Goal: Communication & Community: Answer question/provide support

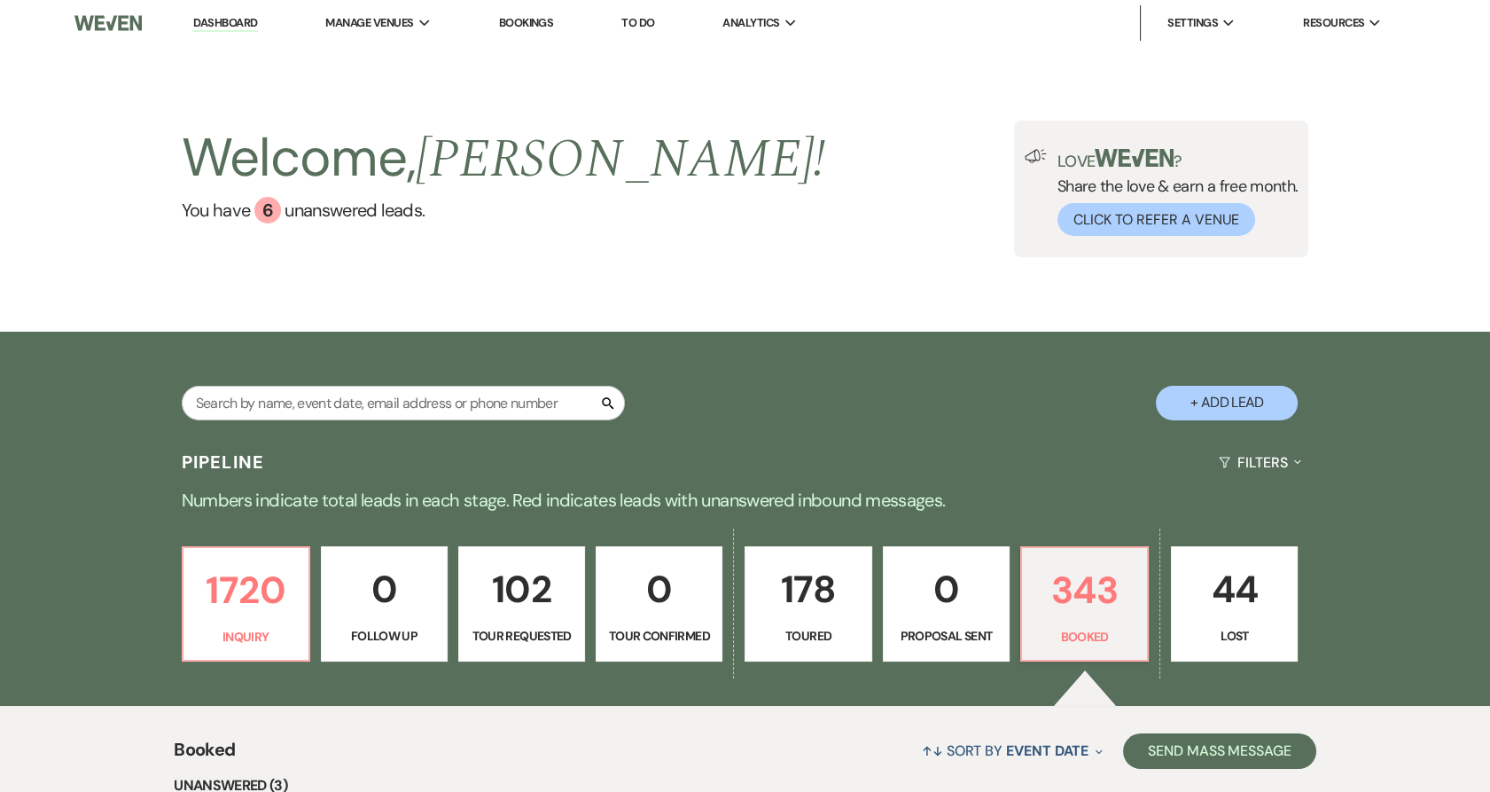
click at [0, 0] on li "Urban Daisy Events" at bounding box center [0, 0] width 0 height 0
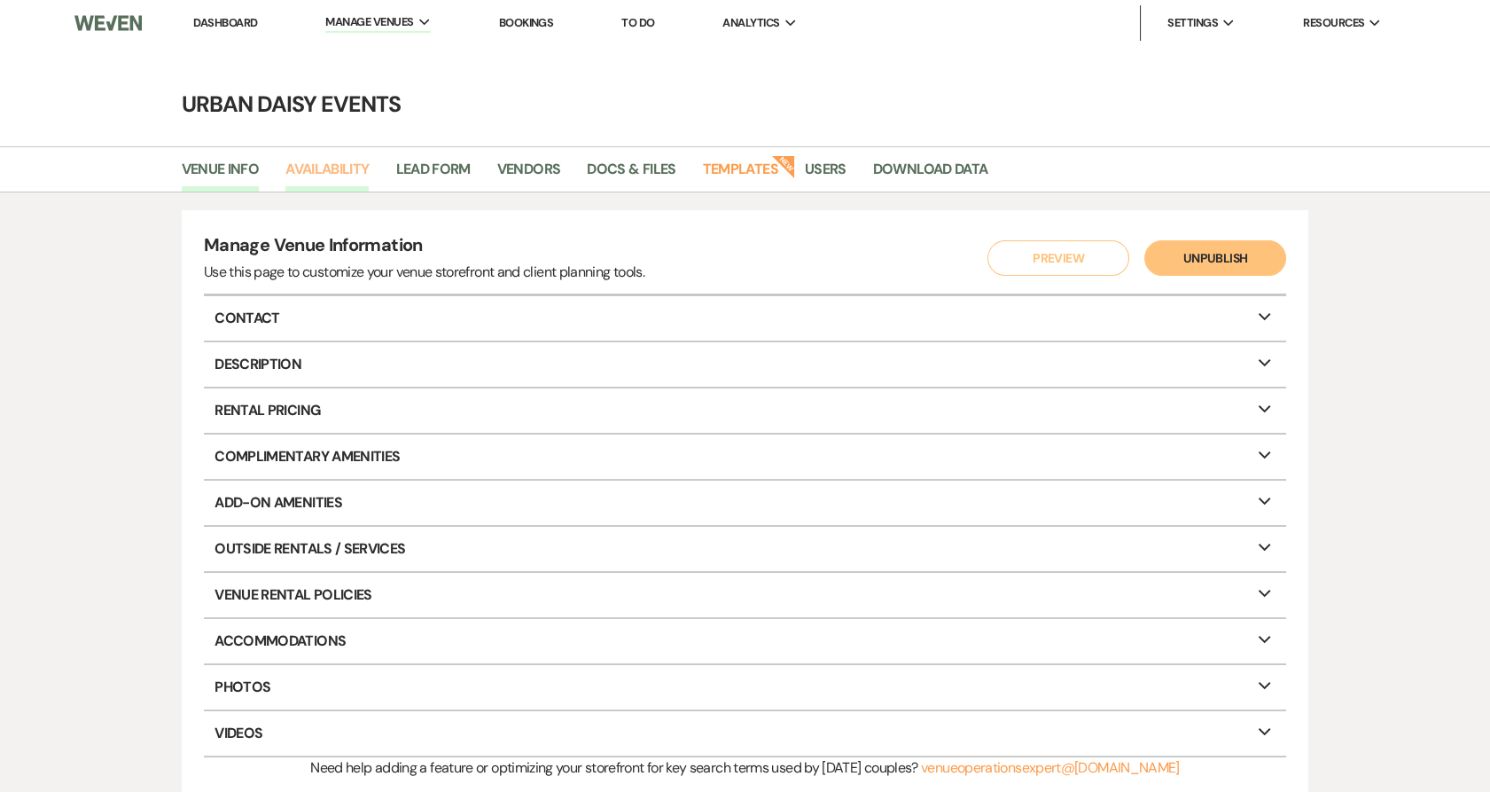
click at [355, 163] on link "Availability" at bounding box center [326, 175] width 83 height 34
select select "2"
select select "2026"
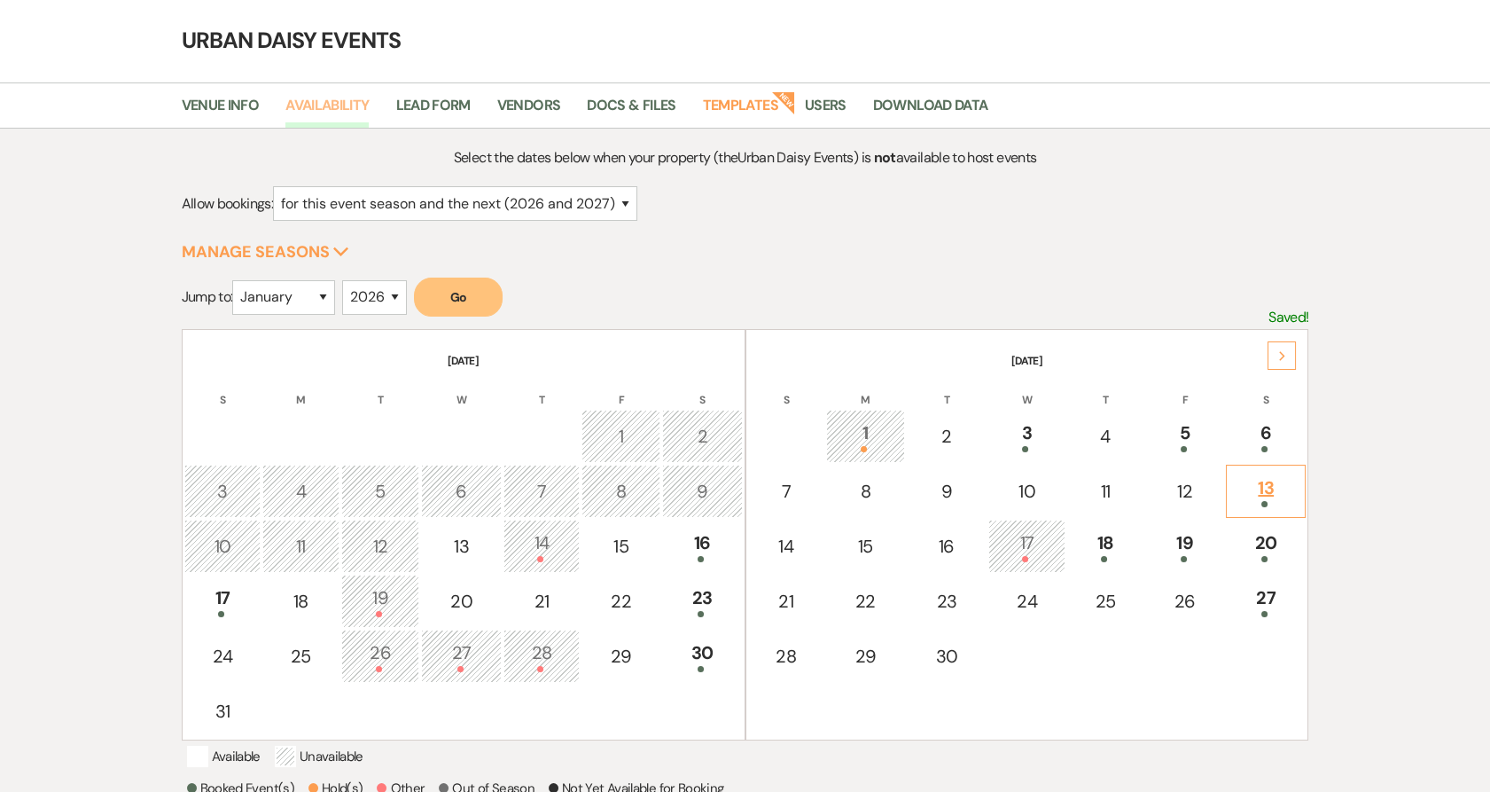
scroll to position [98, 0]
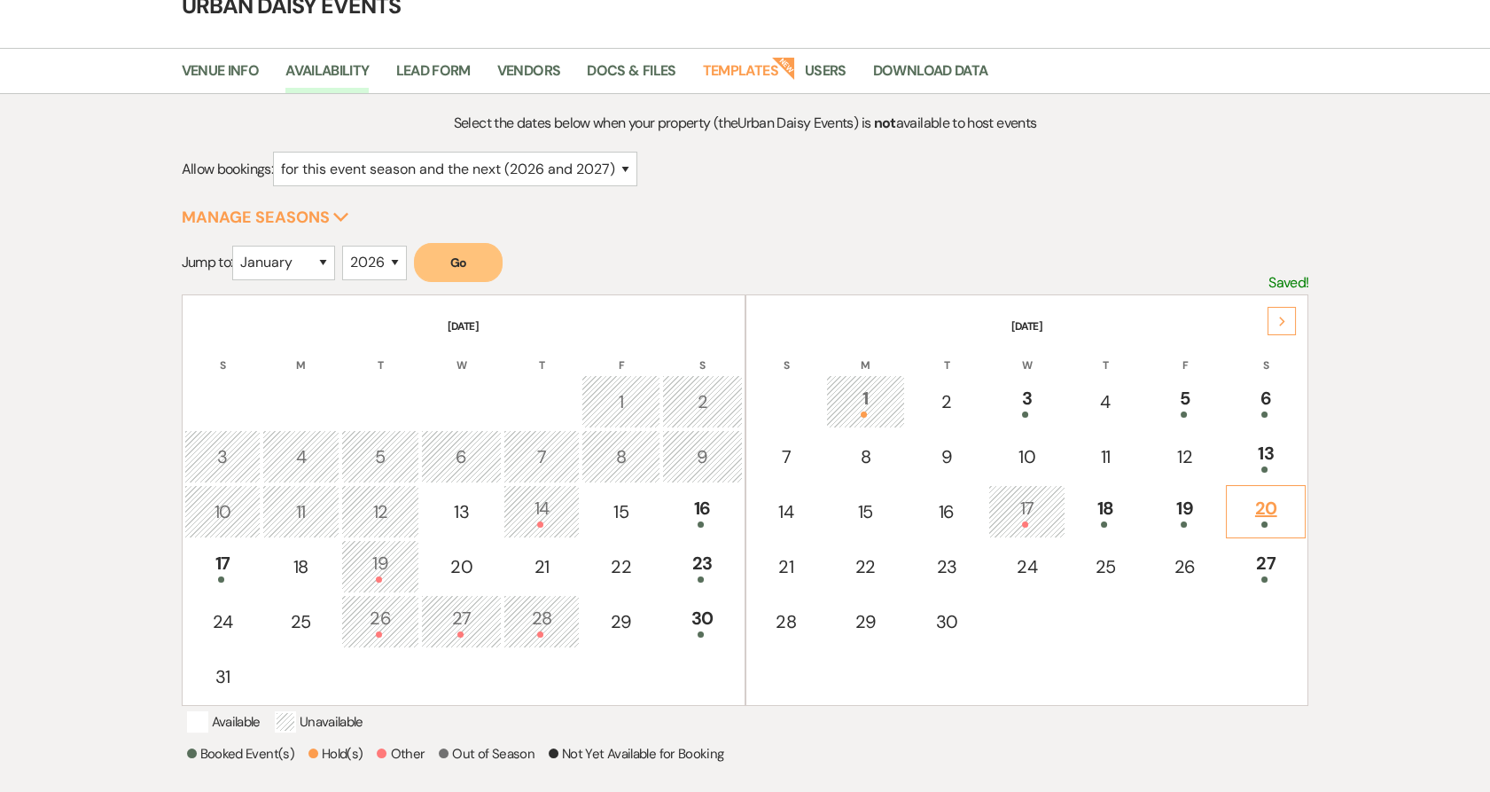
click at [1291, 495] on div "20" at bounding box center [1266, 511] width 61 height 33
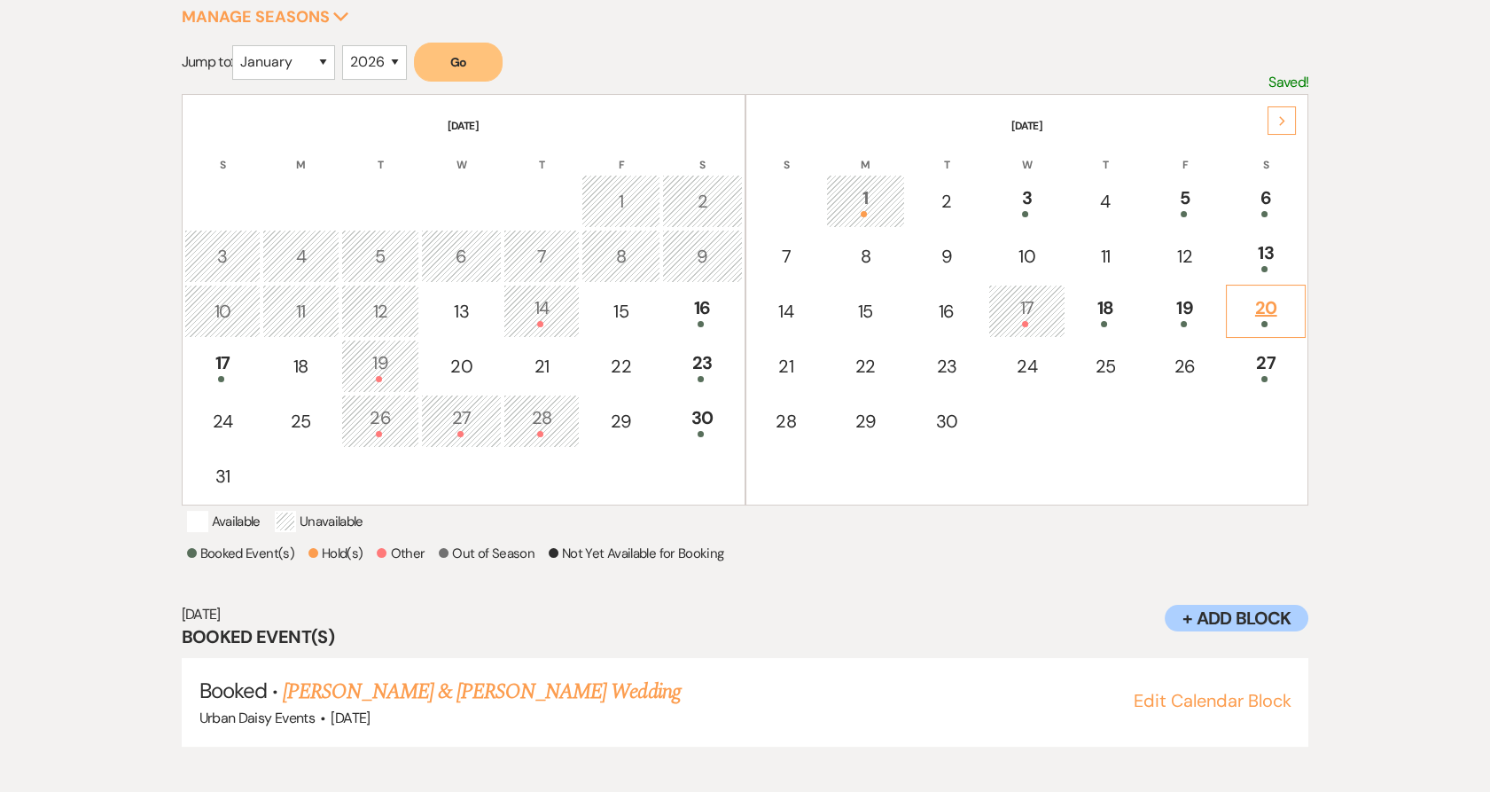
scroll to position [308, 0]
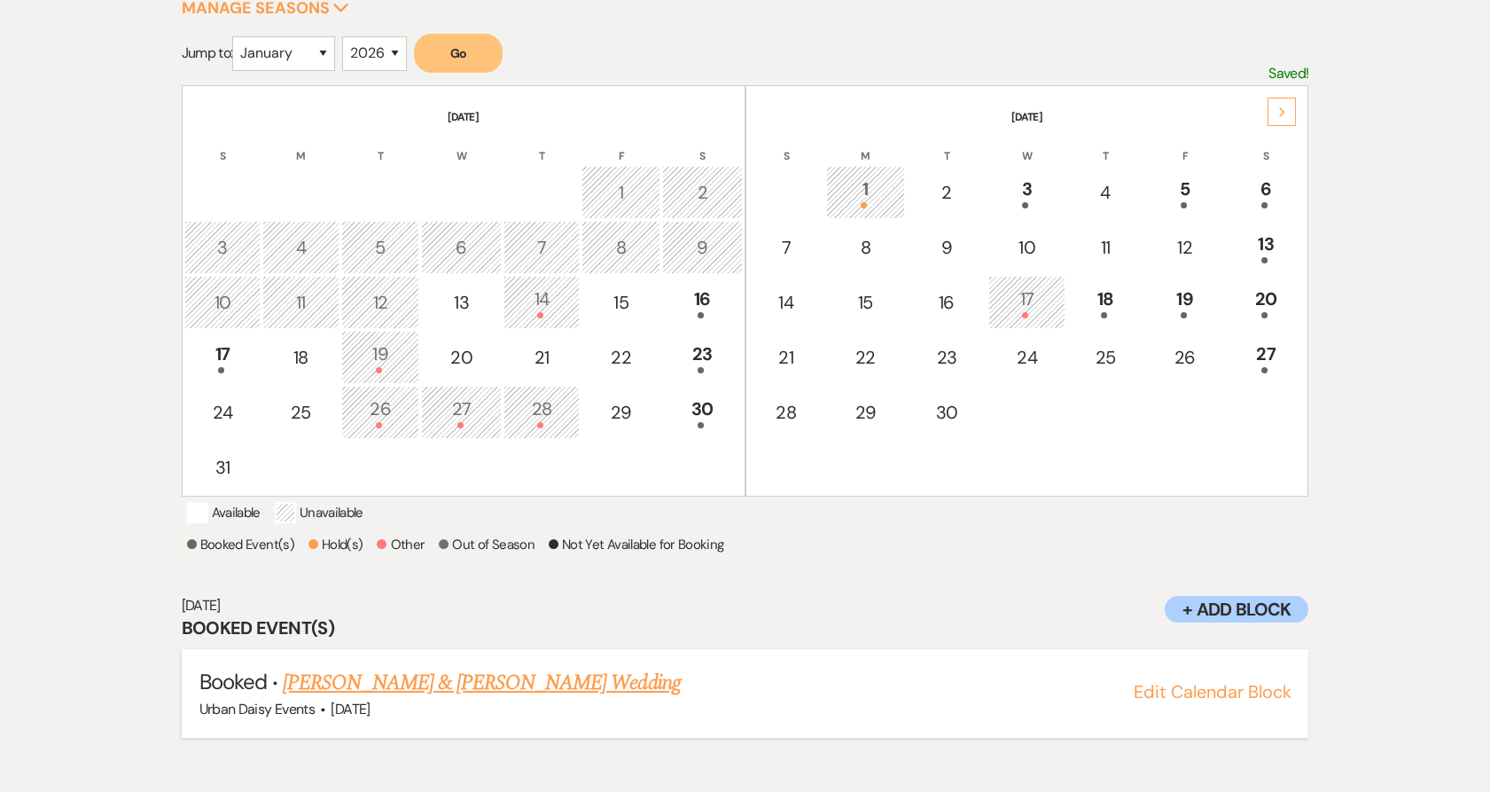
click at [383, 699] on link "Maren Chapman & Nick Sheak's Wedding" at bounding box center [481, 683] width 397 height 32
click at [1283, 111] on use at bounding box center [1282, 112] width 6 height 10
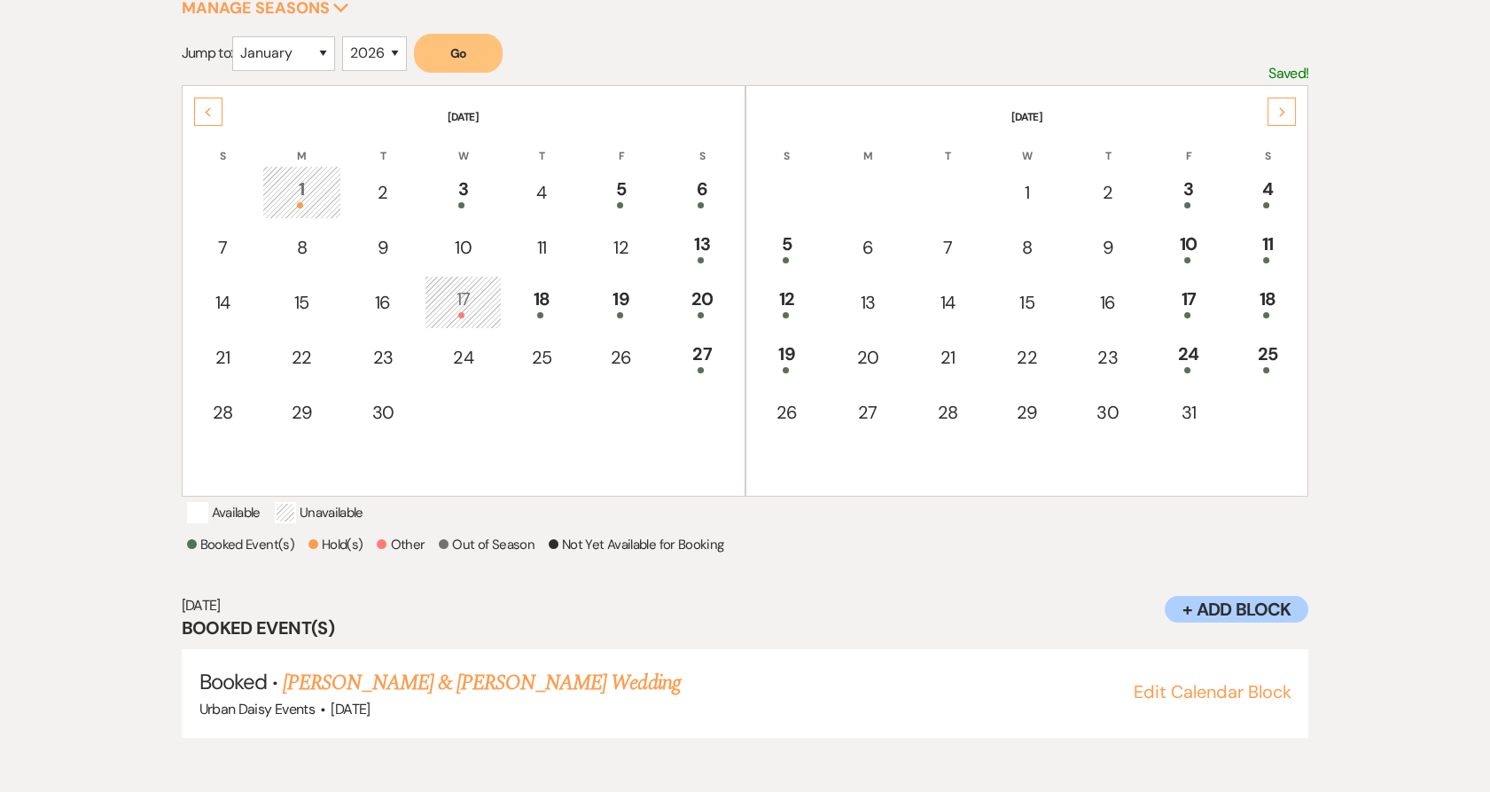
click at [1283, 111] on use at bounding box center [1282, 112] width 6 height 10
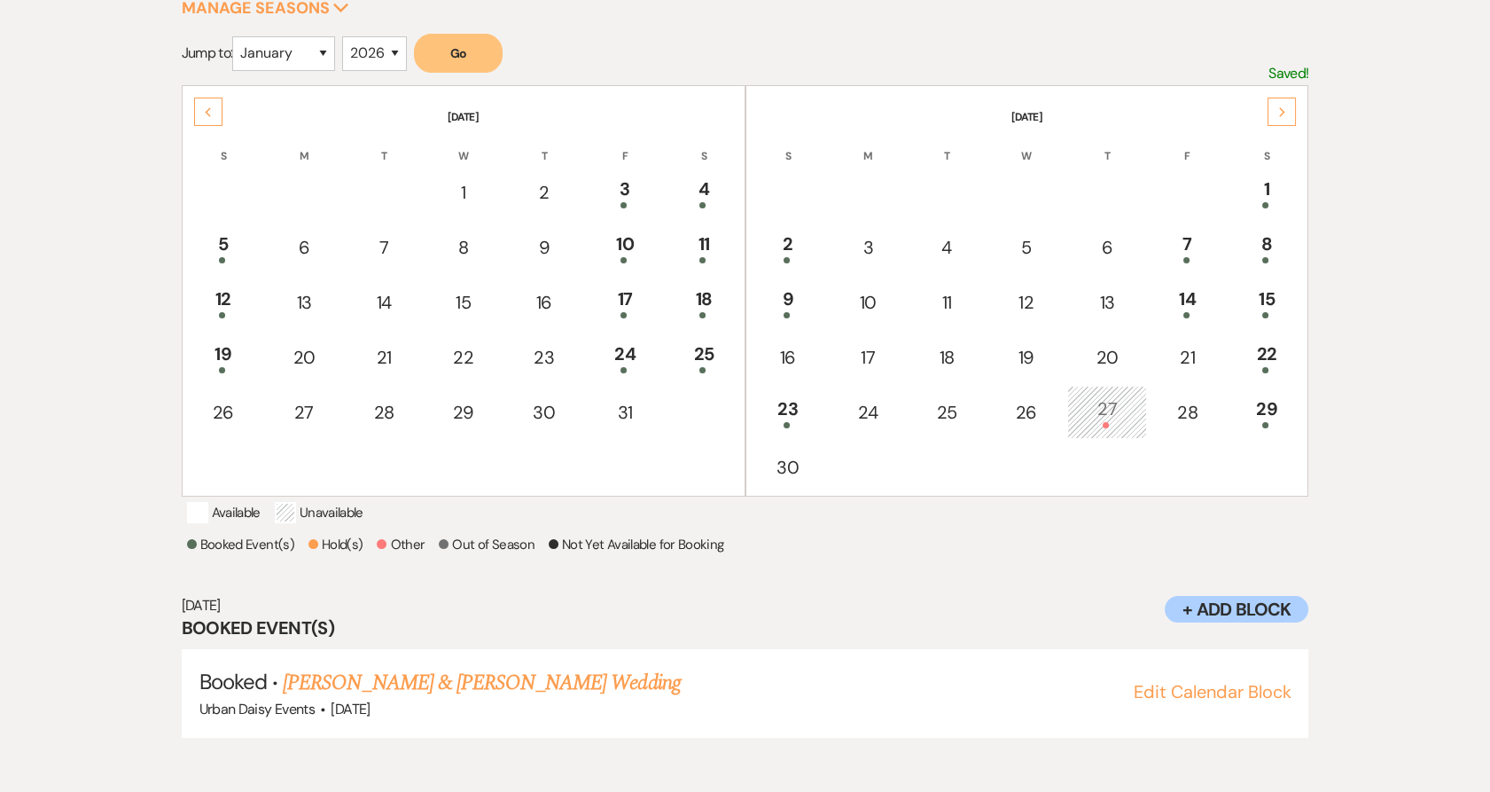
click at [1283, 111] on use at bounding box center [1282, 112] width 6 height 10
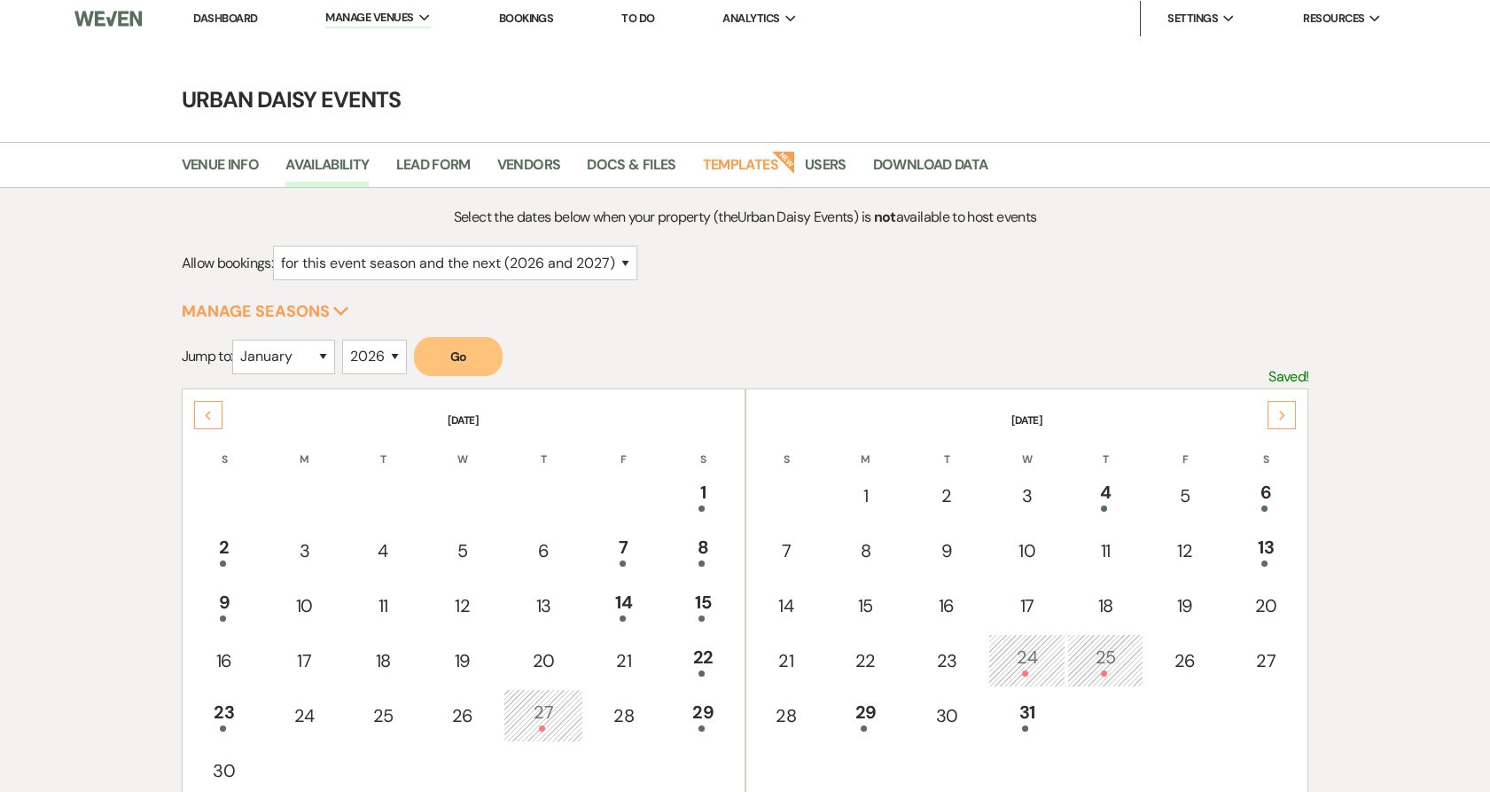
scroll to position [0, 0]
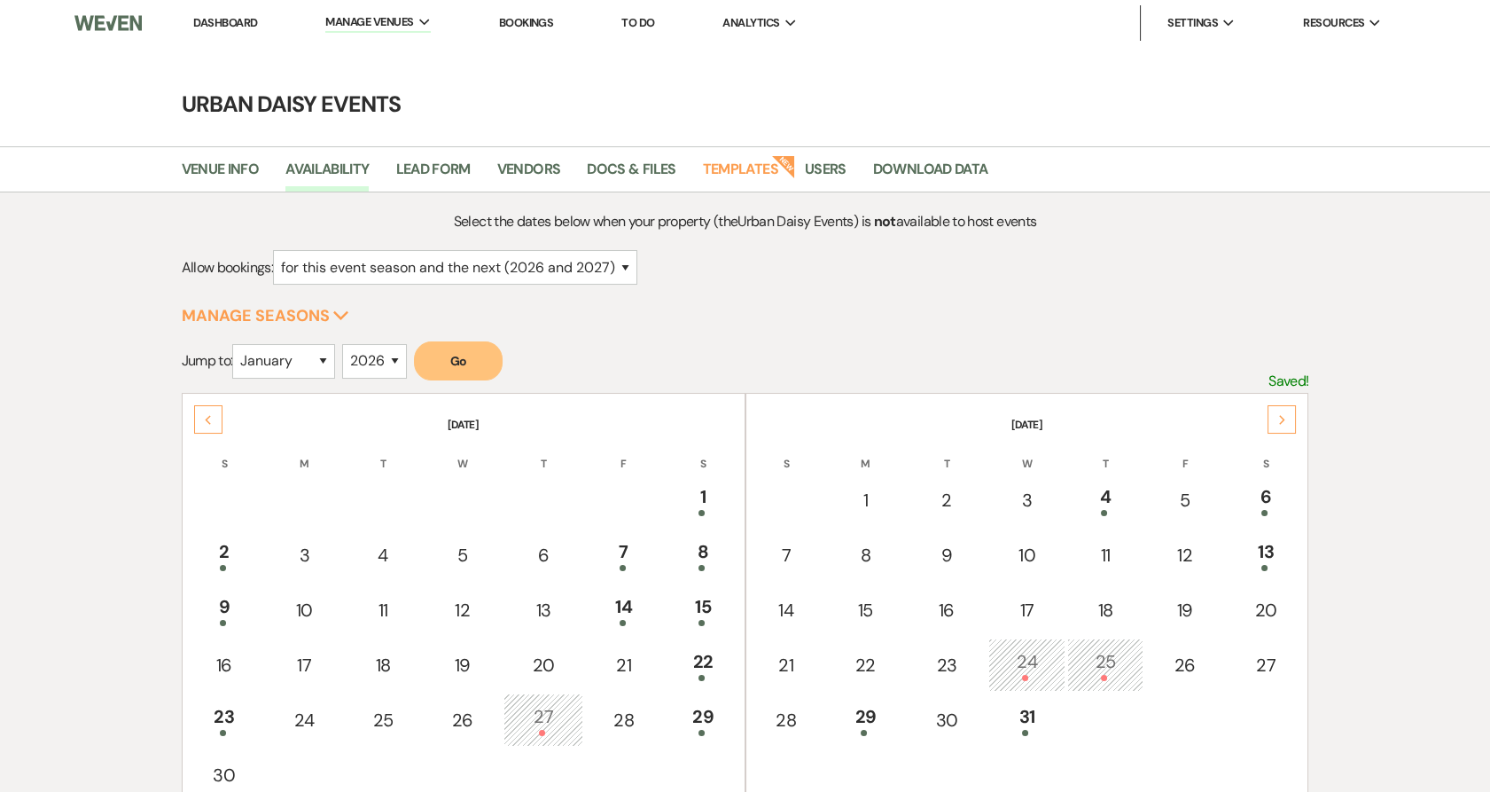
click at [207, 27] on link "Dashboard" at bounding box center [225, 22] width 64 height 15
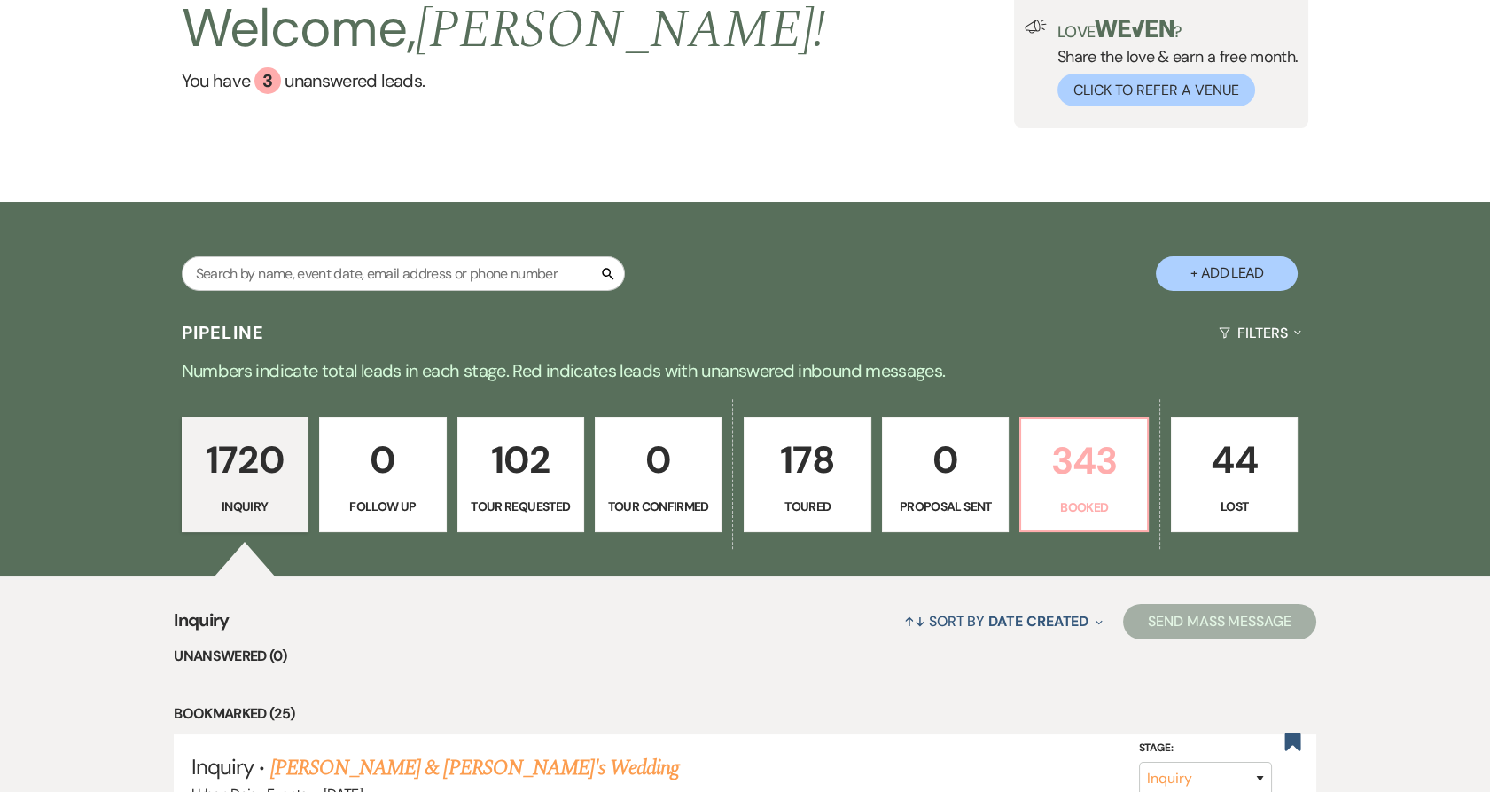
scroll to position [131, 0]
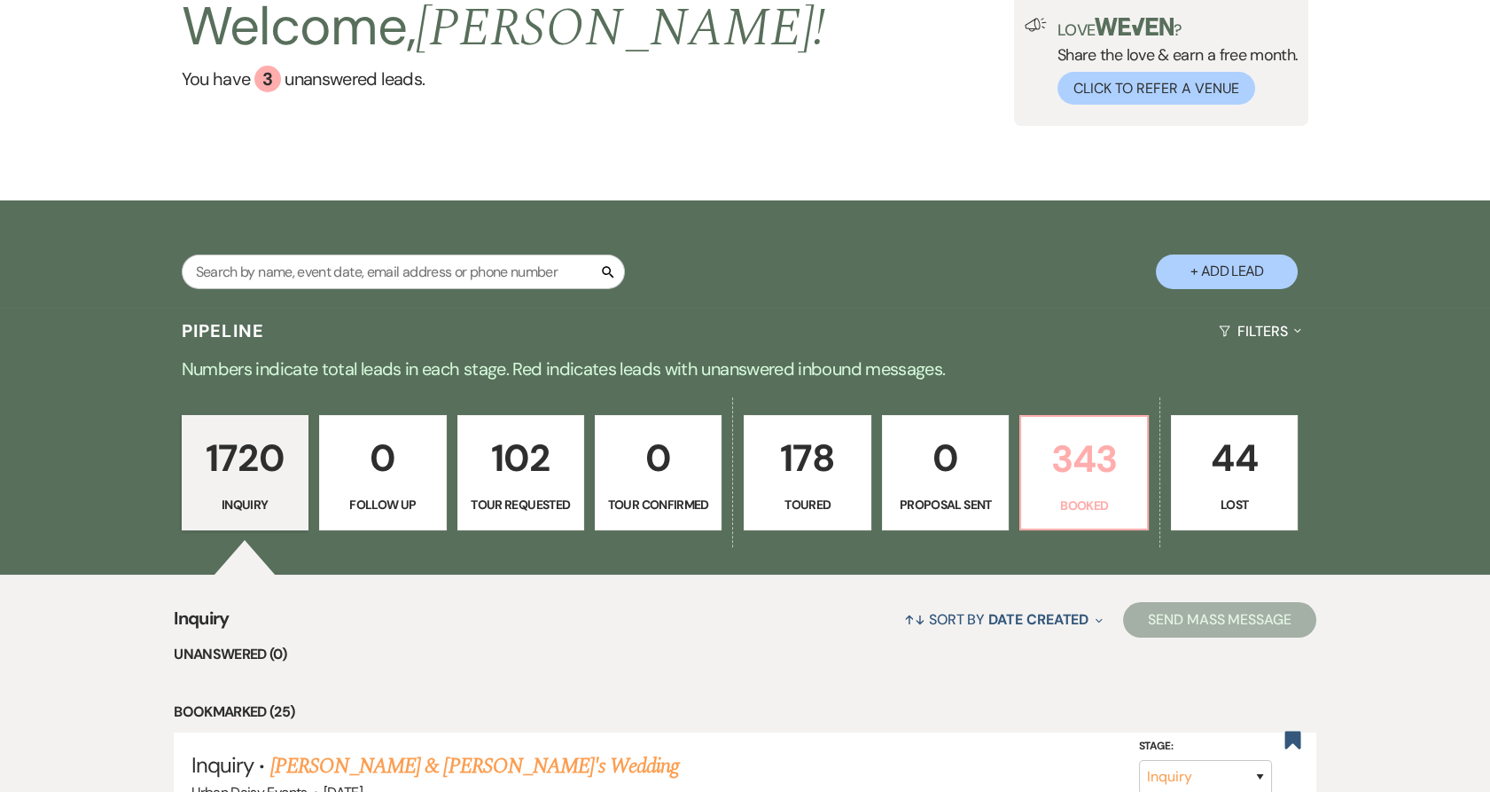
click at [1125, 484] on p "343" at bounding box center [1084, 458] width 104 height 59
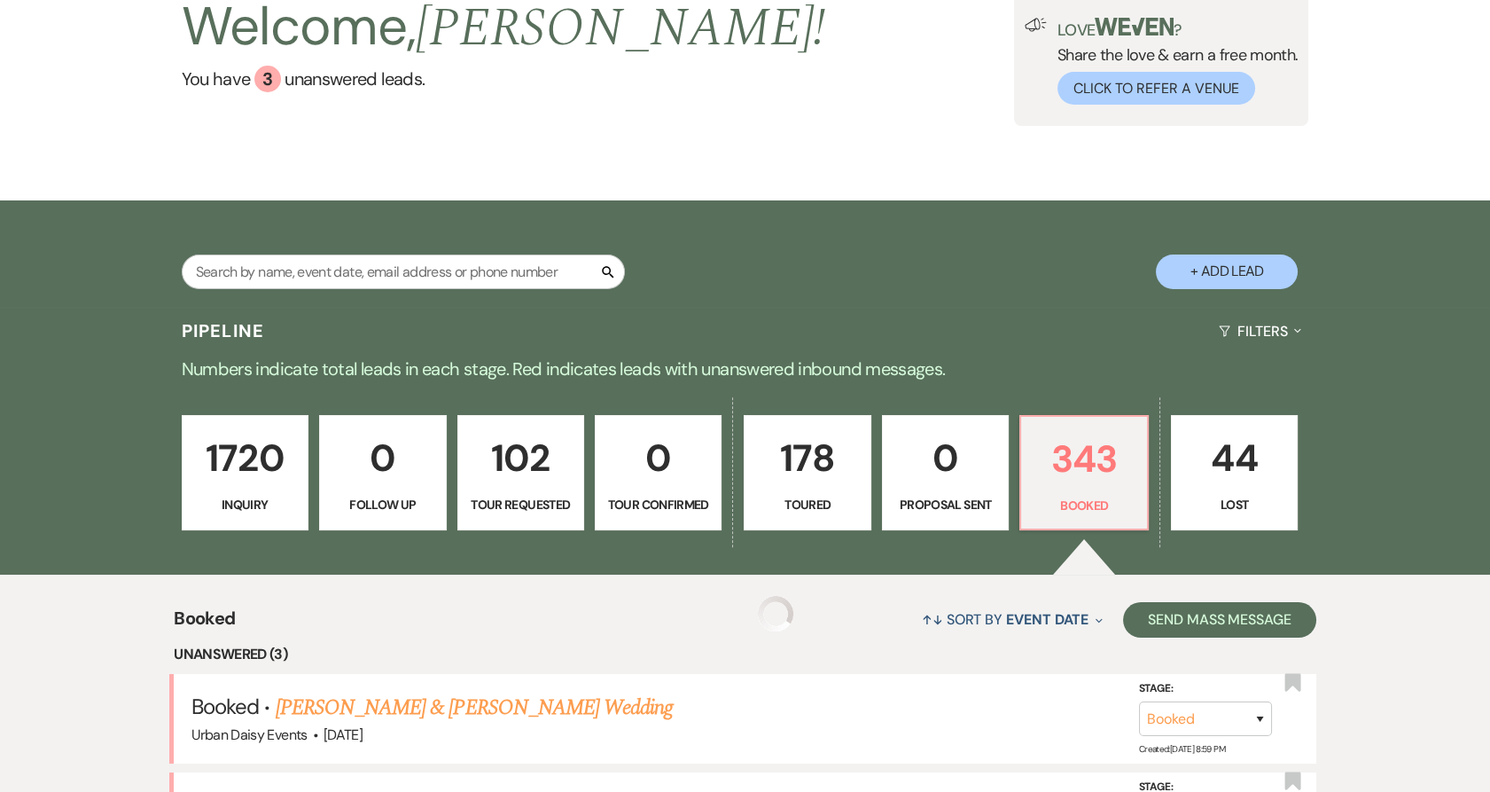
scroll to position [328, 0]
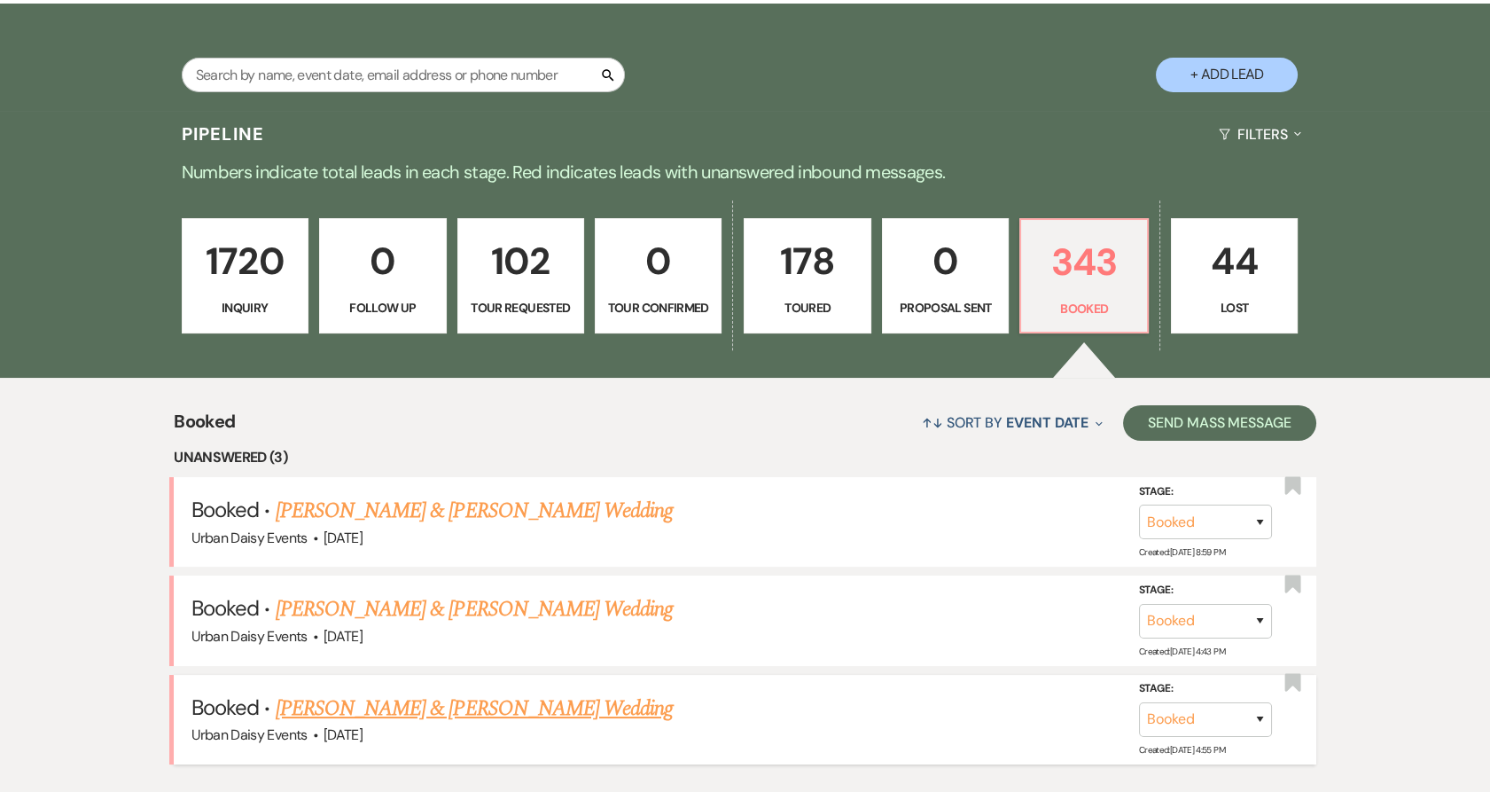
click at [367, 703] on link "Brynne Stellner & AJ Naatz's Wedding" at bounding box center [474, 708] width 397 height 32
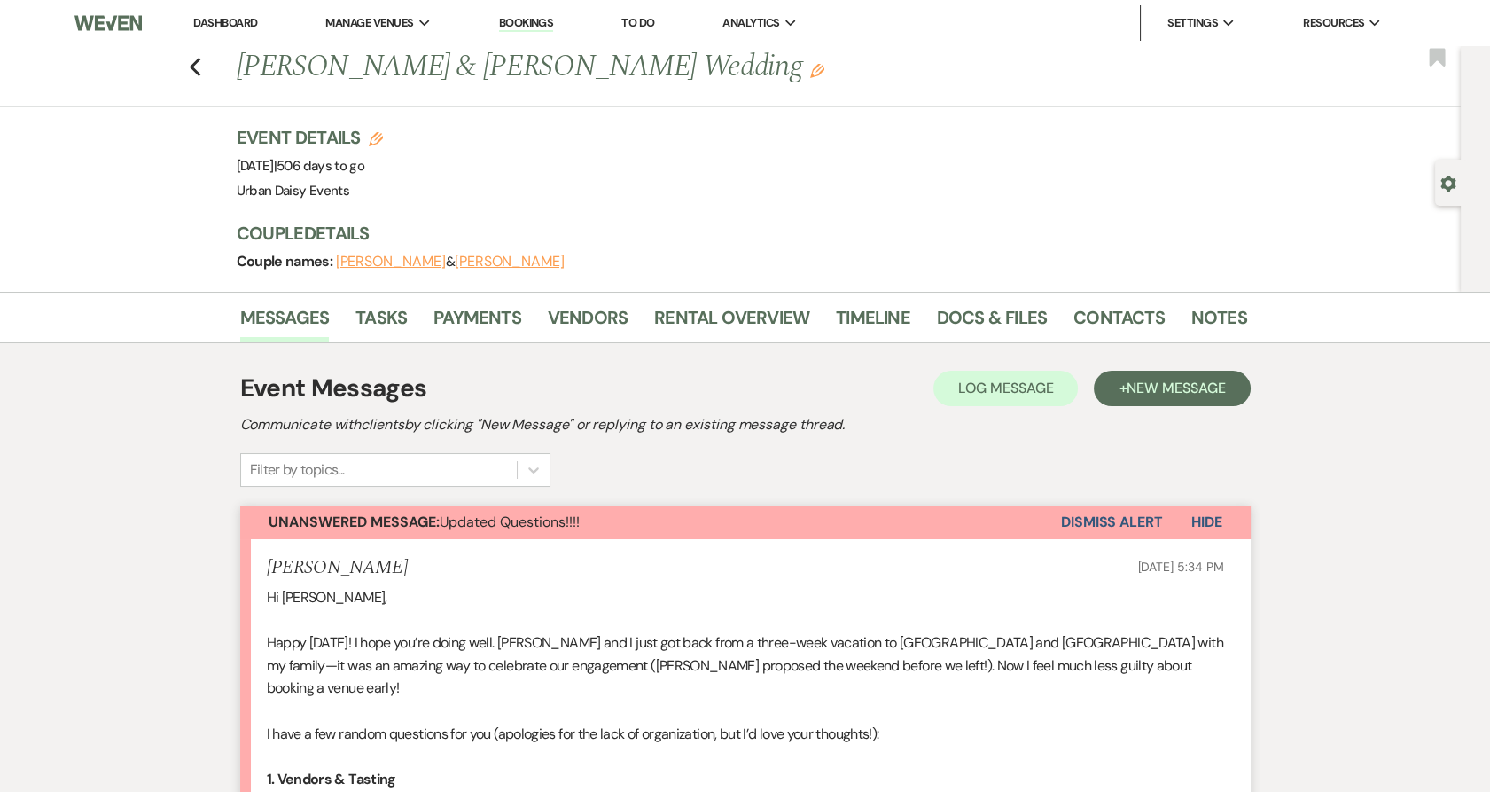
click at [245, 22] on link "Dashboard" at bounding box center [225, 22] width 64 height 15
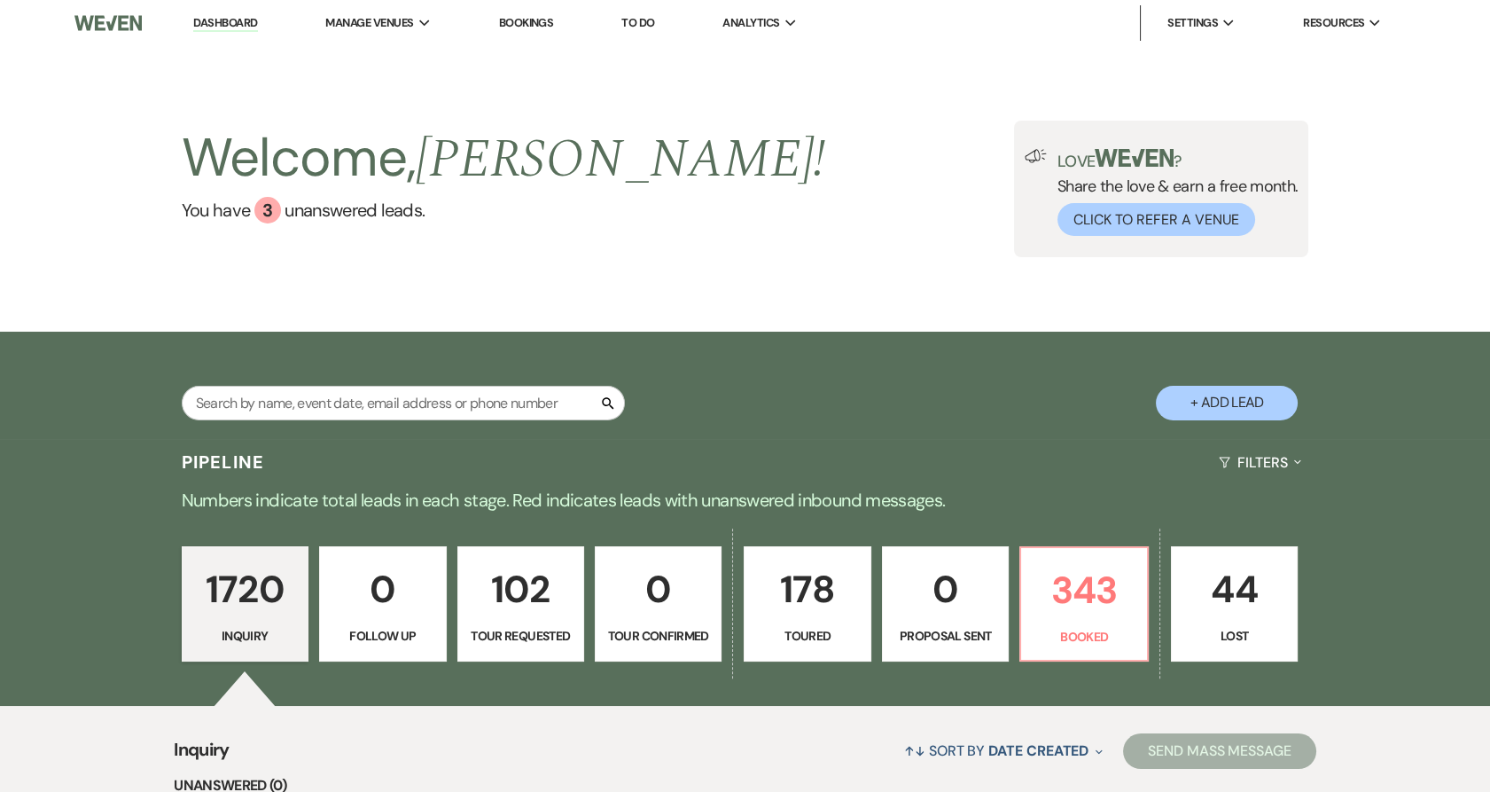
click at [971, 301] on div "Welcome, Kathryn ! You have 3 unanswered lead s . Love ? Share the love & earn …" at bounding box center [745, 188] width 1490 height 285
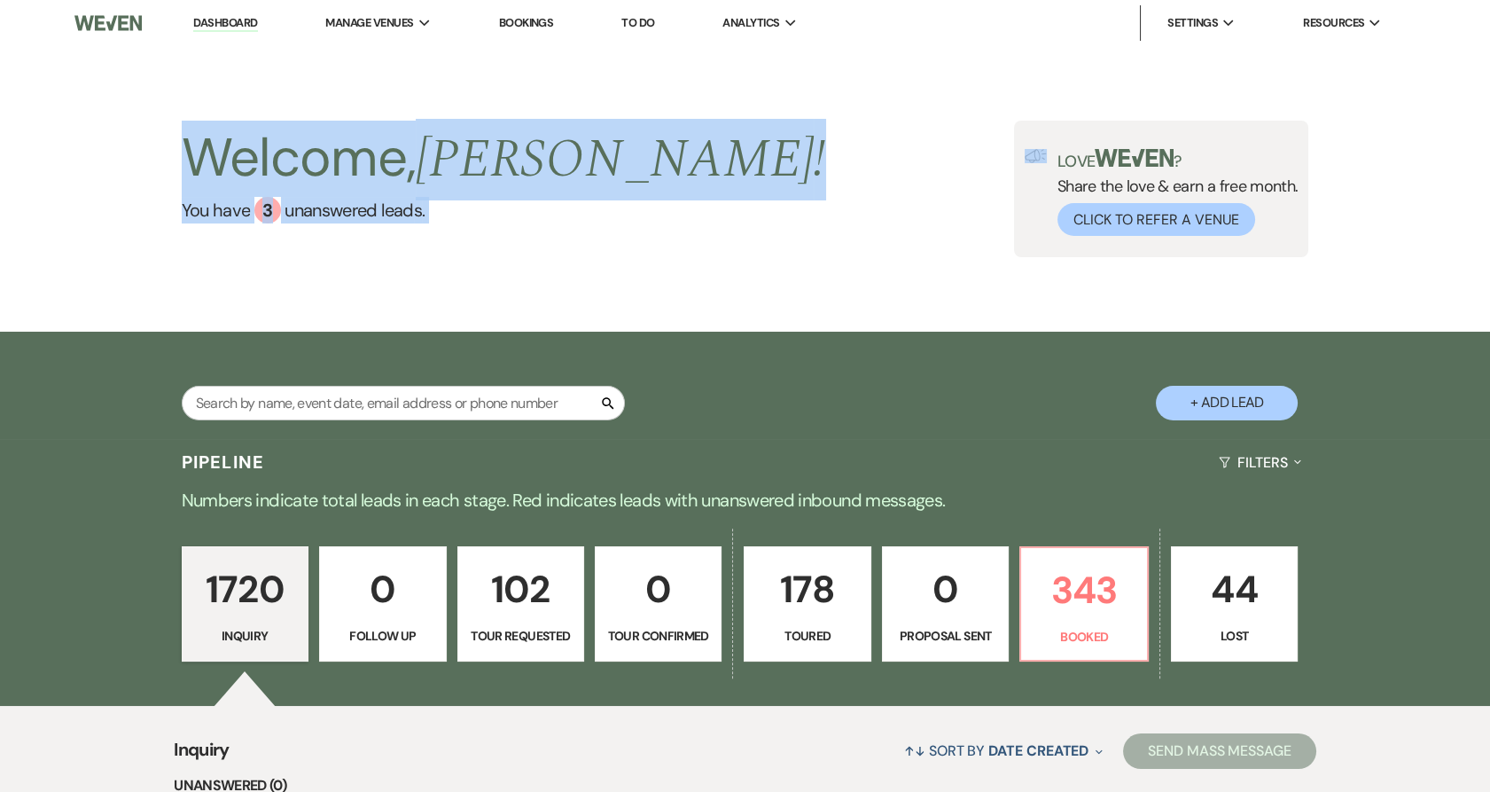
drag, startPoint x: 791, startPoint y: 184, endPoint x: 199, endPoint y: 103, distance: 597.9
click at [199, 103] on div "Welcome, Kathryn ! You have 3 unanswered lead s . Love ? Share the love & earn …" at bounding box center [745, 188] width 1490 height 285
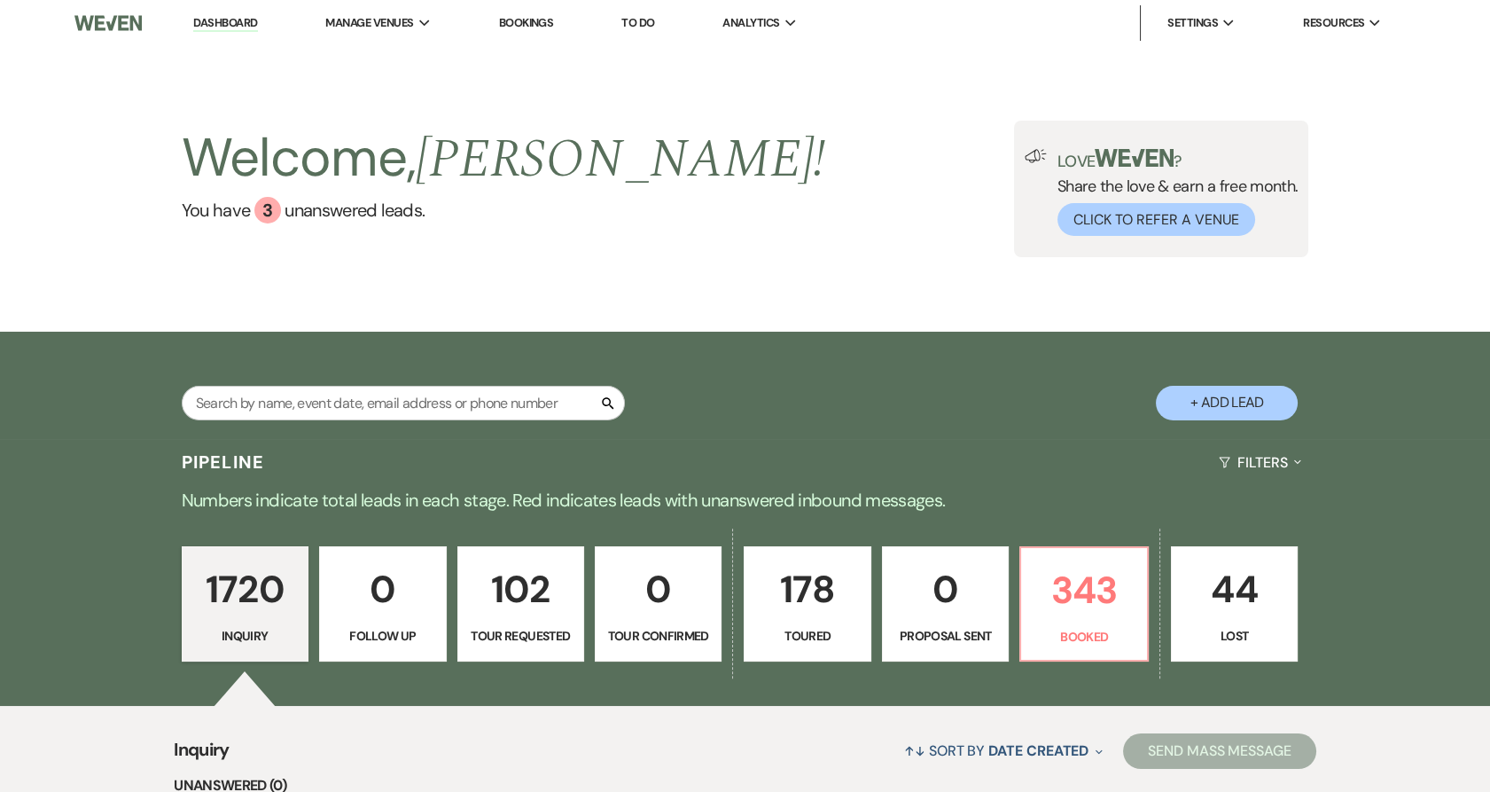
click at [160, 128] on div "Welcome, Kathryn ! You have 3 unanswered lead s . Love ? Share the love & earn …" at bounding box center [745, 189] width 1277 height 137
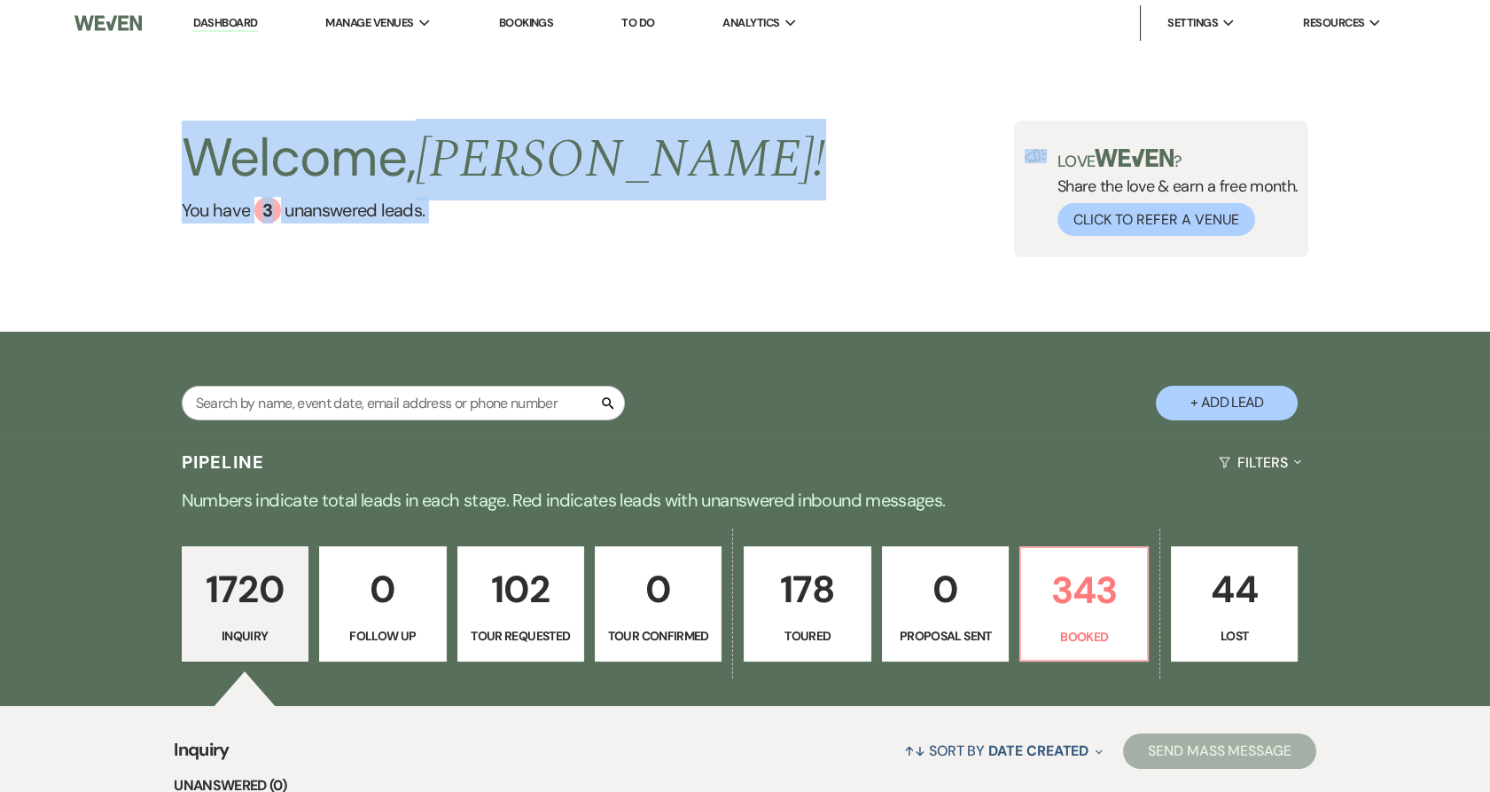
drag, startPoint x: 160, startPoint y: 128, endPoint x: 493, endPoint y: 249, distance: 354.8
click at [493, 249] on div "Welcome, Kathryn ! You have 3 unanswered lead s . Love ? Share the love & earn …" at bounding box center [745, 189] width 1277 height 137
click at [496, 249] on div "Welcome, Kathryn ! You have 3 unanswered lead s ." at bounding box center [504, 189] width 645 height 137
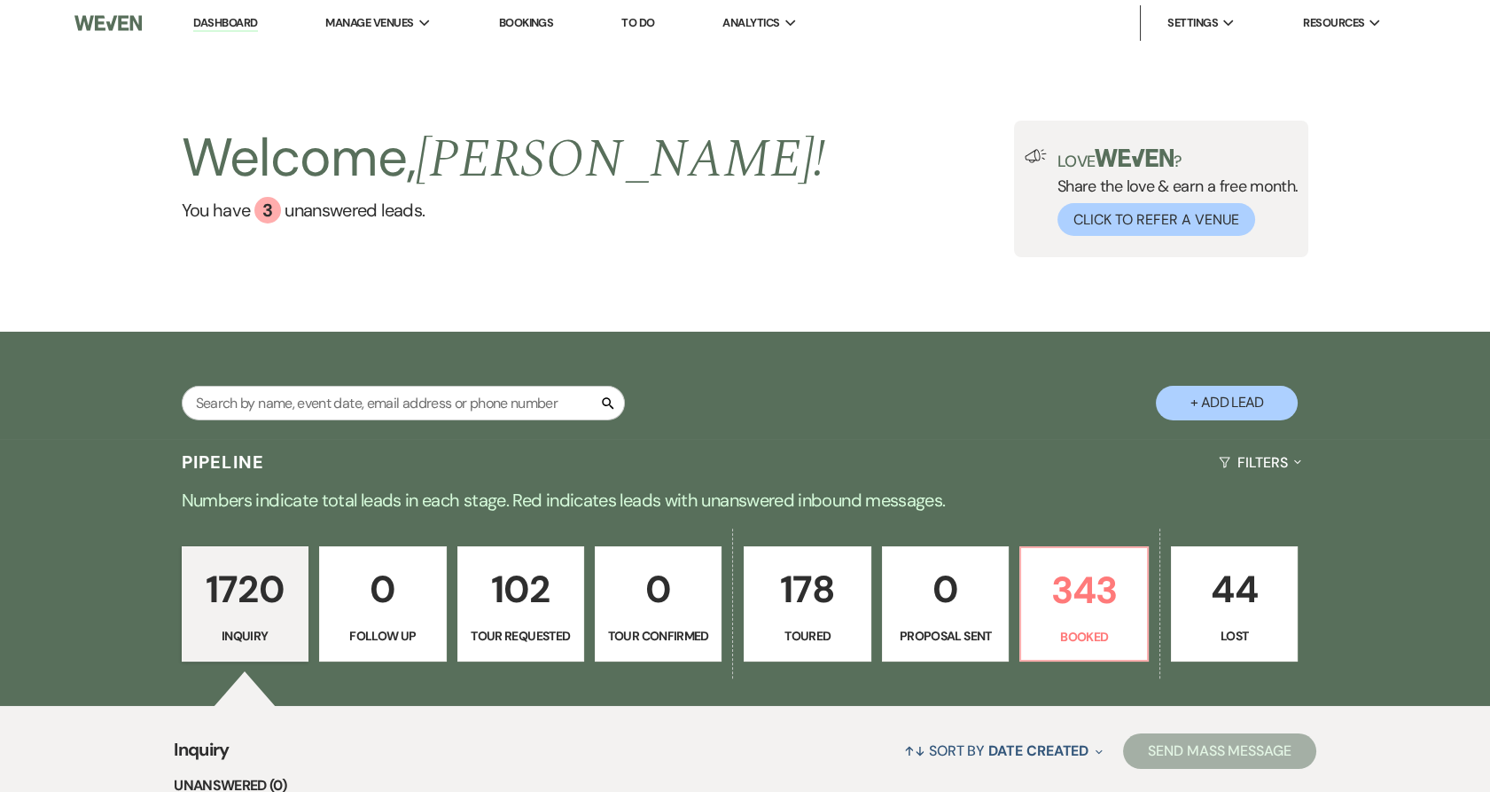
drag, startPoint x: 400, startPoint y: 44, endPoint x: 430, endPoint y: 142, distance: 102.1
click at [0, 0] on link "Urban Daisy Events" at bounding box center [0, 0] width 0 height 0
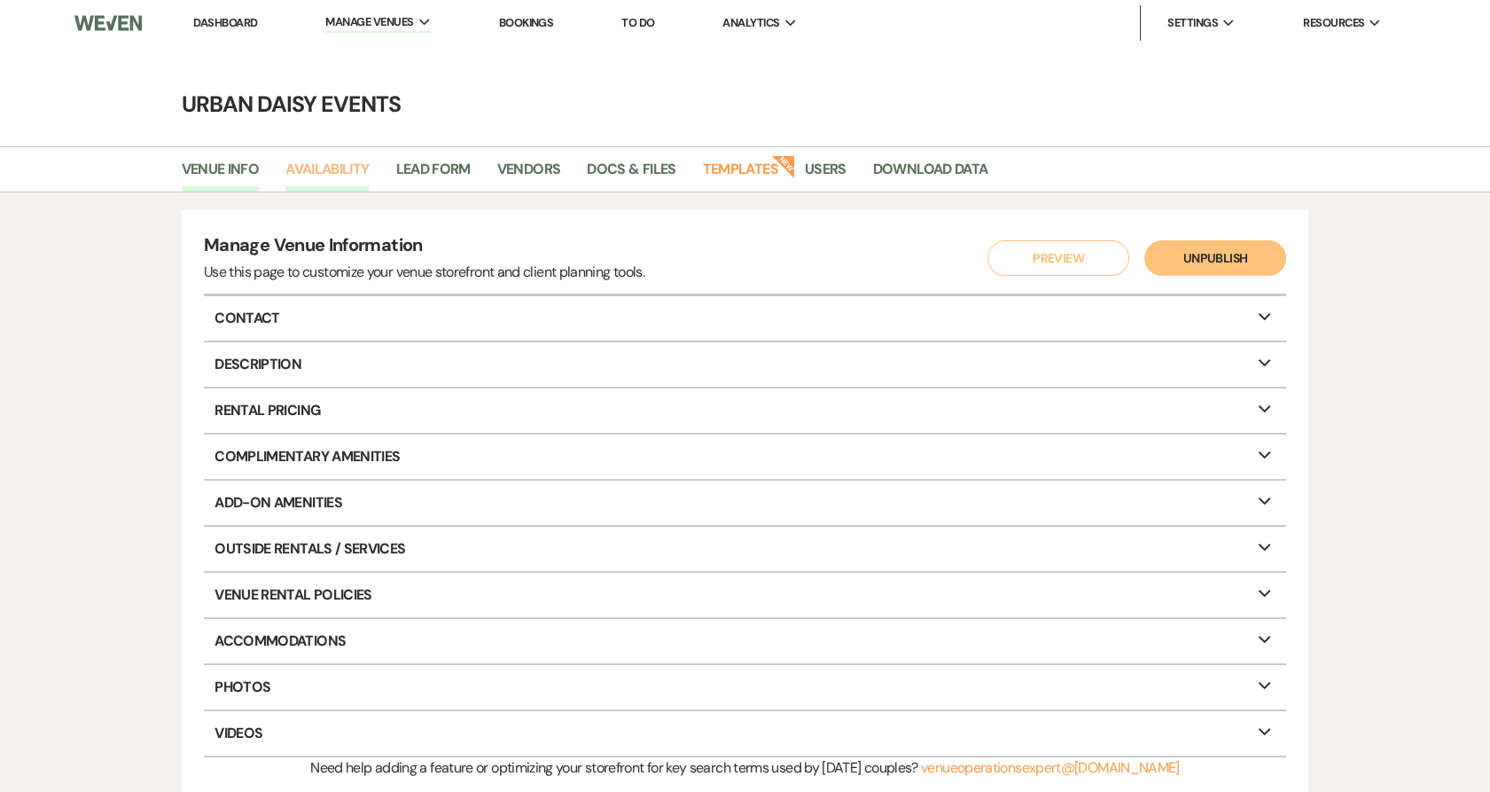
click at [364, 176] on link "Availability" at bounding box center [326, 175] width 83 height 34
select select "2"
select select "2026"
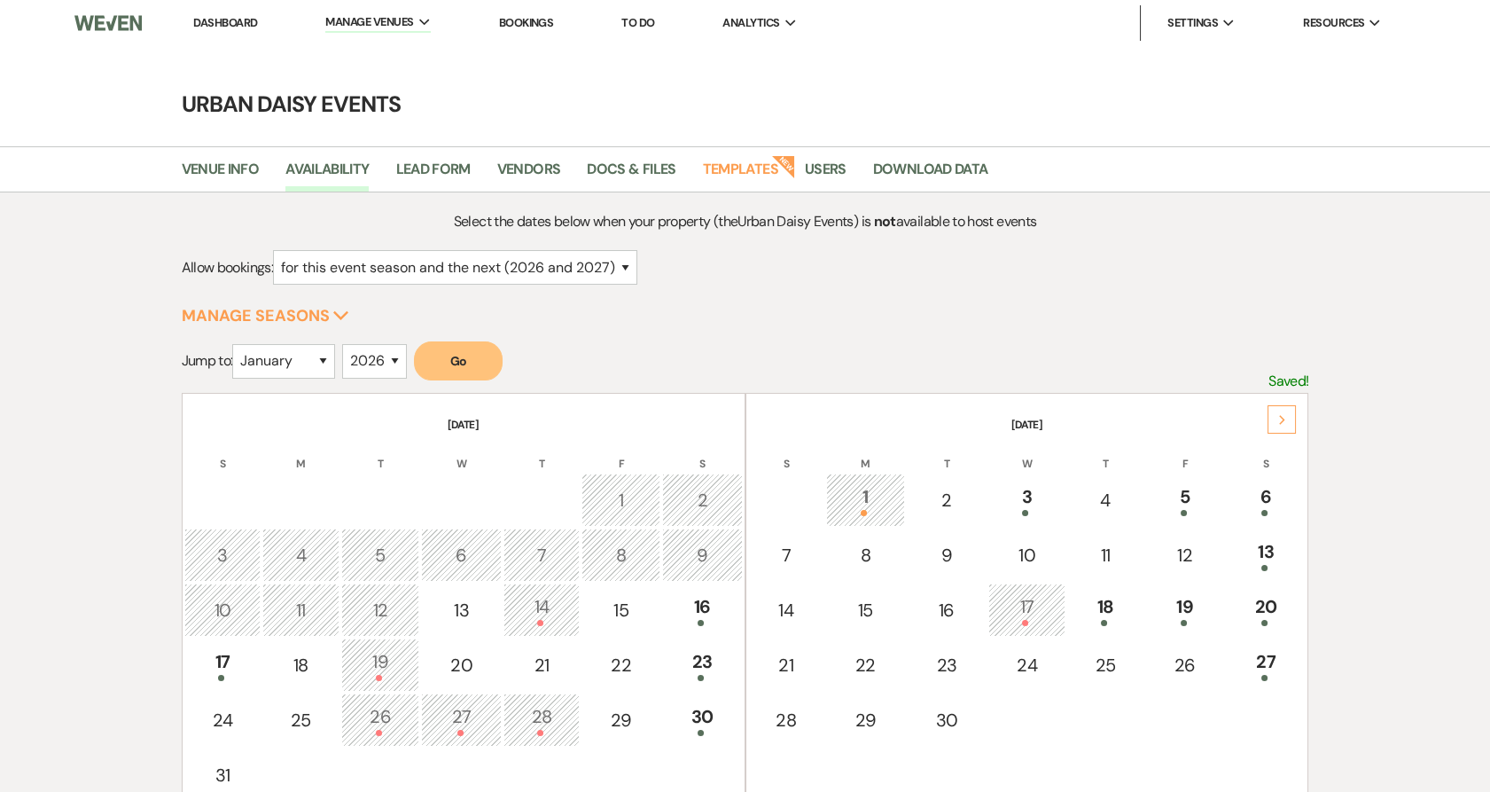
click at [1271, 410] on div "Next" at bounding box center [1282, 419] width 28 height 28
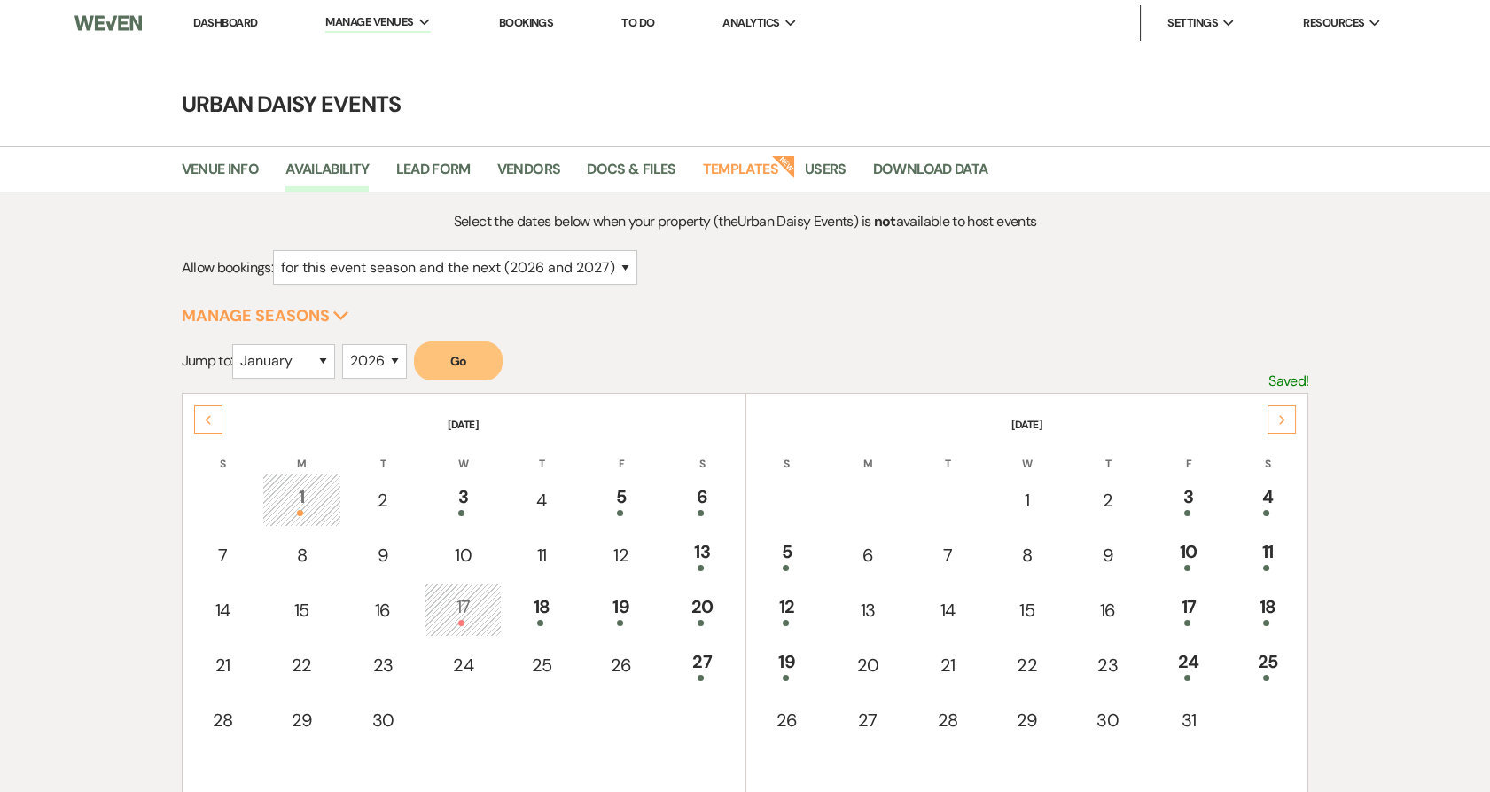
click at [1271, 410] on div "Next" at bounding box center [1282, 419] width 28 height 28
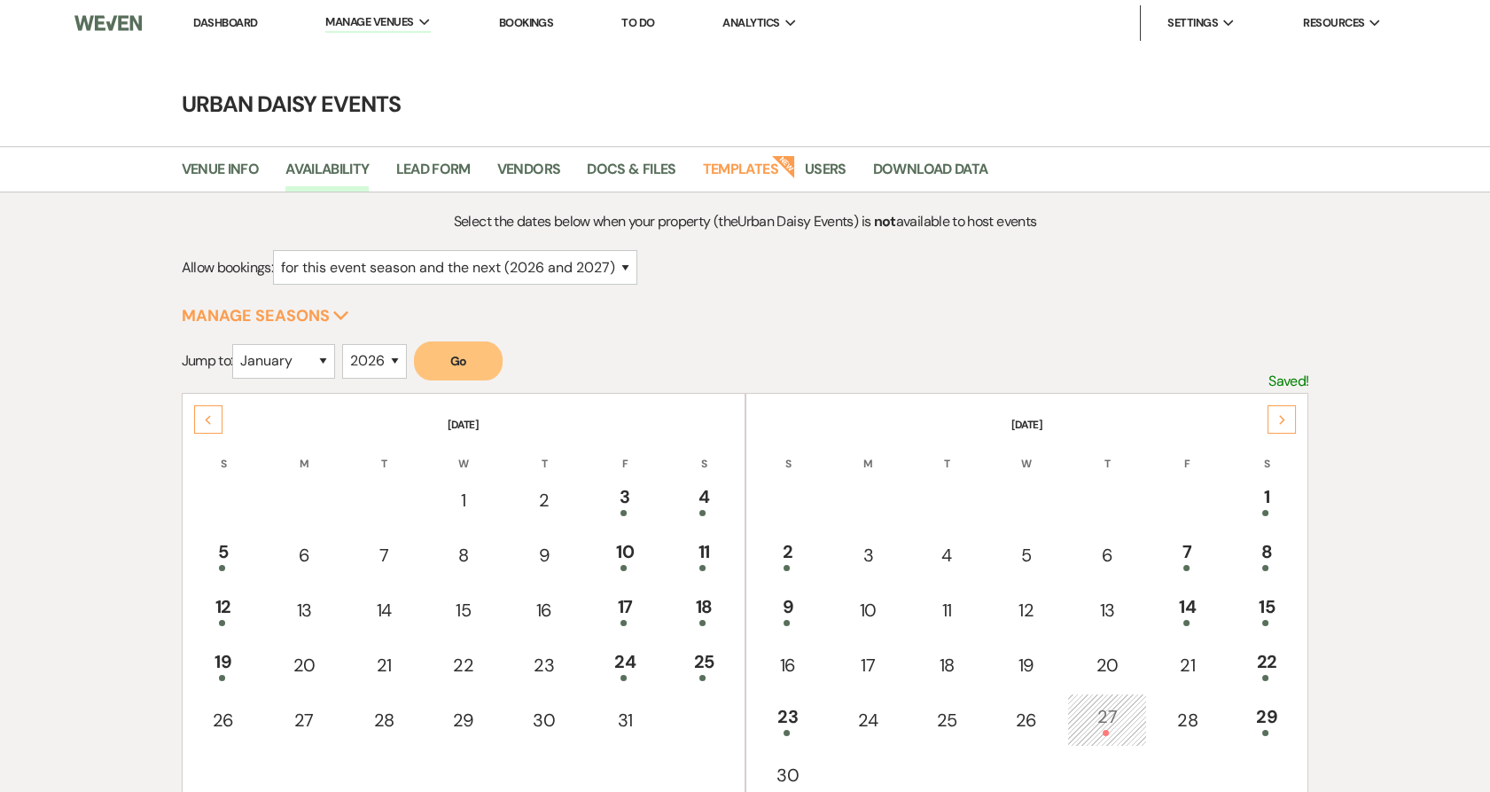
click at [1271, 410] on div "Next" at bounding box center [1282, 419] width 28 height 28
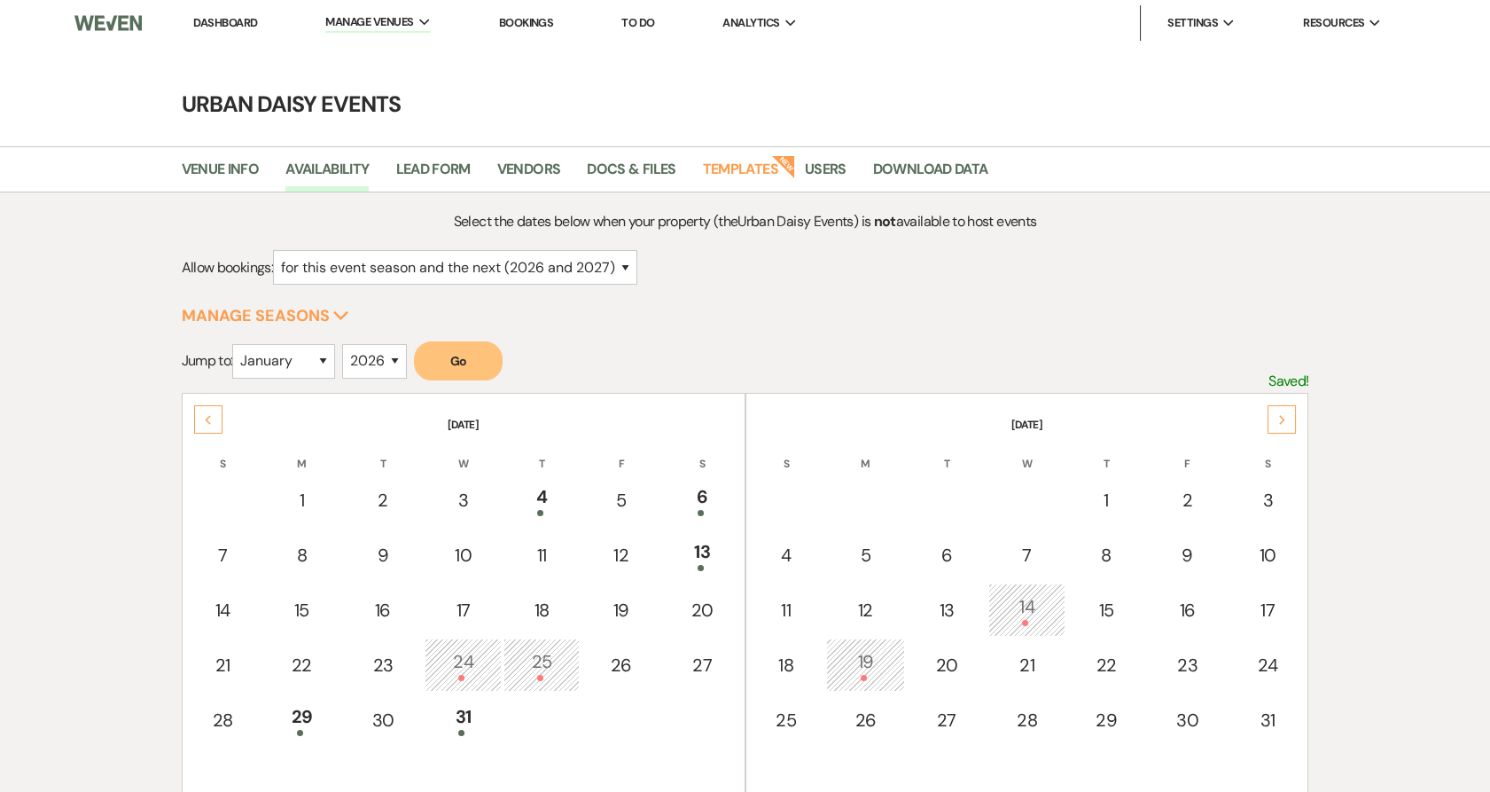
click at [1271, 410] on div "Next" at bounding box center [1282, 419] width 28 height 28
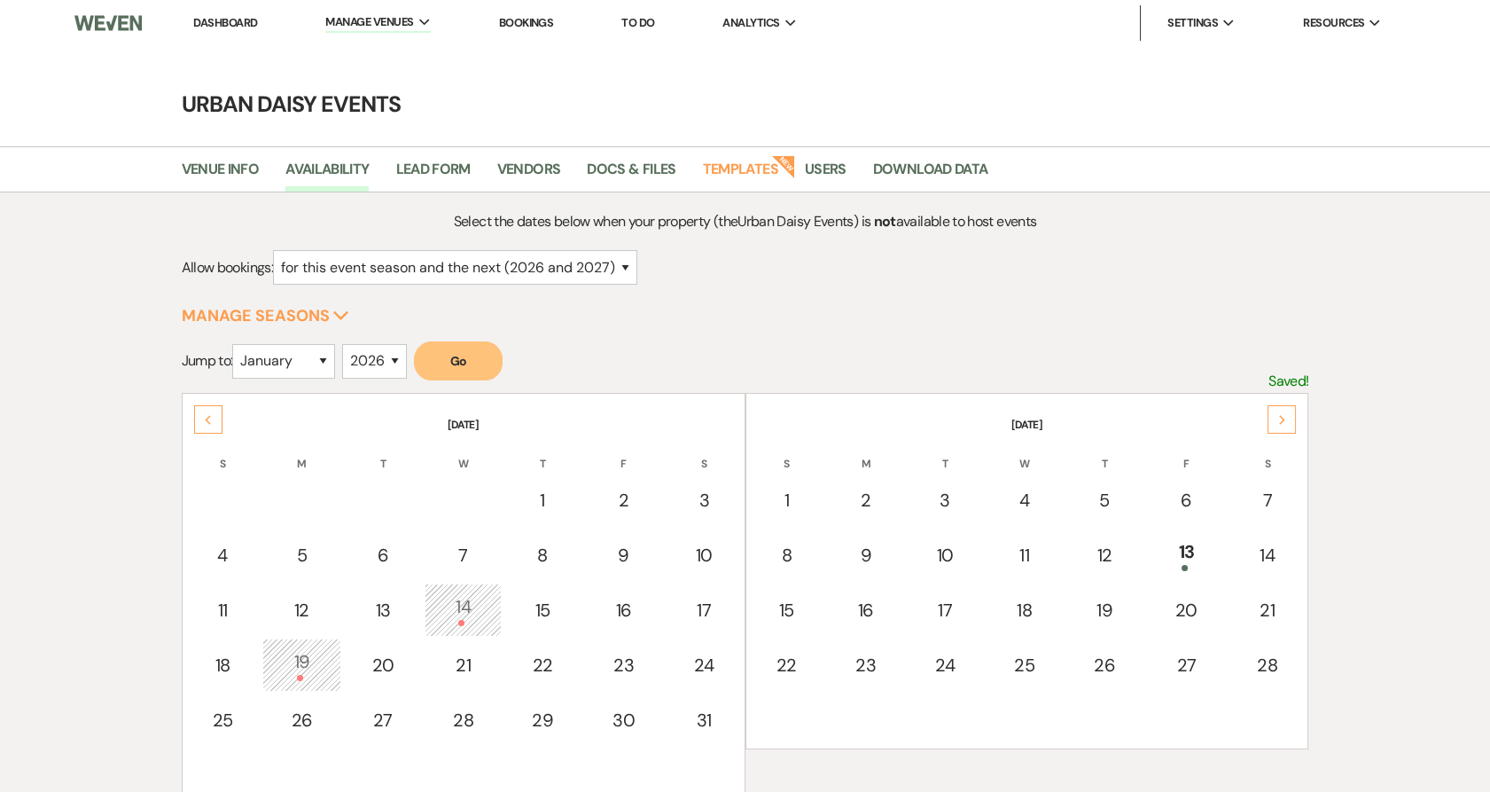
click at [1271, 410] on div "Next" at bounding box center [1282, 419] width 28 height 28
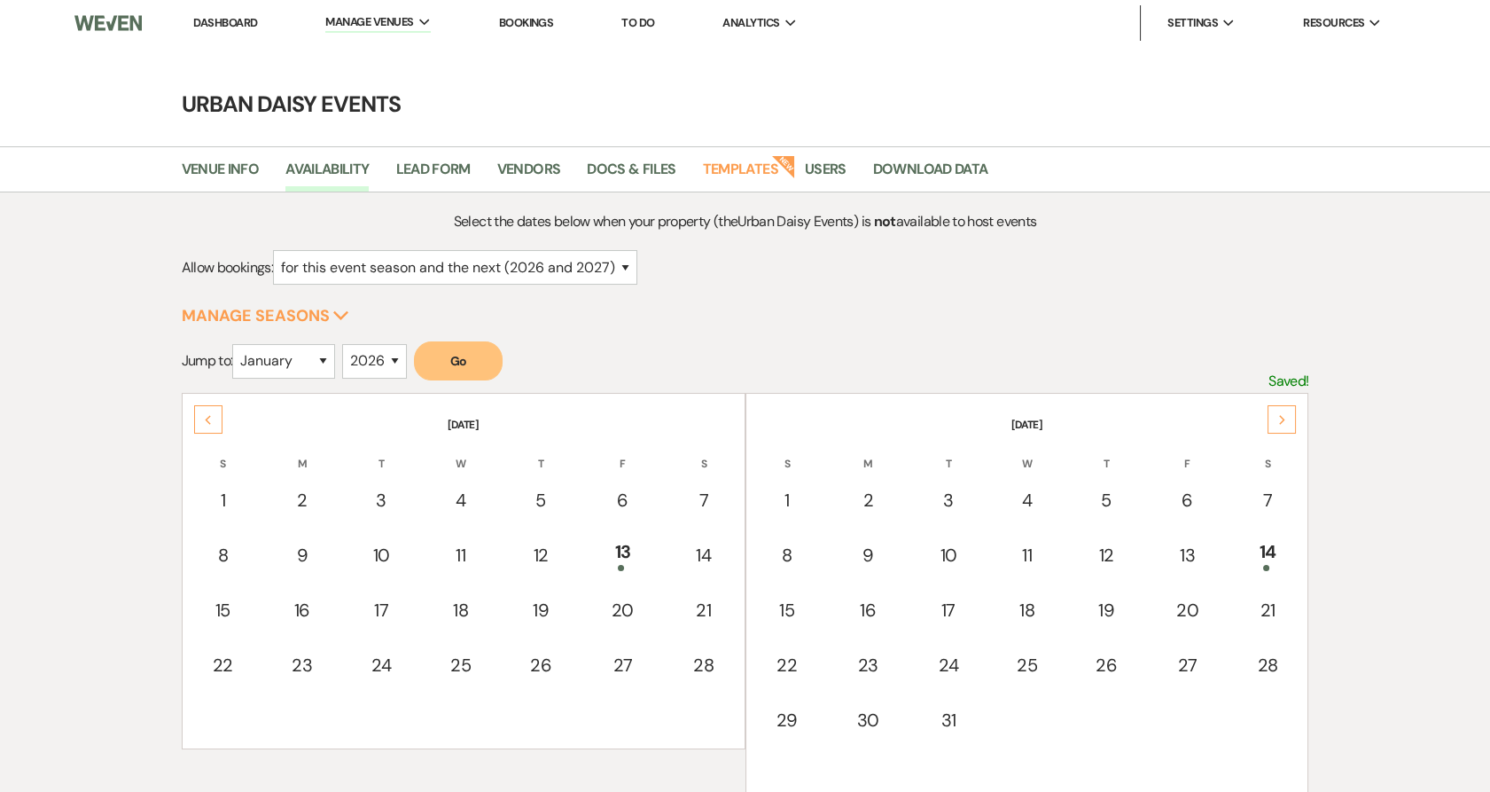
click at [1271, 410] on div "Next" at bounding box center [1282, 419] width 28 height 28
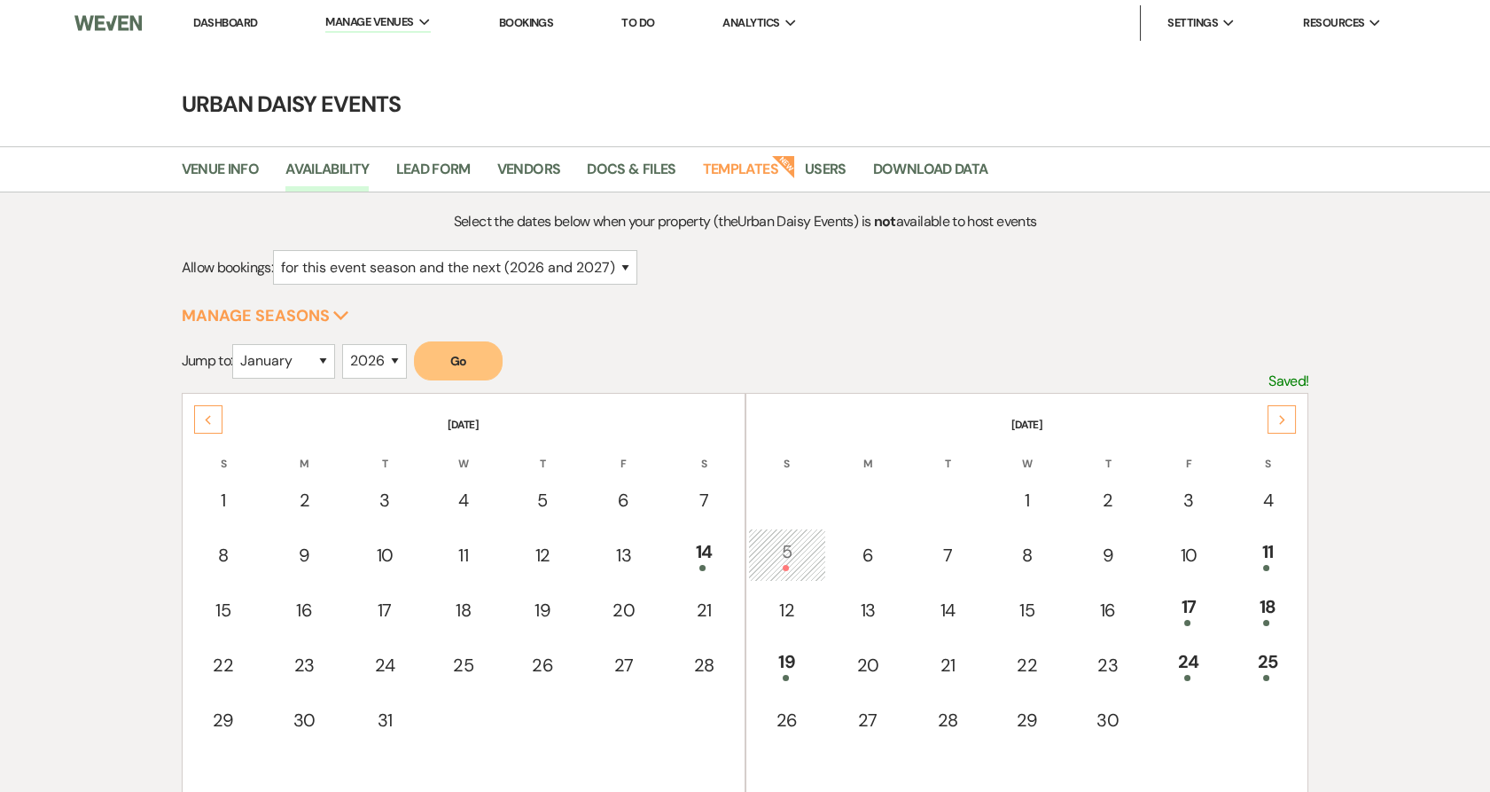
click at [1271, 410] on div "Next" at bounding box center [1282, 419] width 28 height 28
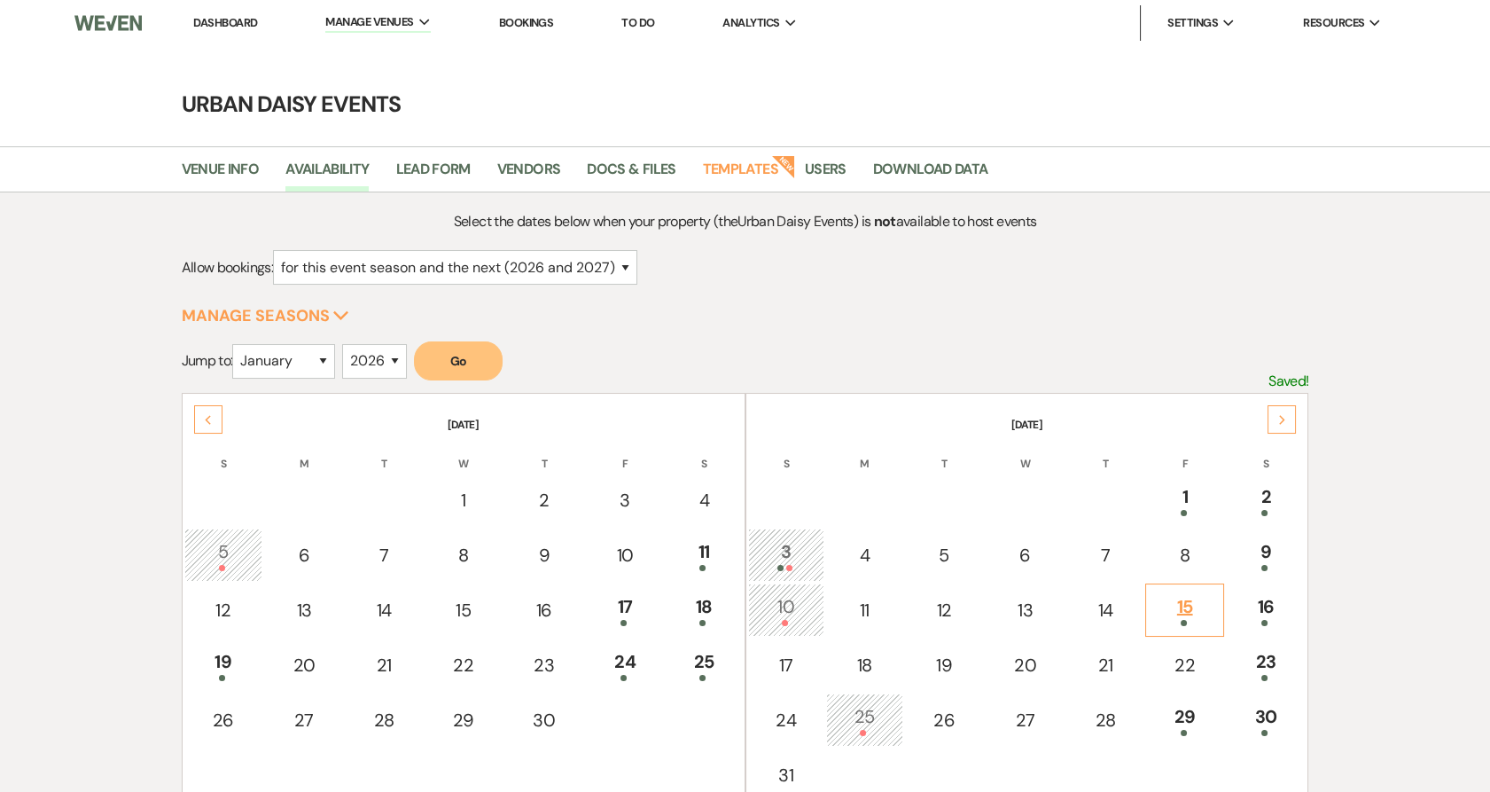
click at [1206, 614] on div "15" at bounding box center [1184, 609] width 59 height 33
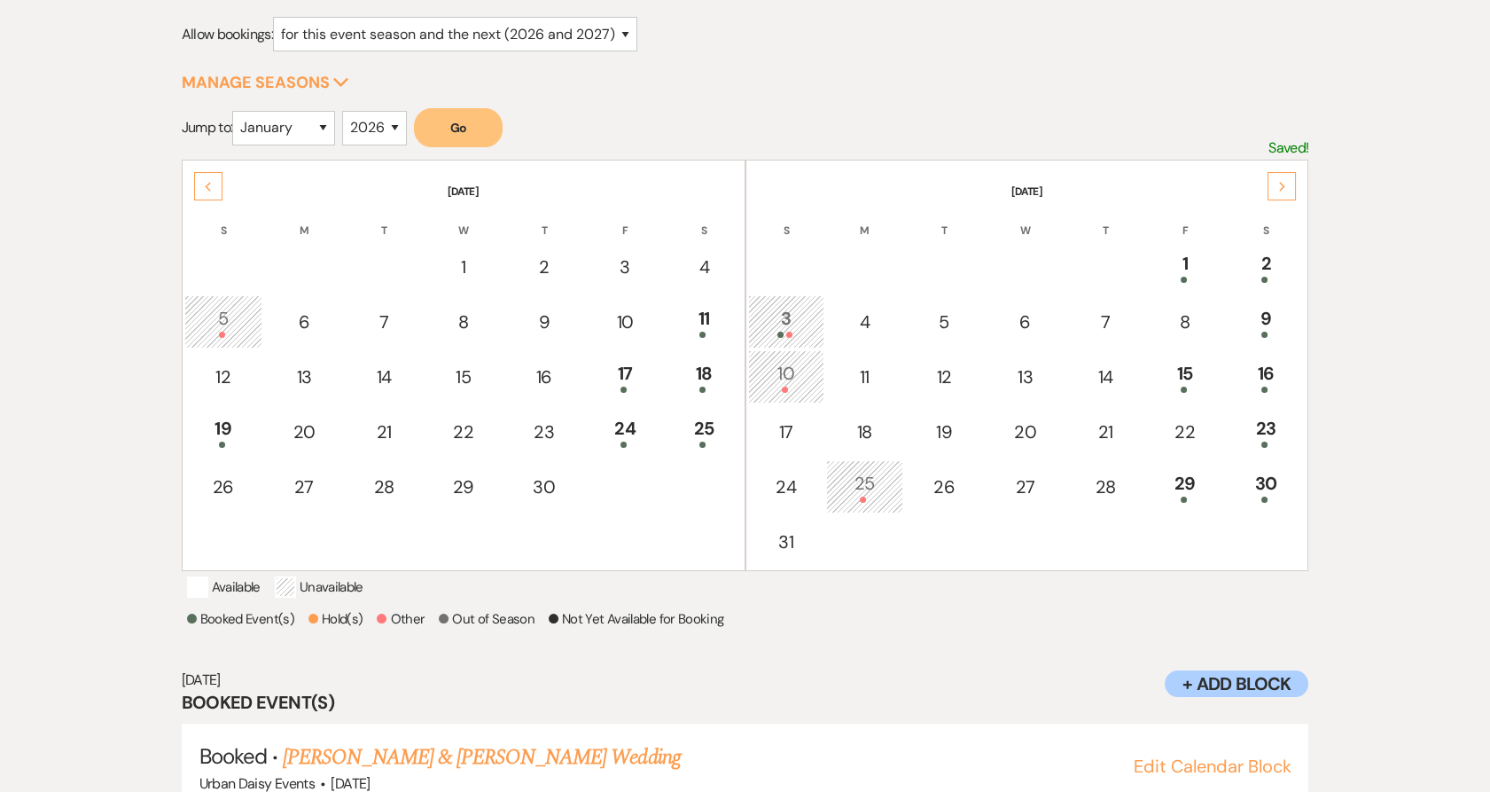
scroll to position [308, 0]
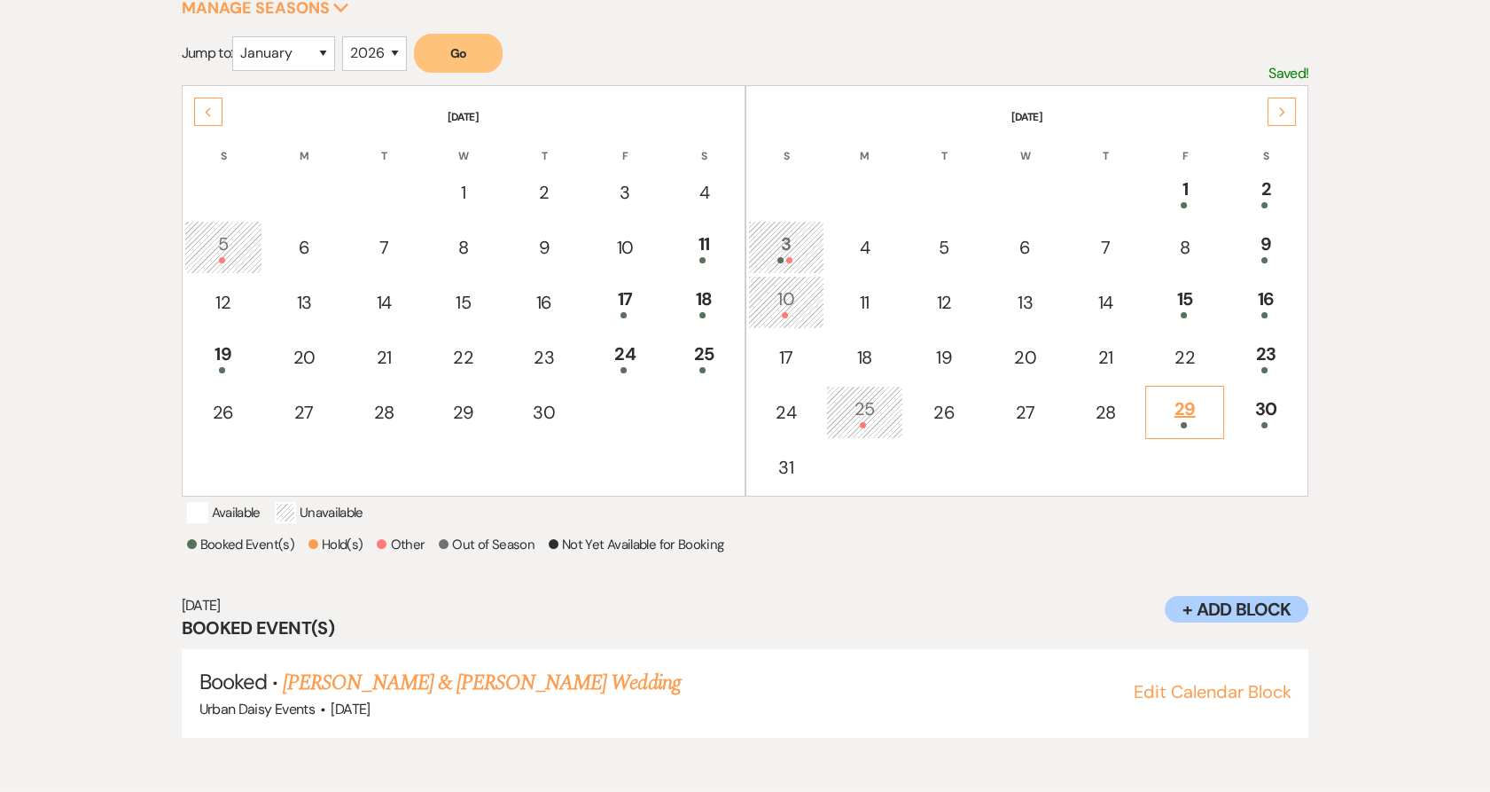
click at [1161, 425] on div at bounding box center [1184, 425] width 59 height 6
click at [596, 689] on link "[PERSON_NAME] [PERSON_NAME] & [PERSON_NAME] Wedding" at bounding box center [559, 683] width 552 height 32
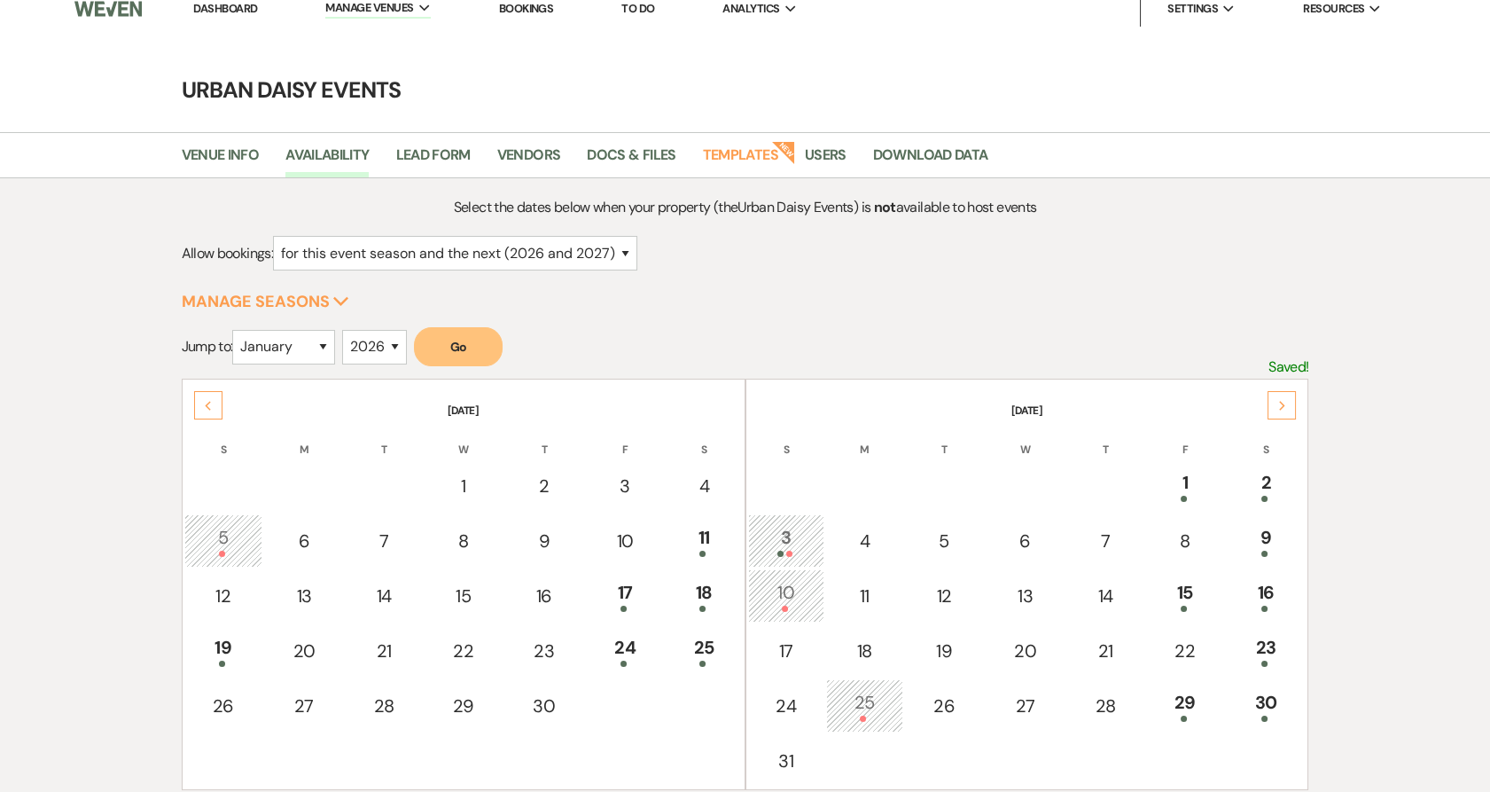
scroll to position [12, 0]
click at [209, 16] on link "Dashboard" at bounding box center [225, 10] width 64 height 15
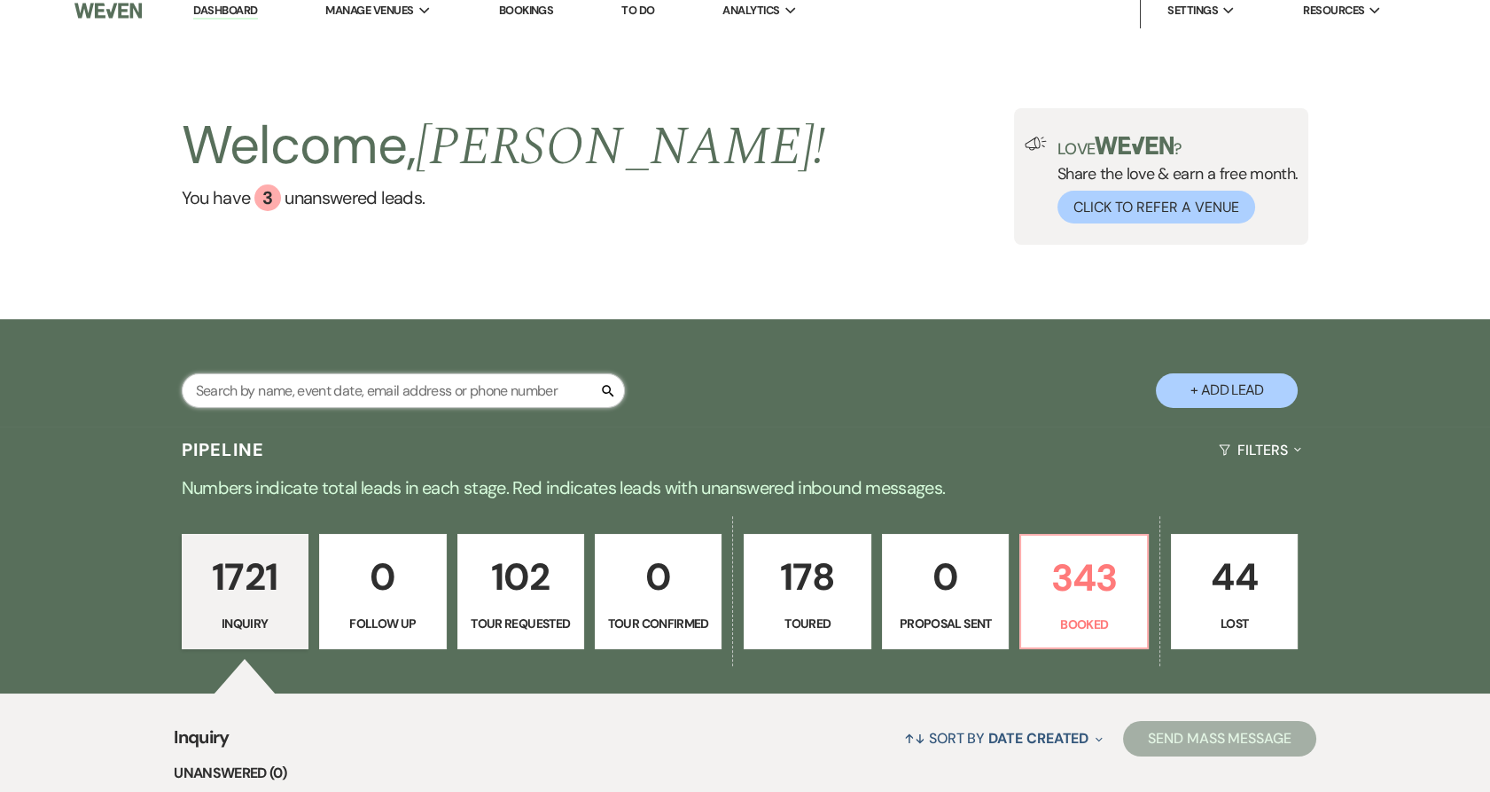
click at [356, 402] on input "text" at bounding box center [403, 390] width 443 height 35
paste input "iman.farah@student.windsor.edu"
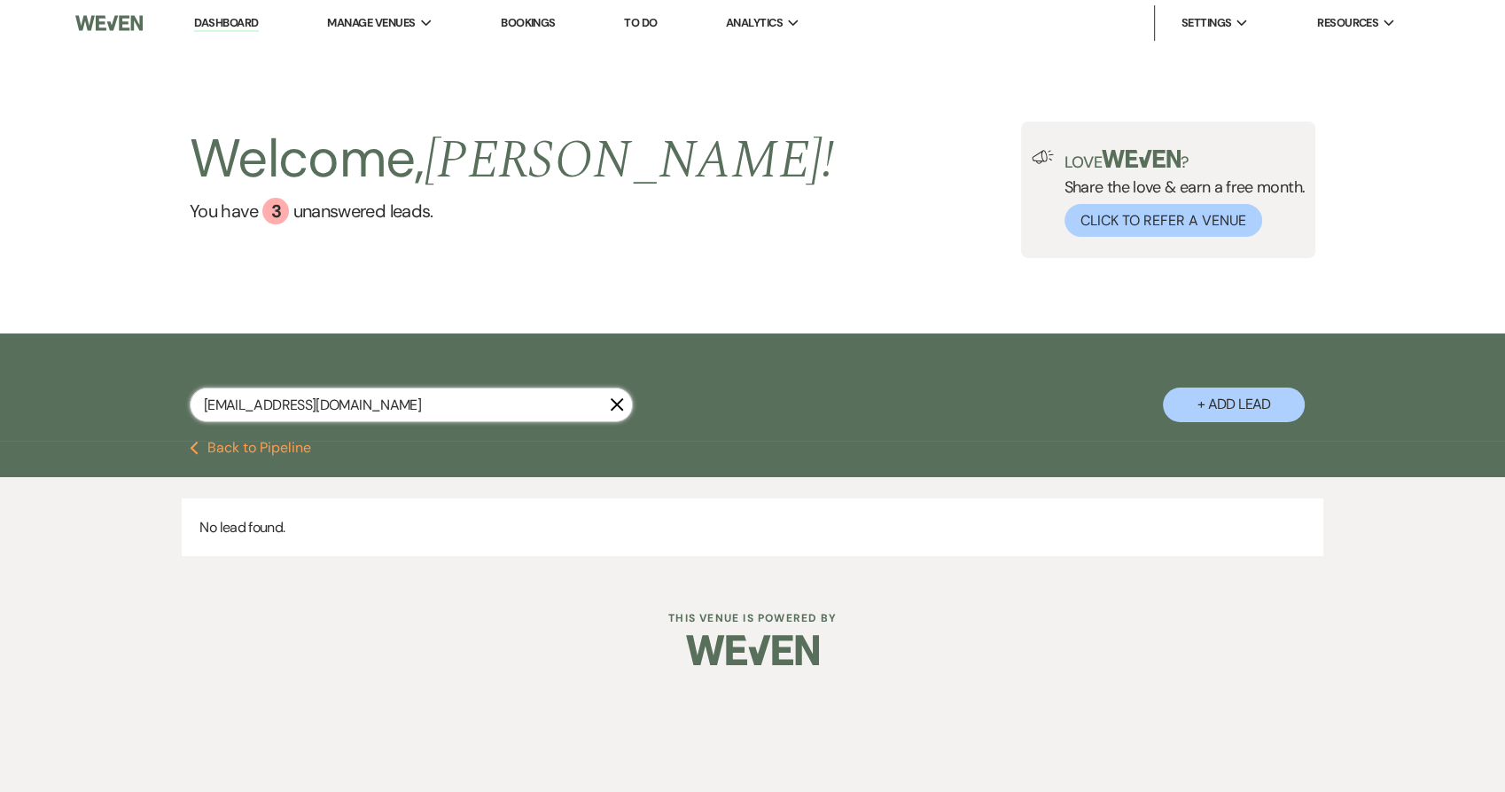
type input "iman.farah@student.windsor.edu"
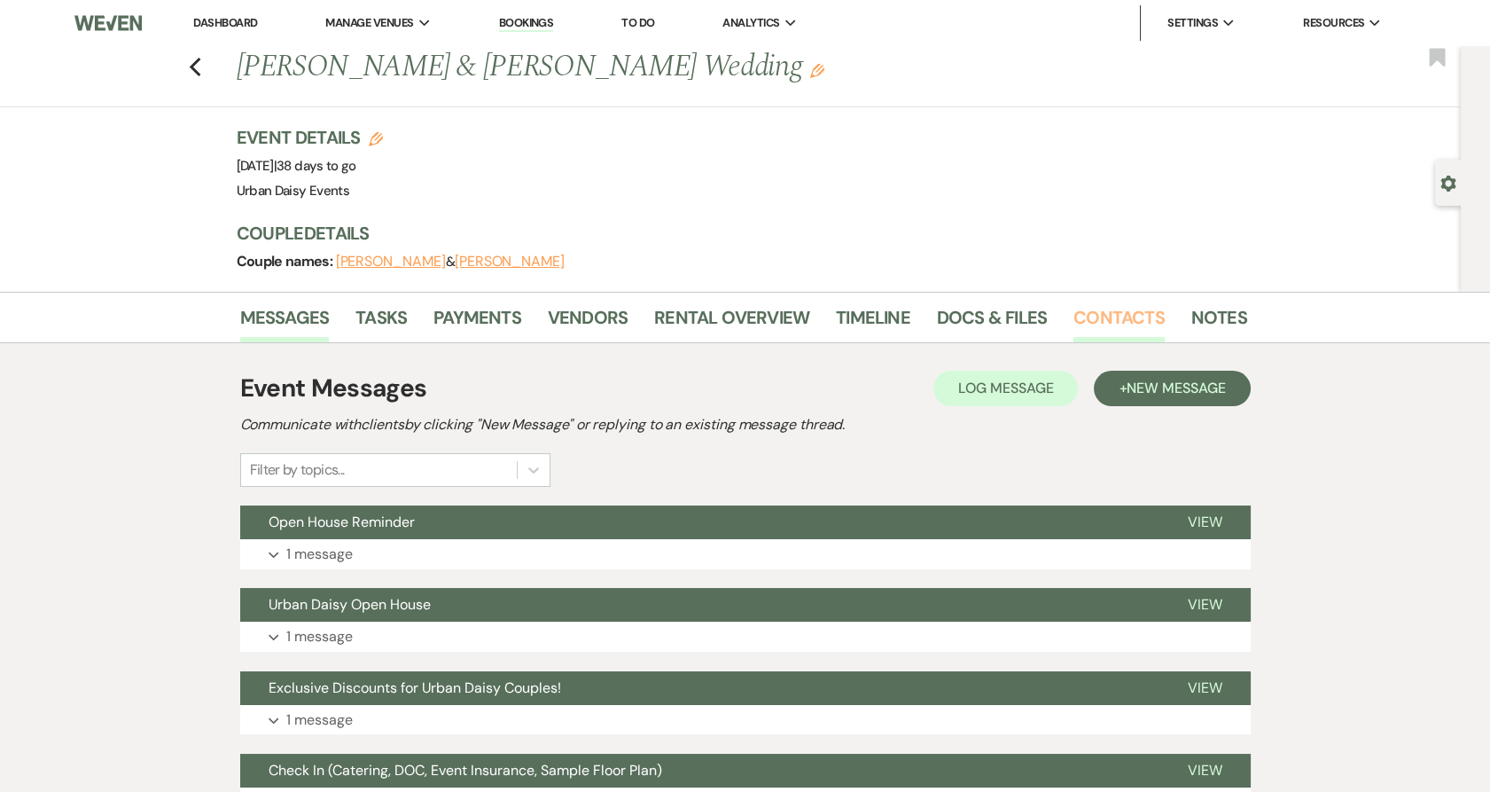
click at [1113, 314] on link "Contacts" at bounding box center [1119, 322] width 91 height 39
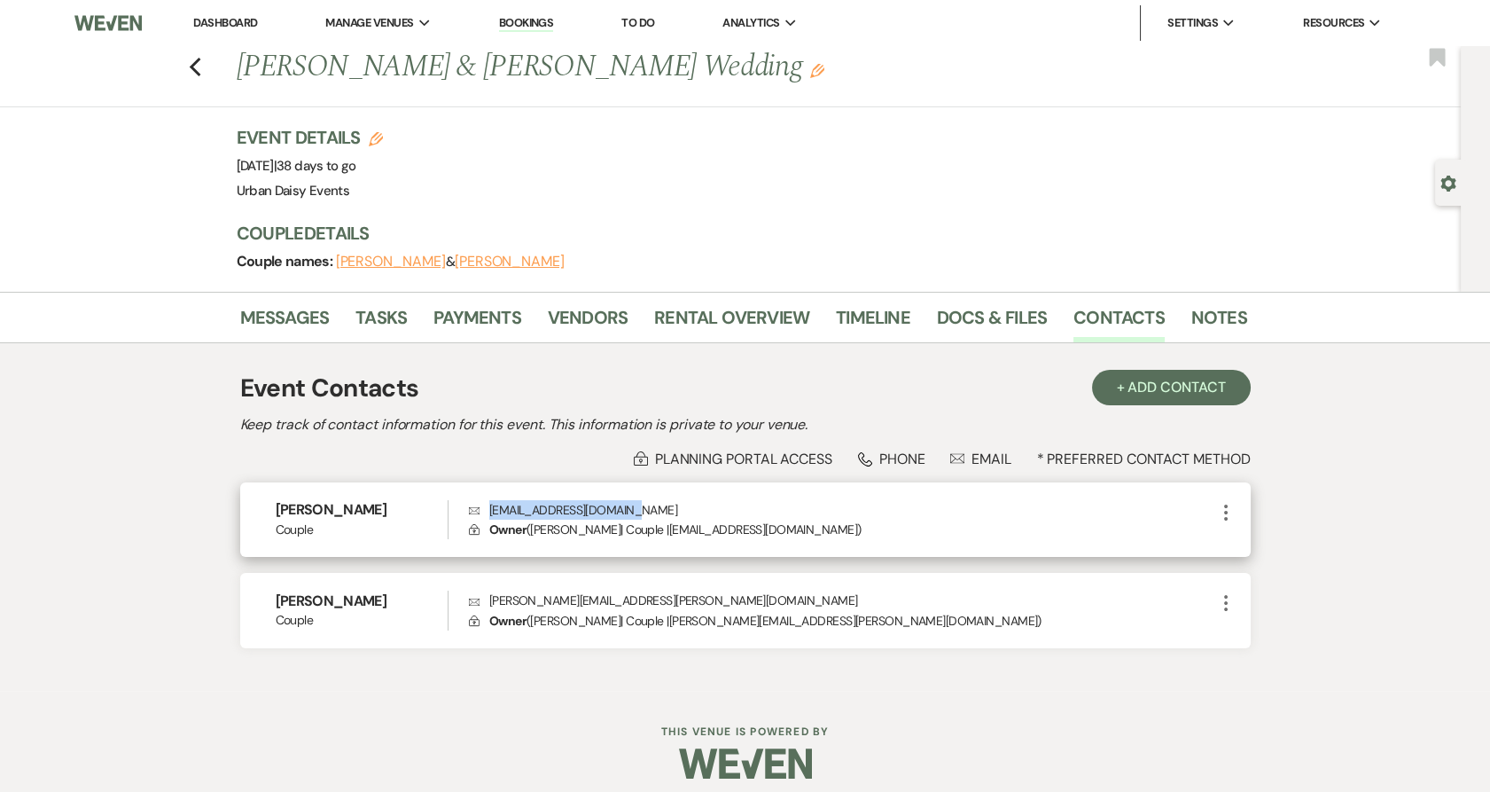
drag, startPoint x: 660, startPoint y: 500, endPoint x: 517, endPoint y: 515, distance: 143.5
click at [473, 514] on p "Envelope marenkchapman@gmail.com" at bounding box center [842, 510] width 746 height 20
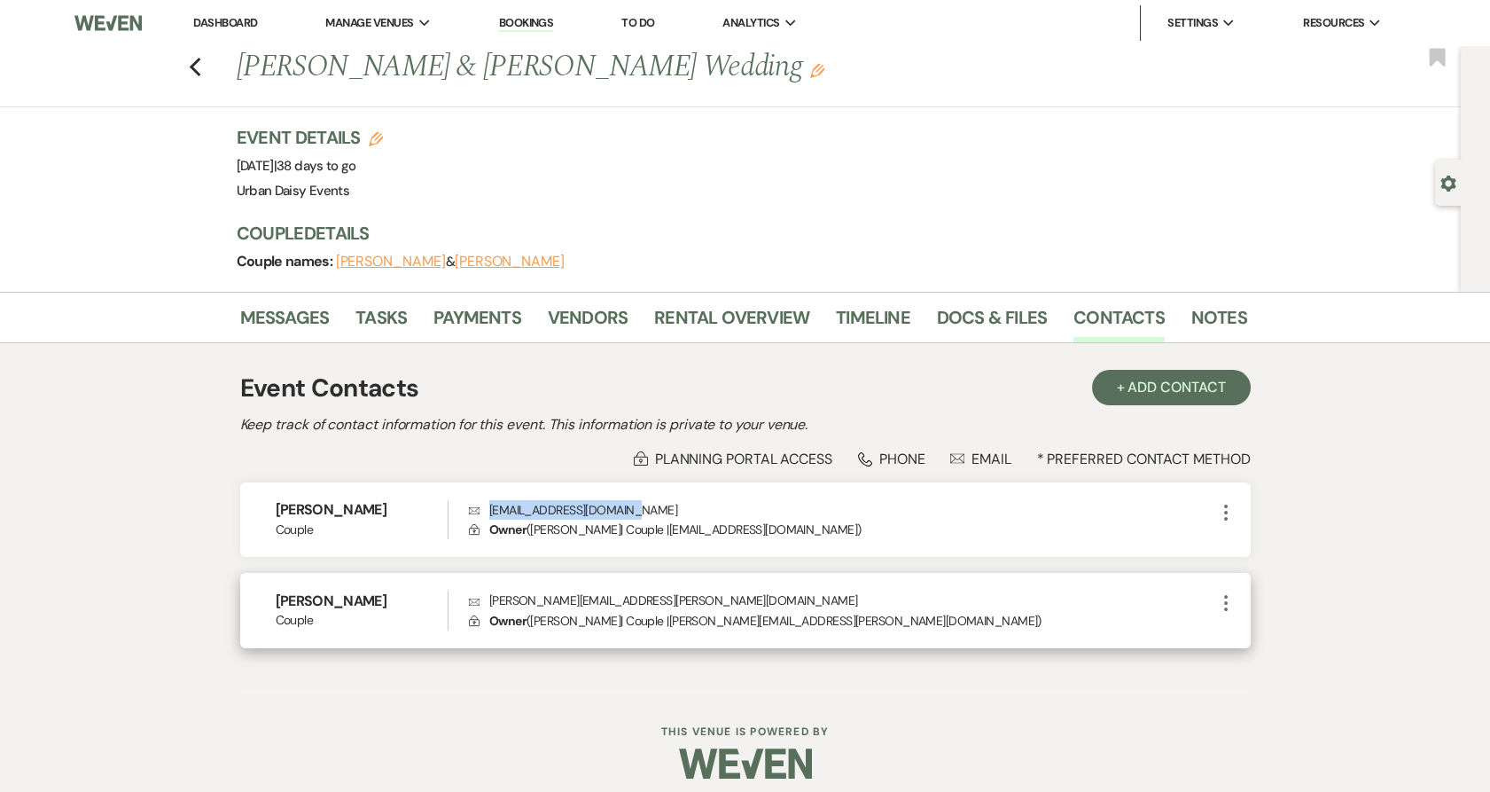
copy p "marenkchapman@gmail.com"
drag, startPoint x: 626, startPoint y: 606, endPoint x: 483, endPoint y: 605, distance: 142.7
click at [483, 605] on p "Envelope nick.sheak@gmail.com" at bounding box center [842, 600] width 746 height 20
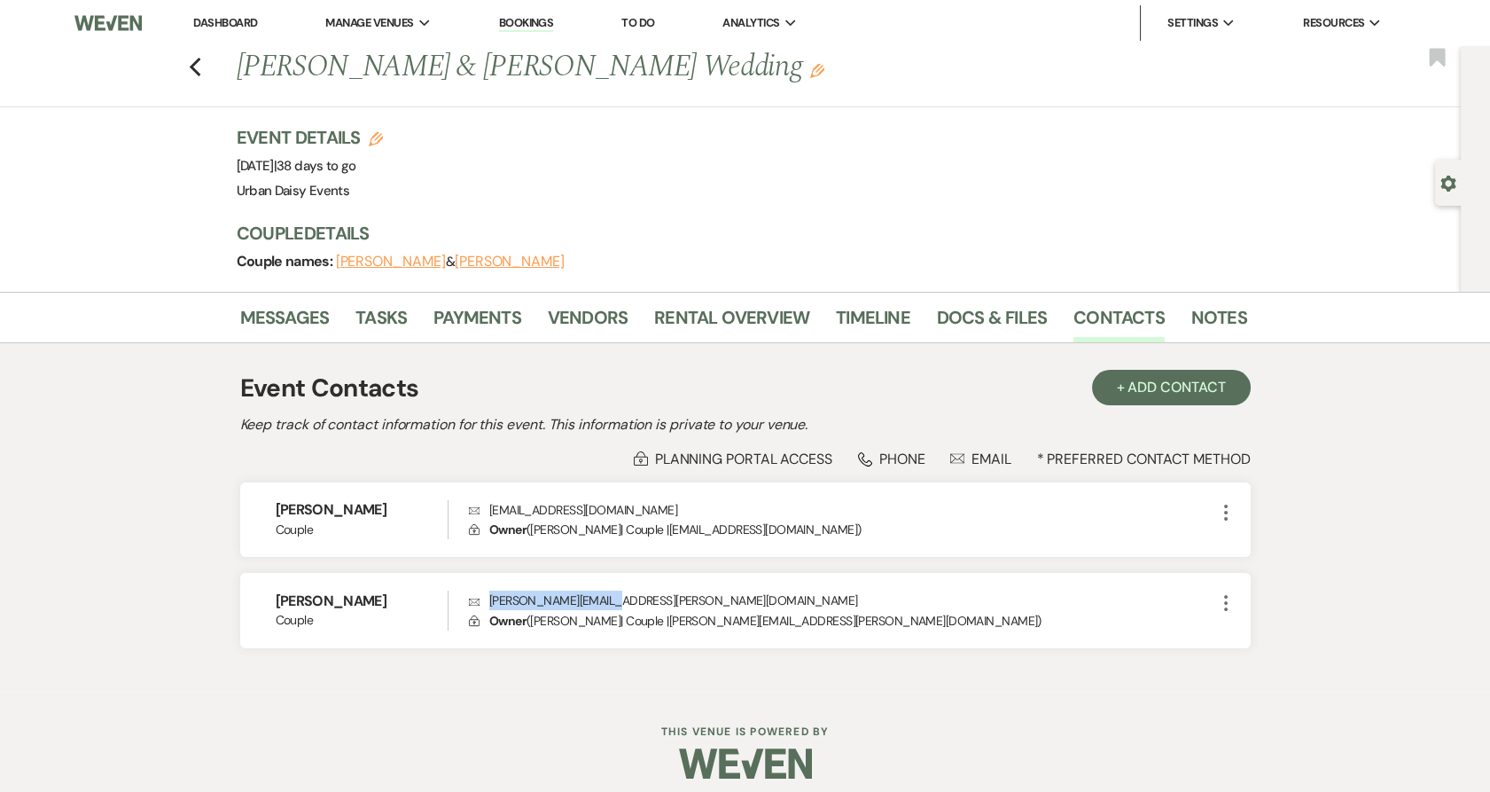
copy p "nick.sheak@gmail.com"
click at [529, 20] on link "Bookings" at bounding box center [526, 23] width 55 height 17
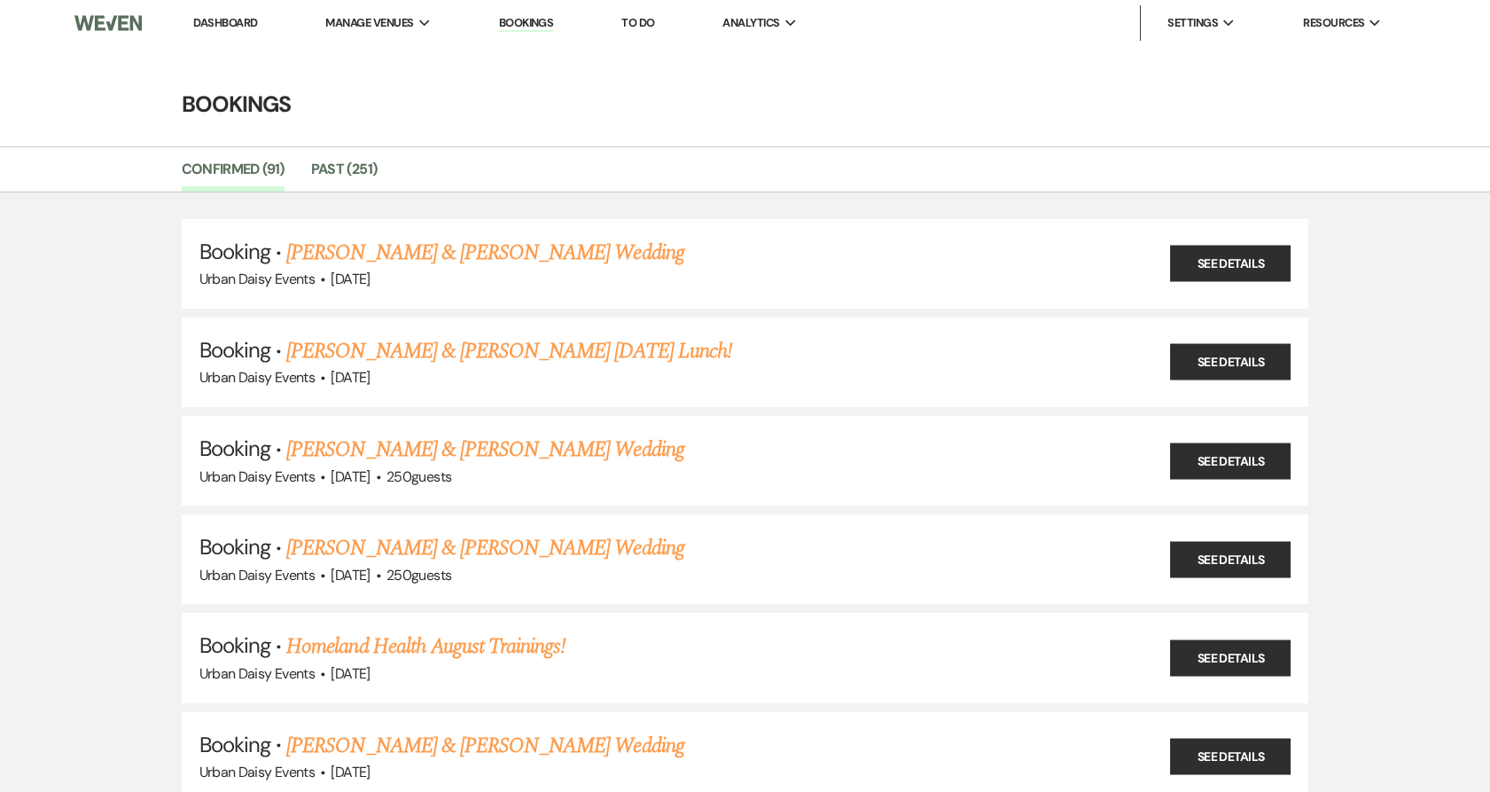
click at [295, 172] on li "Confirmed (91)" at bounding box center [246, 172] width 129 height 37
click at [318, 161] on link "Past (251)" at bounding box center [344, 175] width 66 height 34
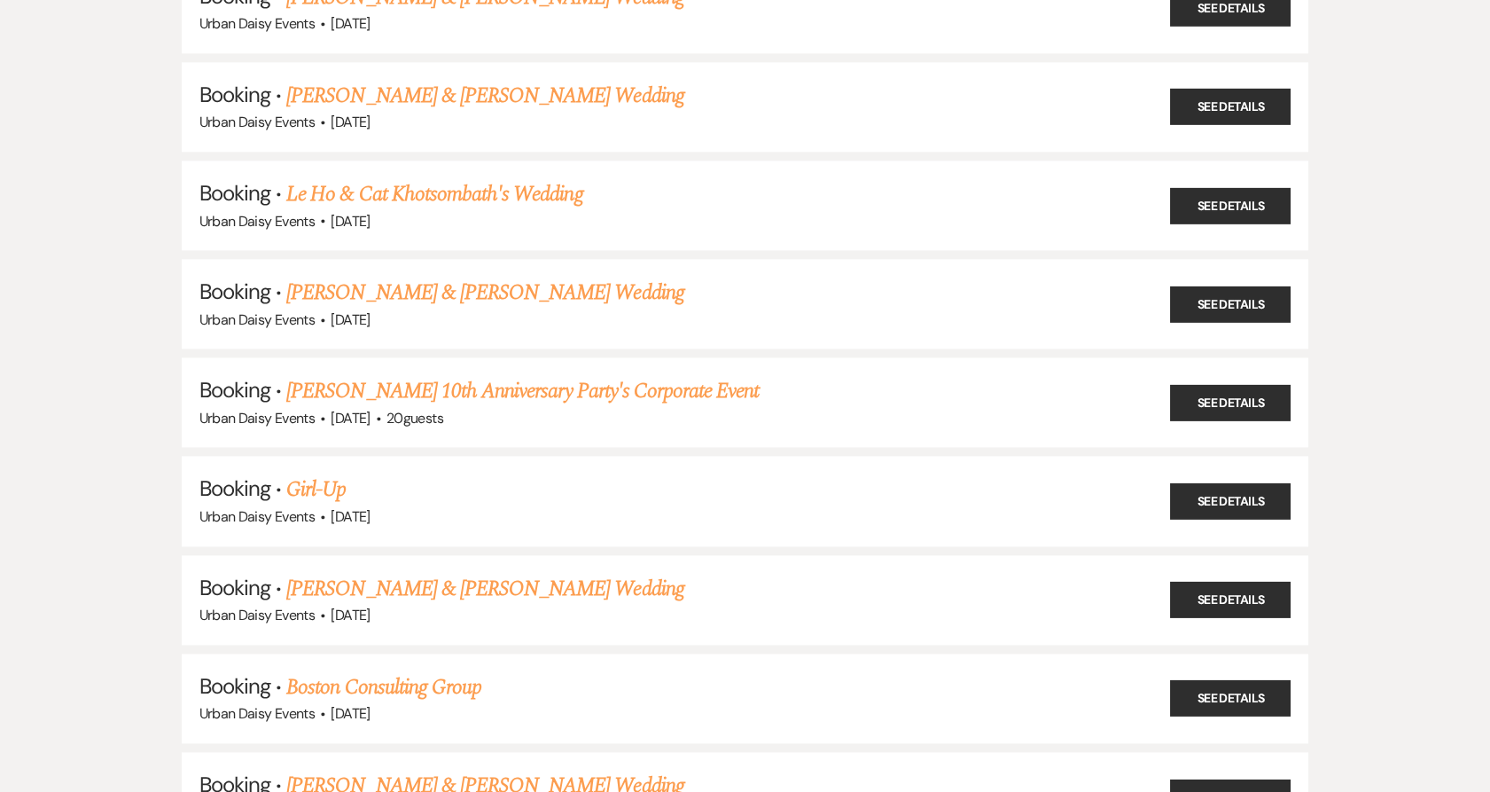
scroll to position [18088, 0]
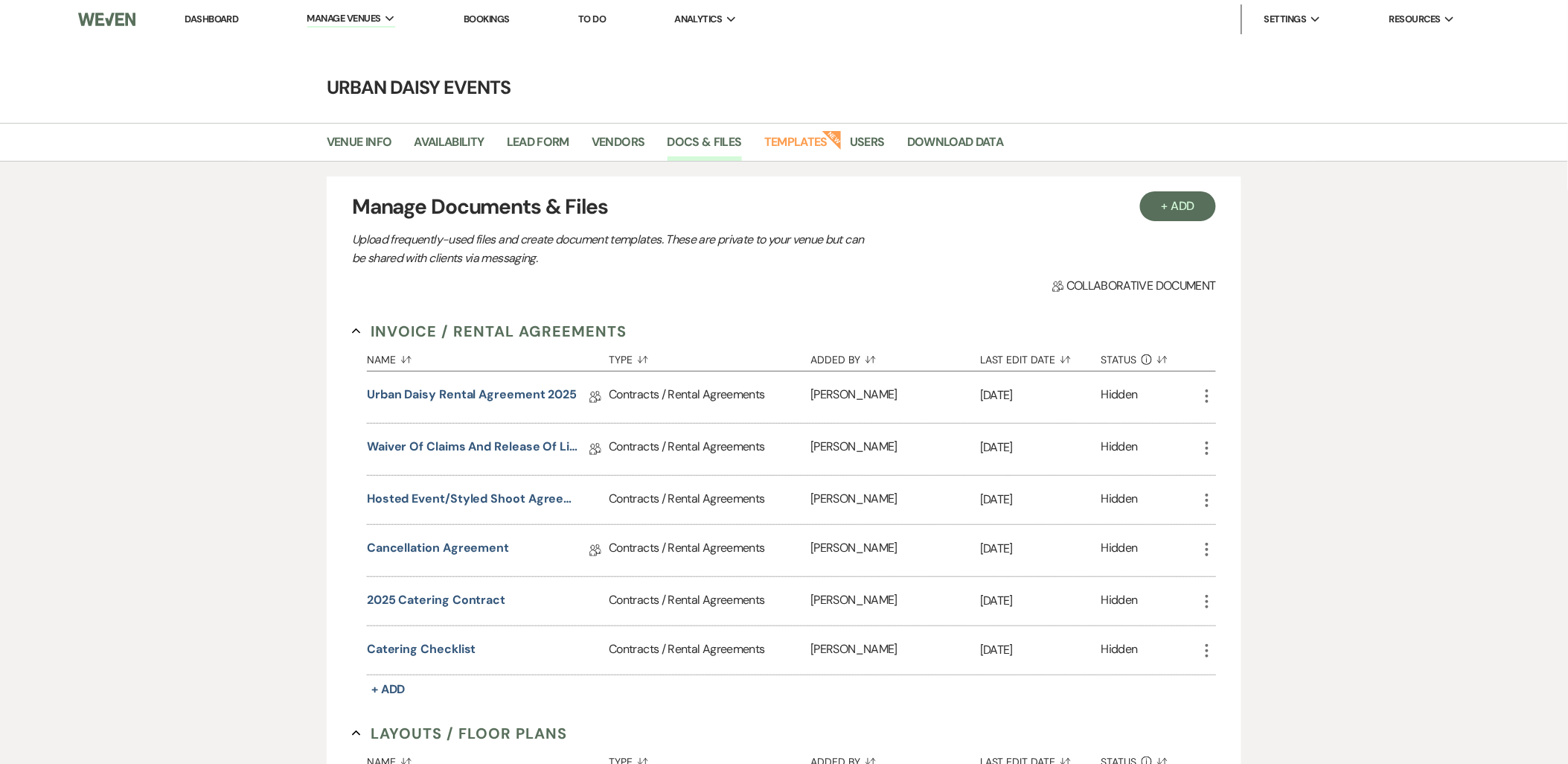
click at [201, 24] on li "Dashboard" at bounding box center [212, 18] width 69 height 29
click at [196, 17] on link "Dashboard" at bounding box center [212, 18] width 54 height 13
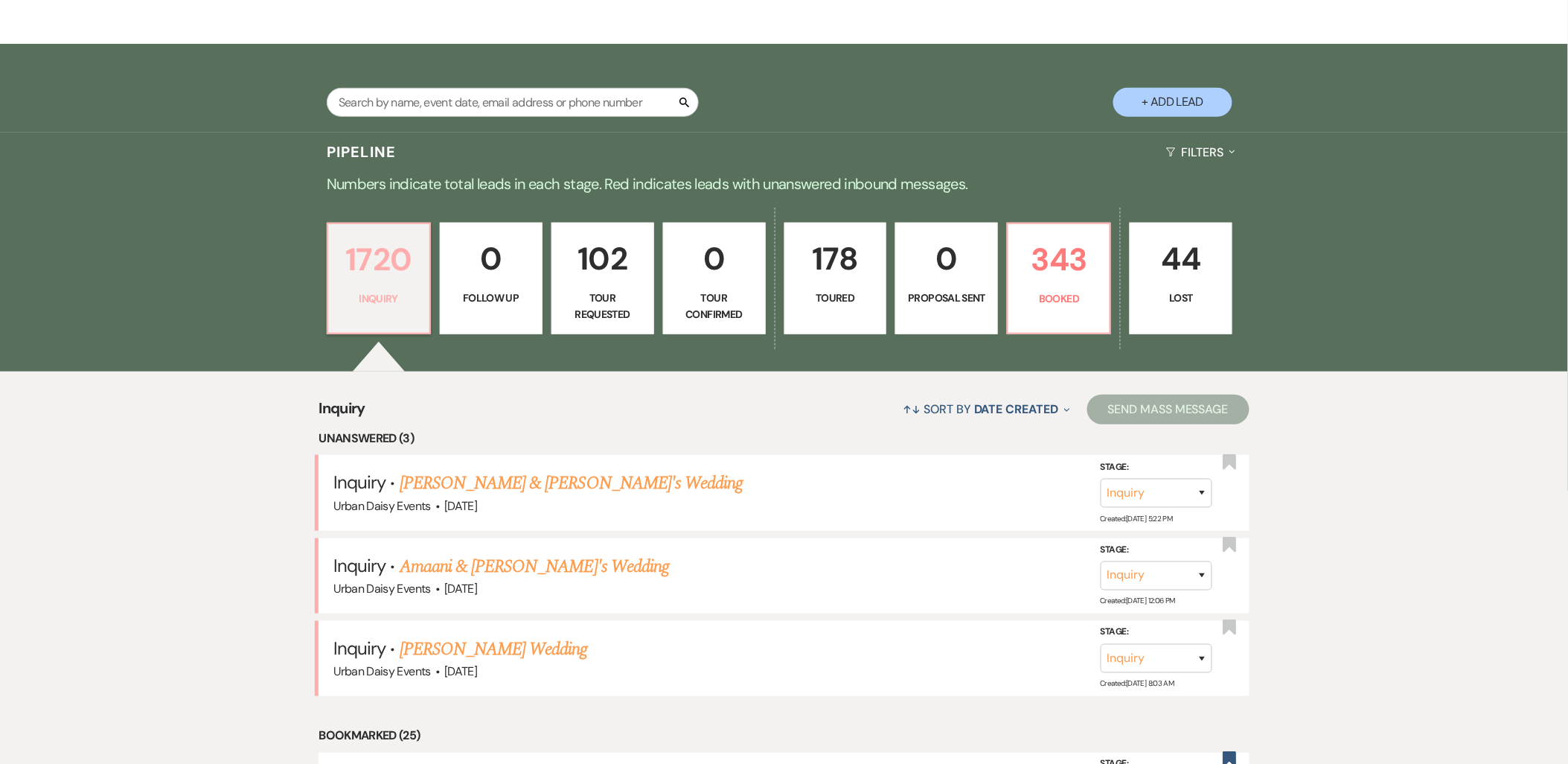
scroll to position [306, 0]
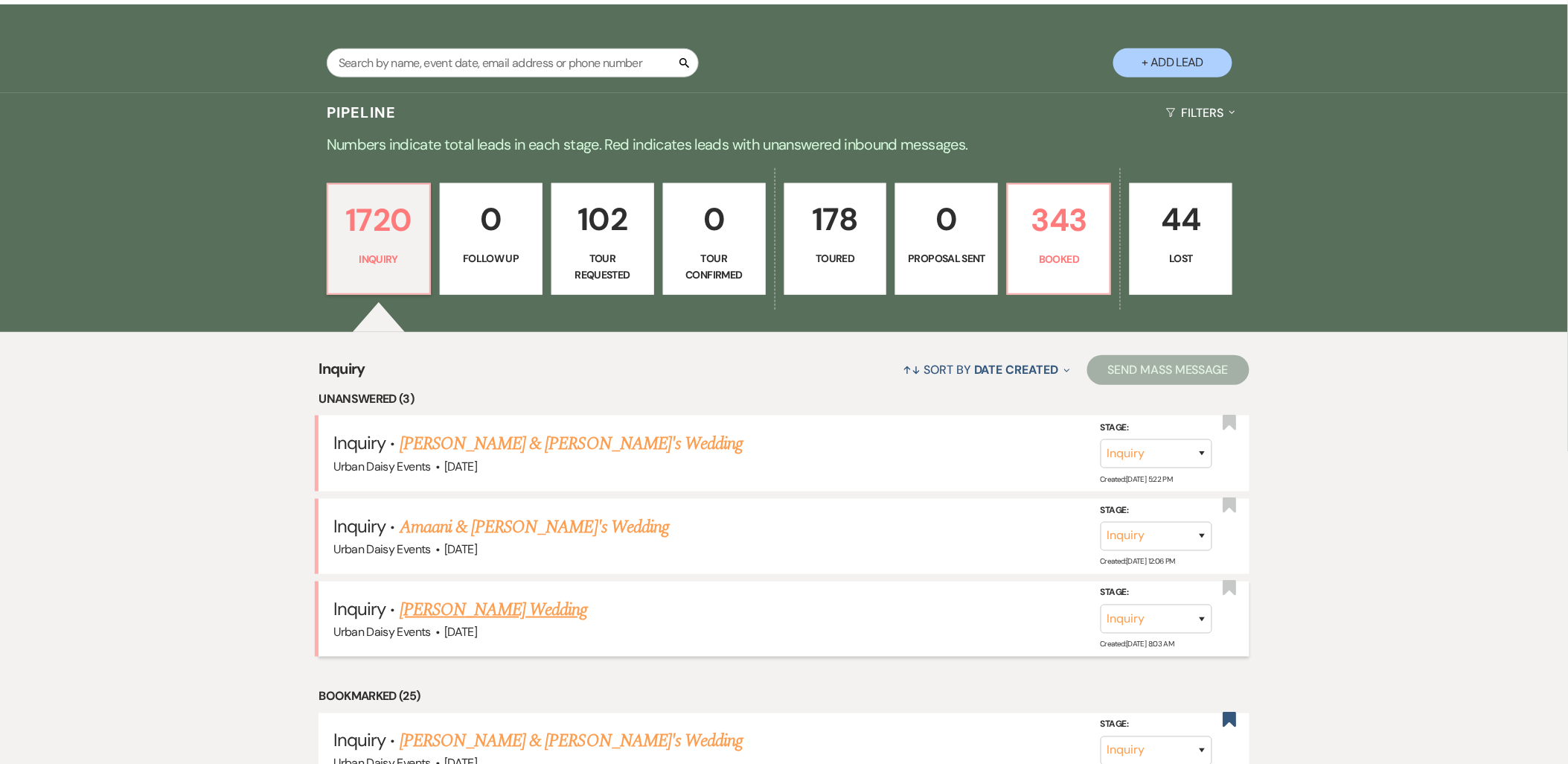
click at [431, 592] on li "Inquiry · Tyler Gould's Wedding Urban Daisy Events · Aug 16, 2025 Stage: Inquir…" at bounding box center [783, 619] width 930 height 76
click at [431, 604] on link "Tyler Gould's Wedding" at bounding box center [494, 610] width 188 height 27
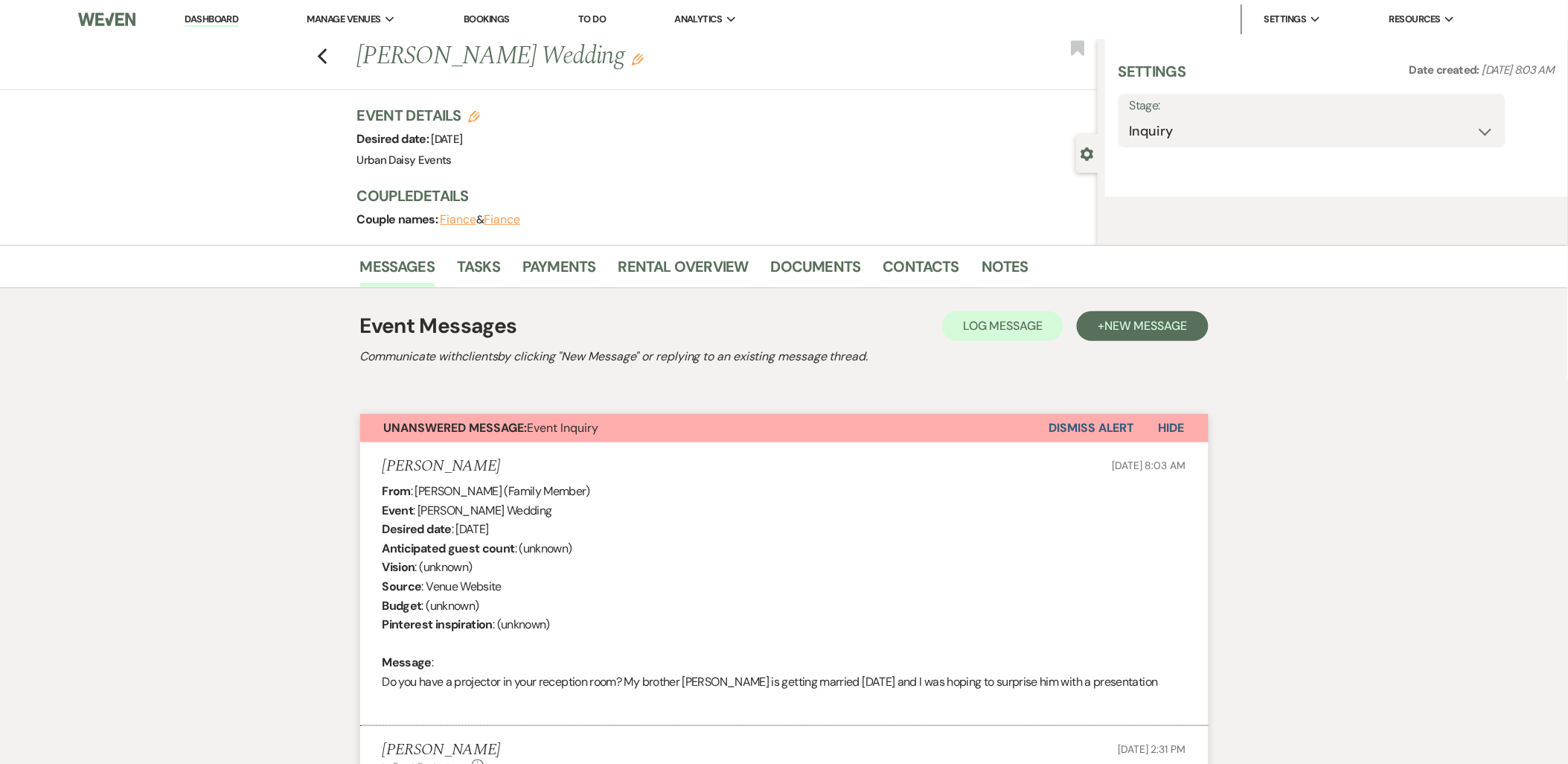
select select "5"
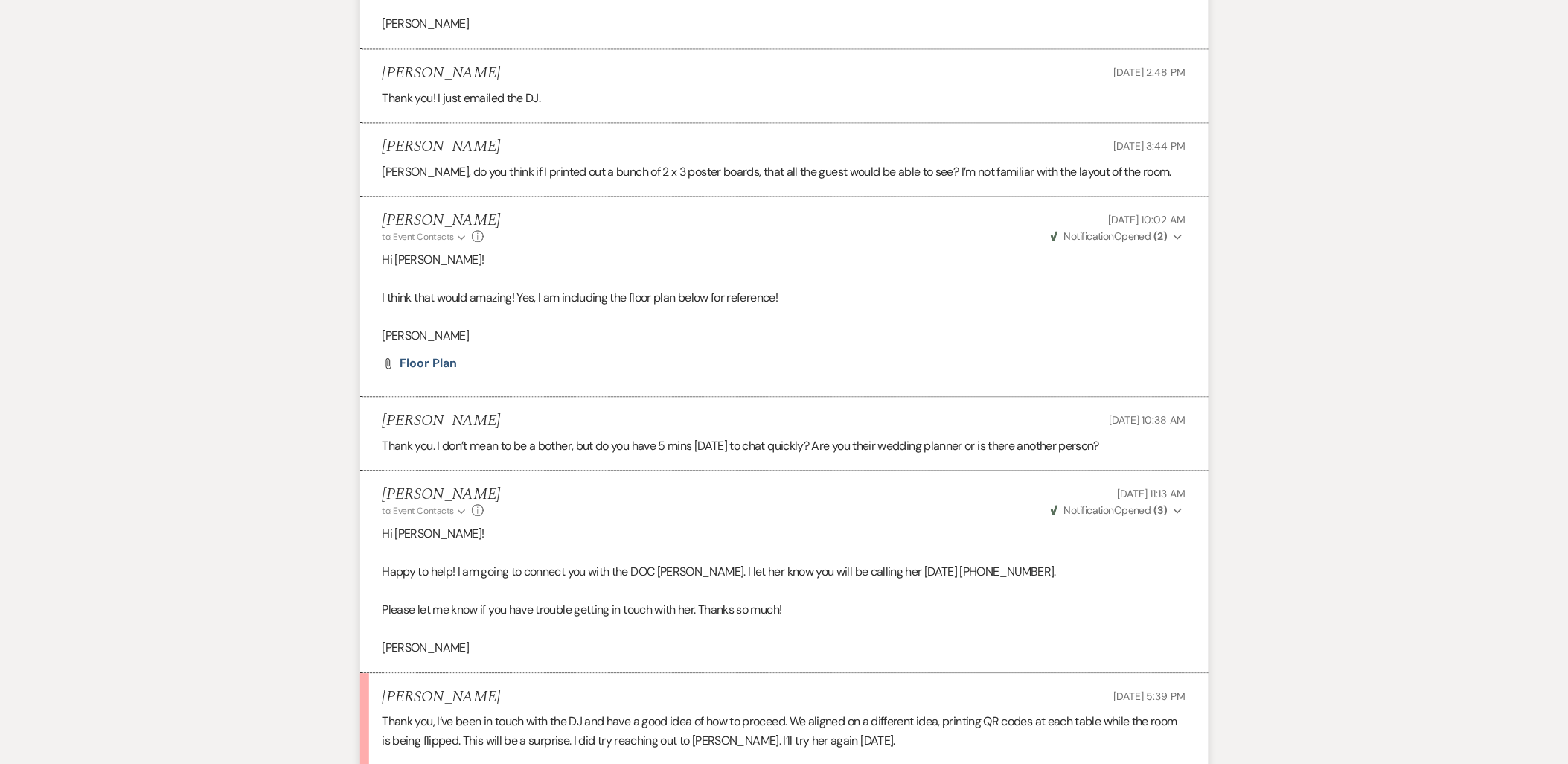
scroll to position [1218, 0]
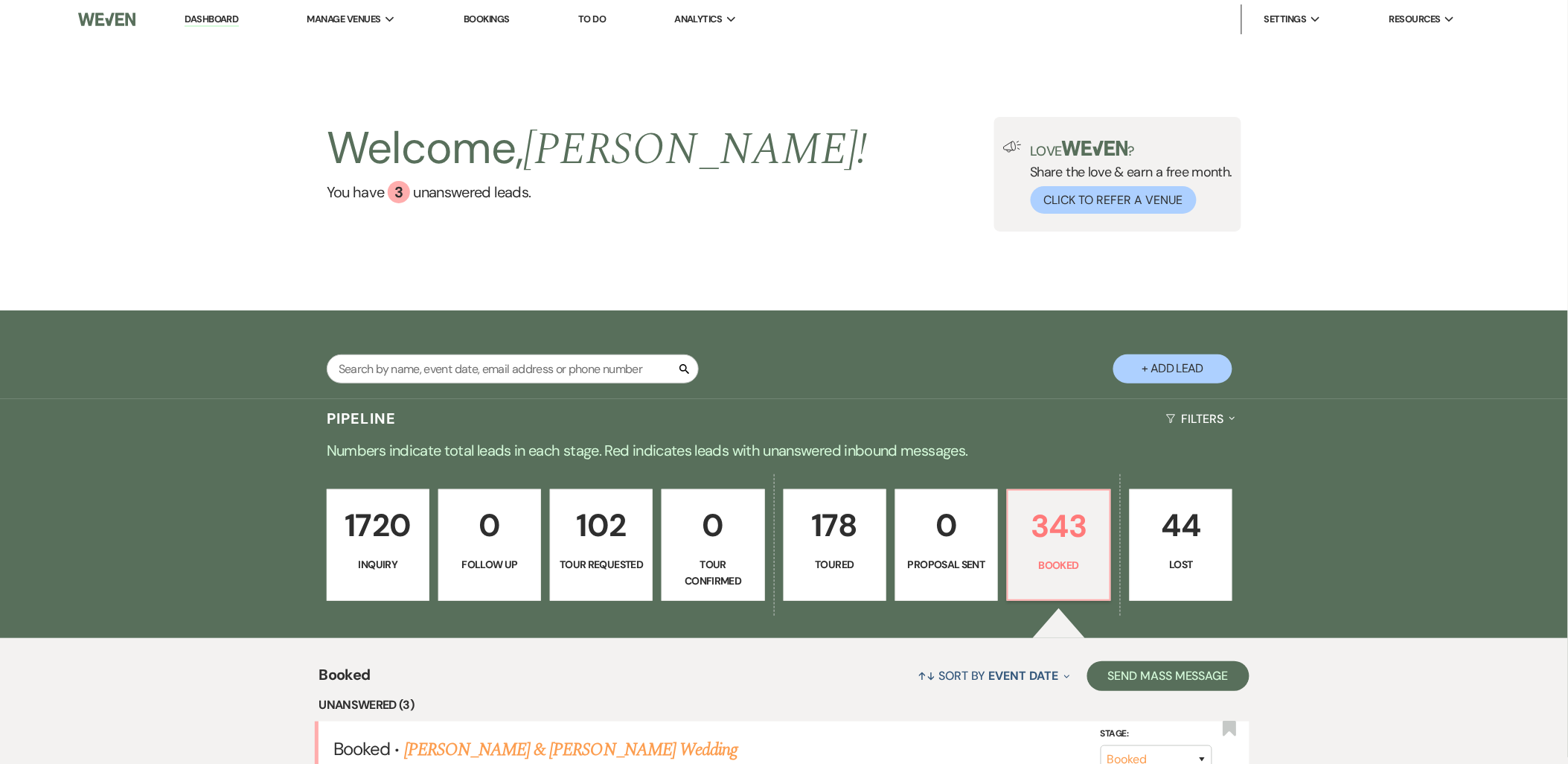
drag, startPoint x: 363, startPoint y: 40, endPoint x: 264, endPoint y: 82, distance: 107.5
click at [0, 0] on link "Urban Daisy Events" at bounding box center [0, 0] width 0 height 0
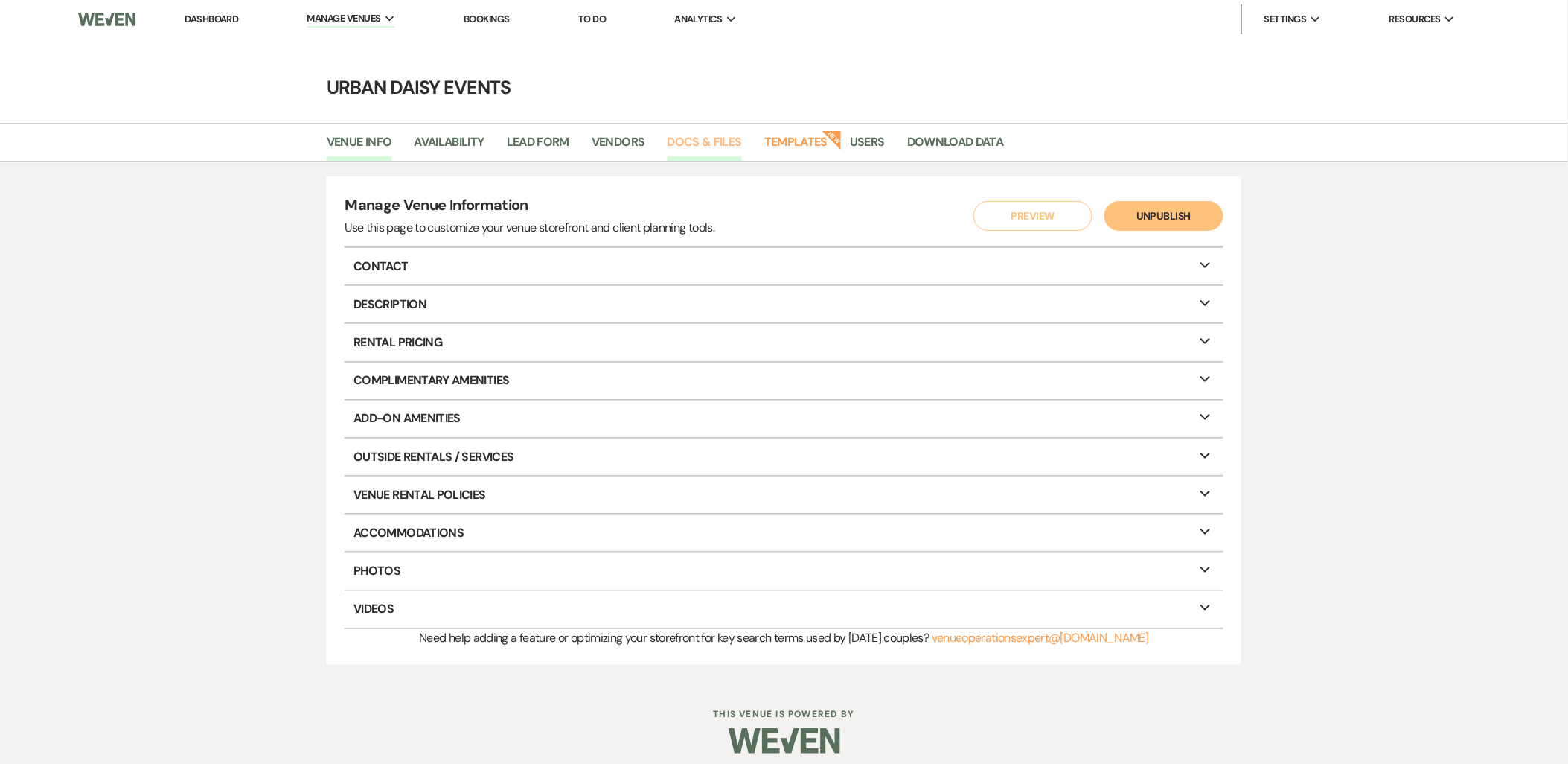
click at [688, 139] on link "Docs & Files" at bounding box center [704, 147] width 75 height 29
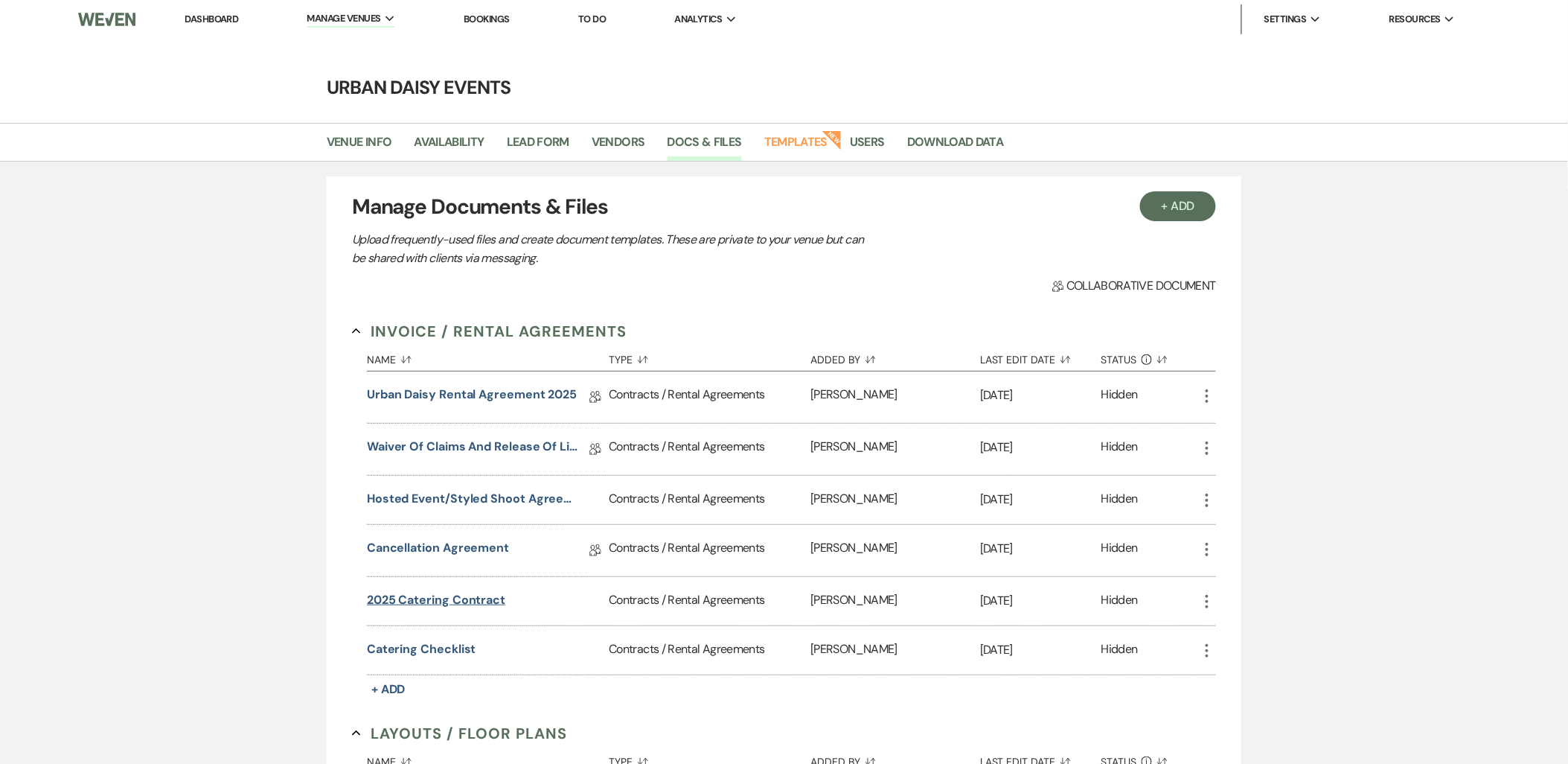
click at [460, 606] on button "2025 Catering Contract" at bounding box center [436, 599] width 139 height 18
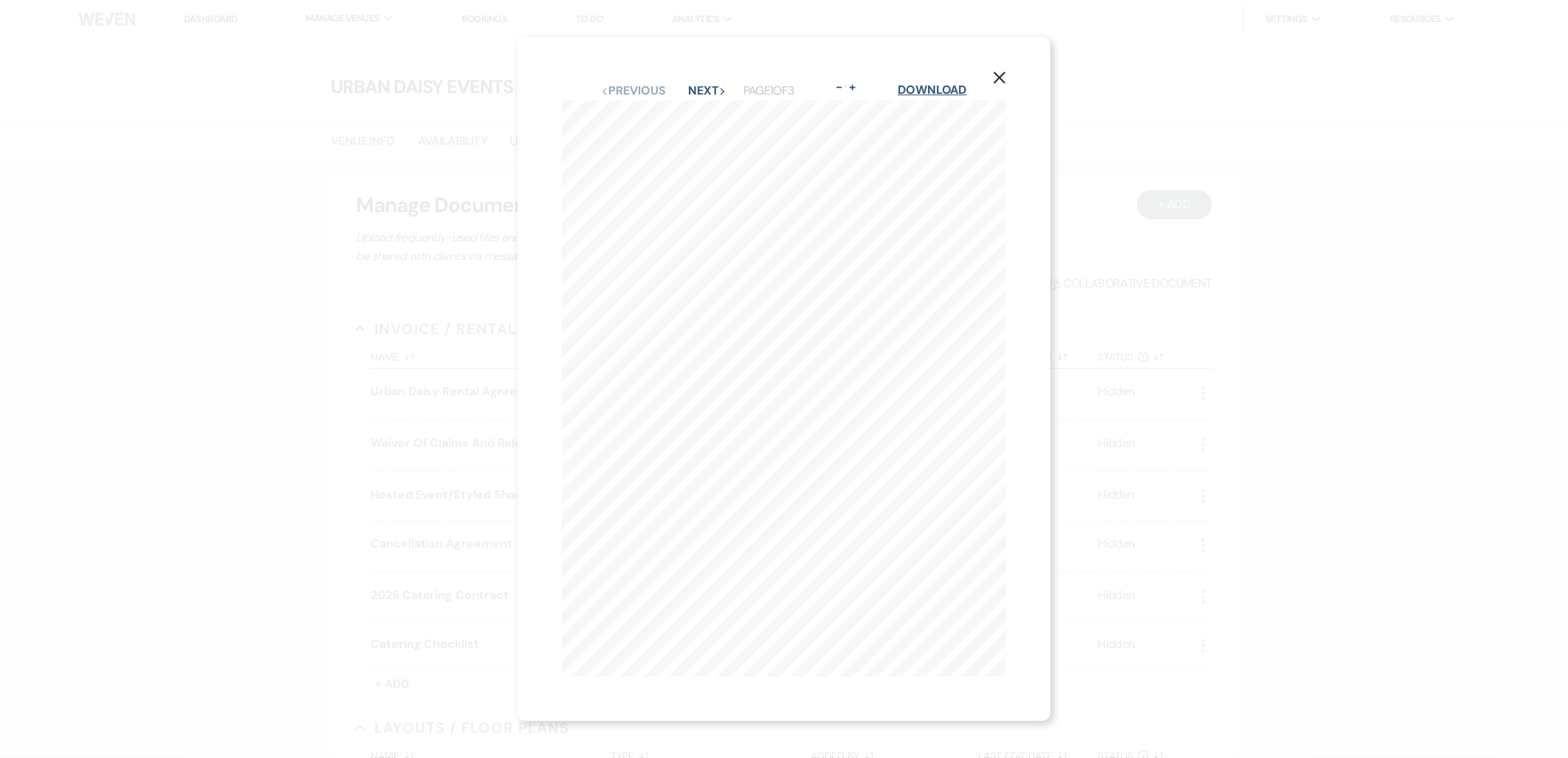
click at [941, 87] on link "Download" at bounding box center [932, 89] width 68 height 16
click at [332, 393] on div "X Previous Previous Next Next Page 1 of 3 - Zoom + Download hello@urbandaisyeve…" at bounding box center [784, 379] width 1568 height 758
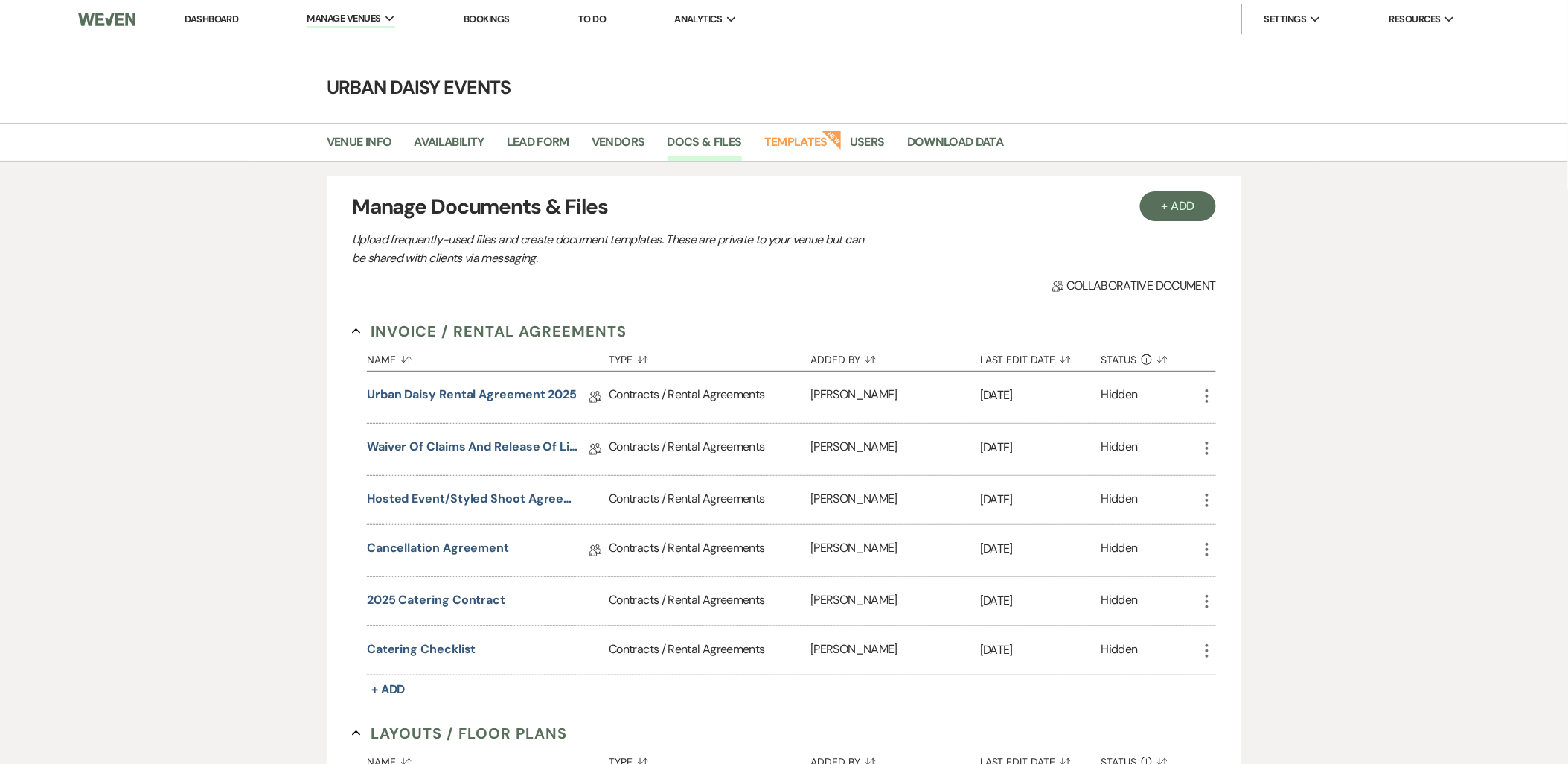
click at [210, 13] on link "Dashboard" at bounding box center [212, 18] width 54 height 13
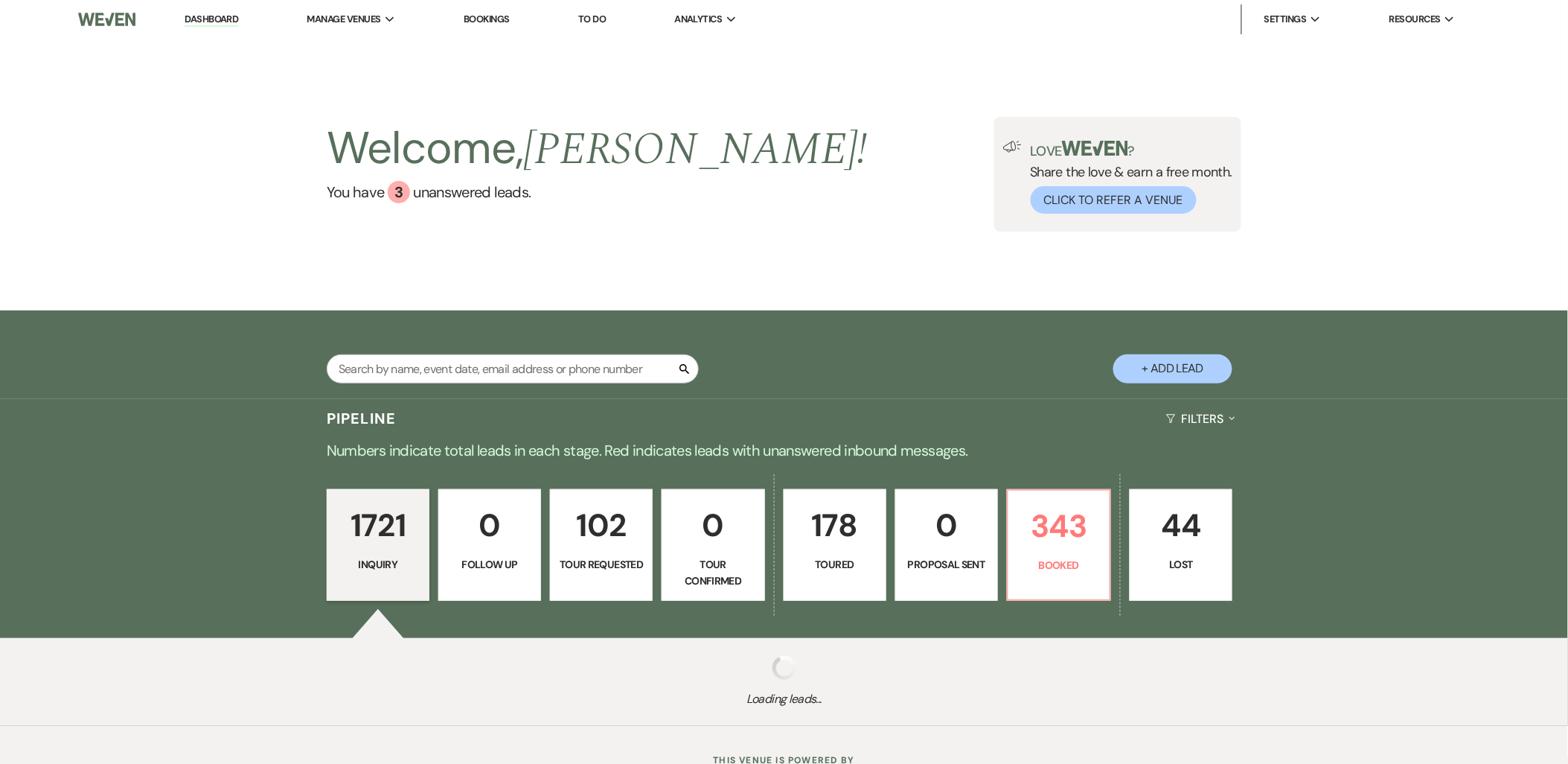
click at [0, 0] on link "Urban Daisy Events" at bounding box center [0, 0] width 0 height 0
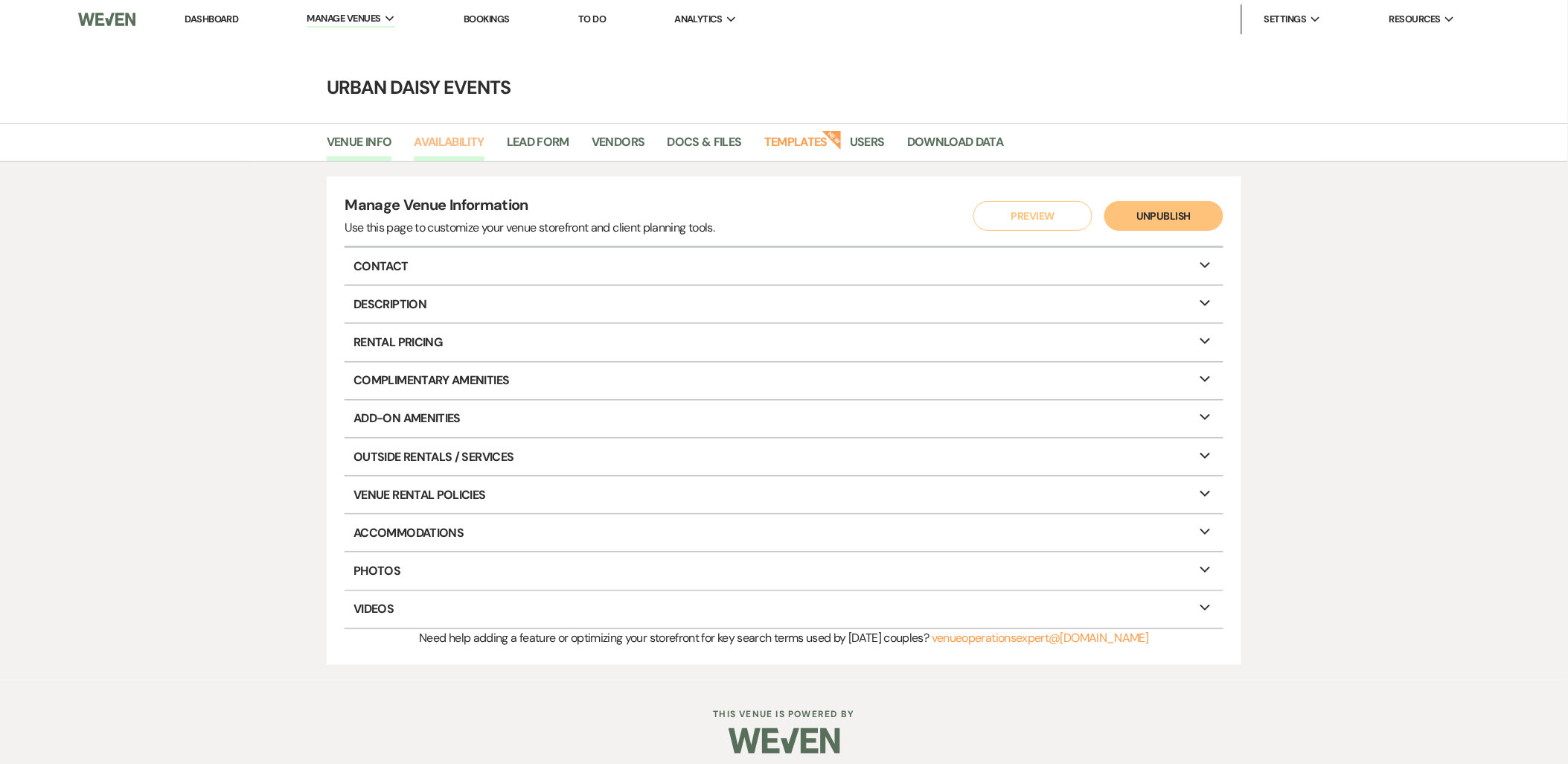
click at [427, 149] on link "Availability" at bounding box center [448, 147] width 70 height 29
select select "2"
select select "2026"
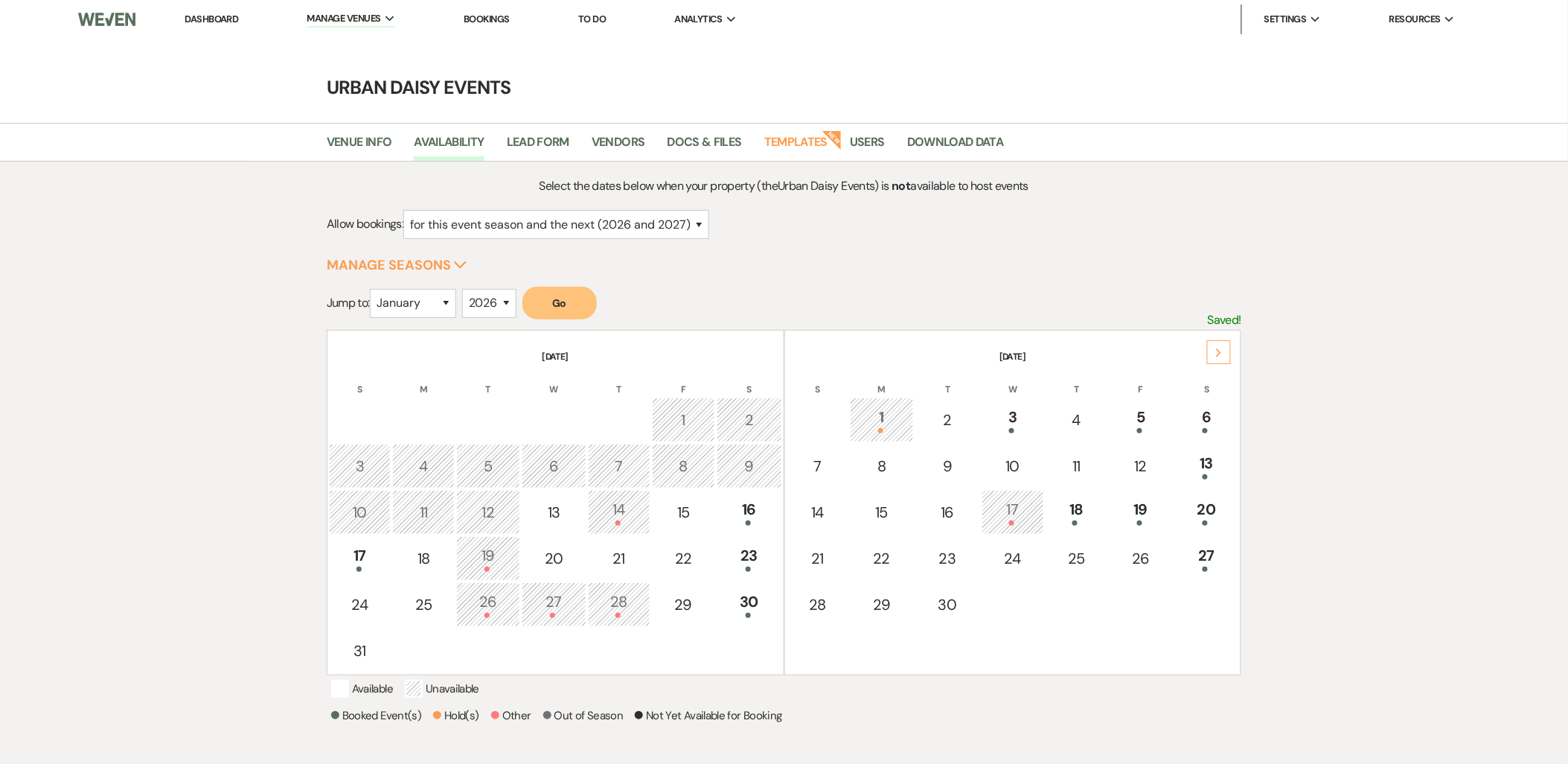
click at [1220, 358] on div "Next" at bounding box center [1219, 352] width 24 height 24
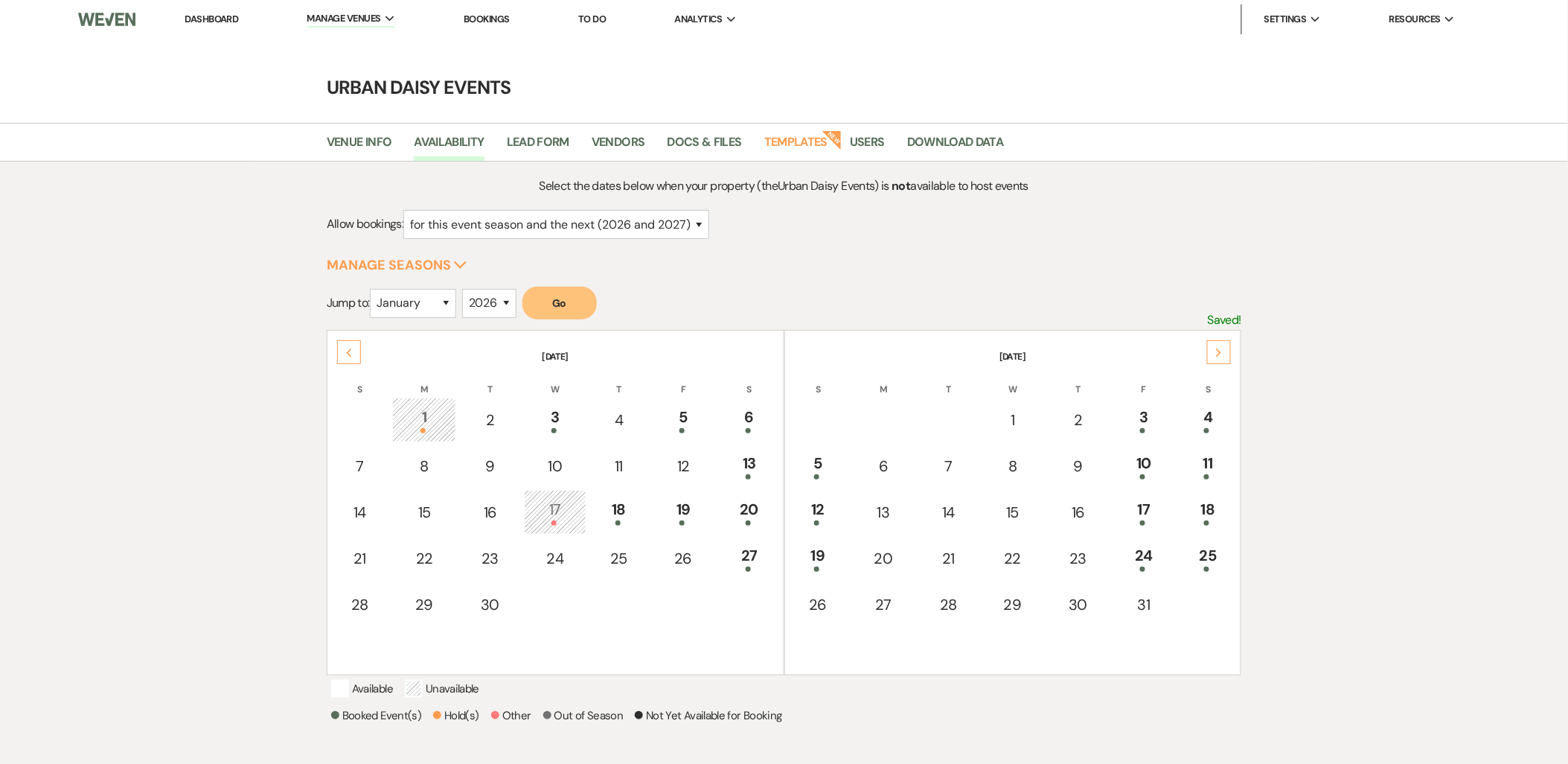
click at [1220, 358] on div "Next" at bounding box center [1219, 352] width 24 height 24
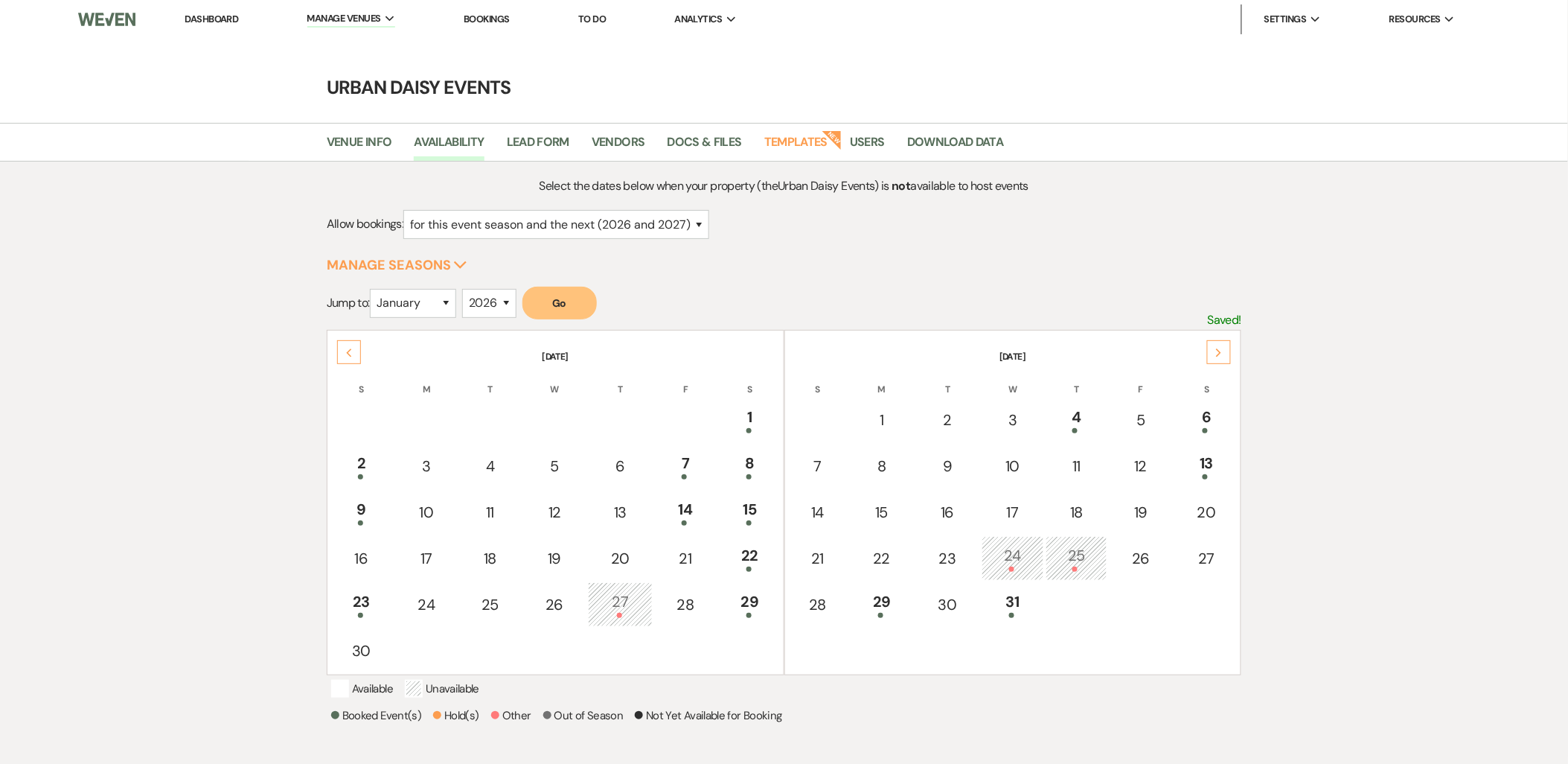
click at [1220, 358] on div "Next" at bounding box center [1219, 352] width 24 height 24
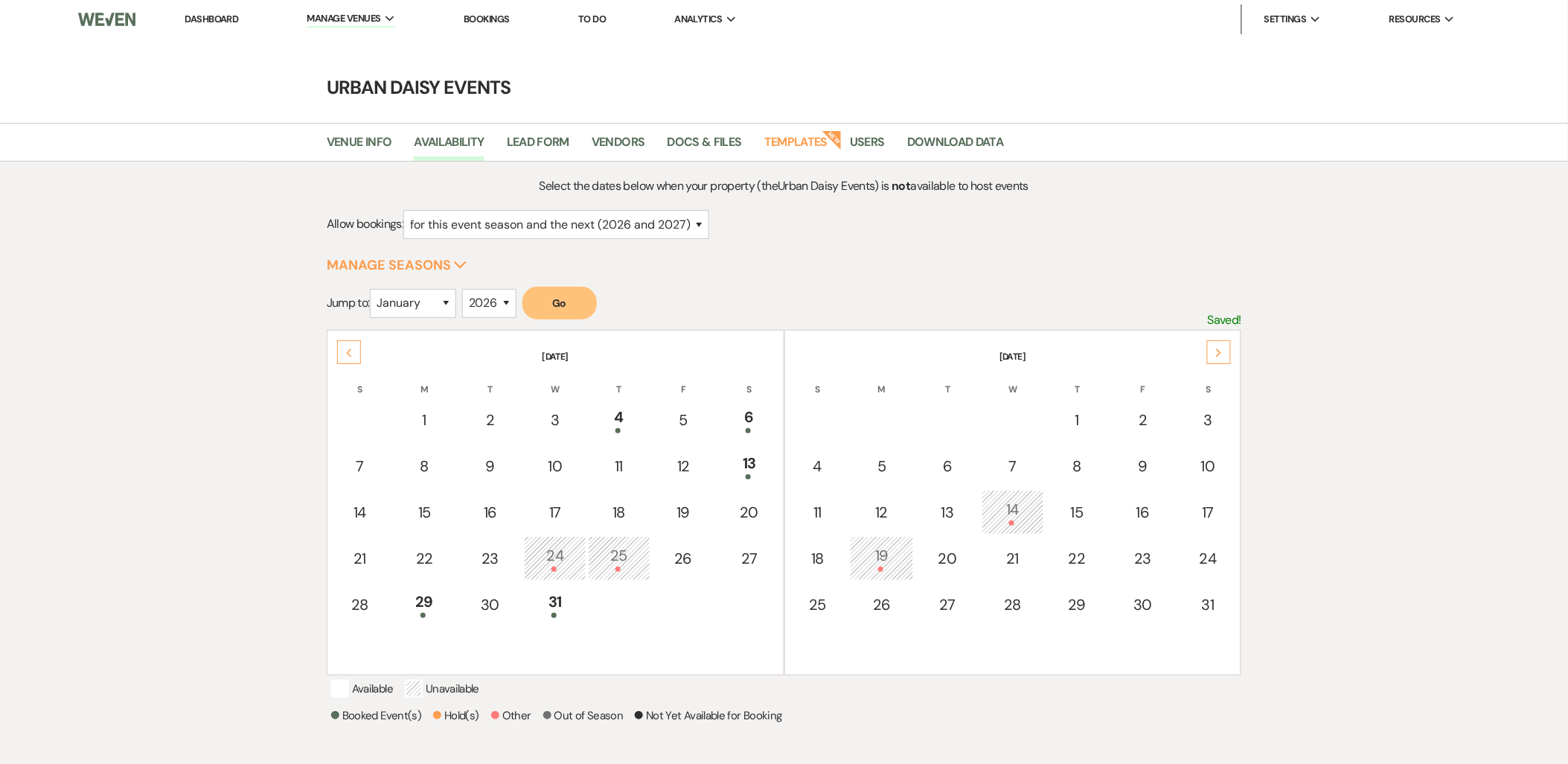
click at [1220, 358] on div "Next" at bounding box center [1219, 352] width 24 height 24
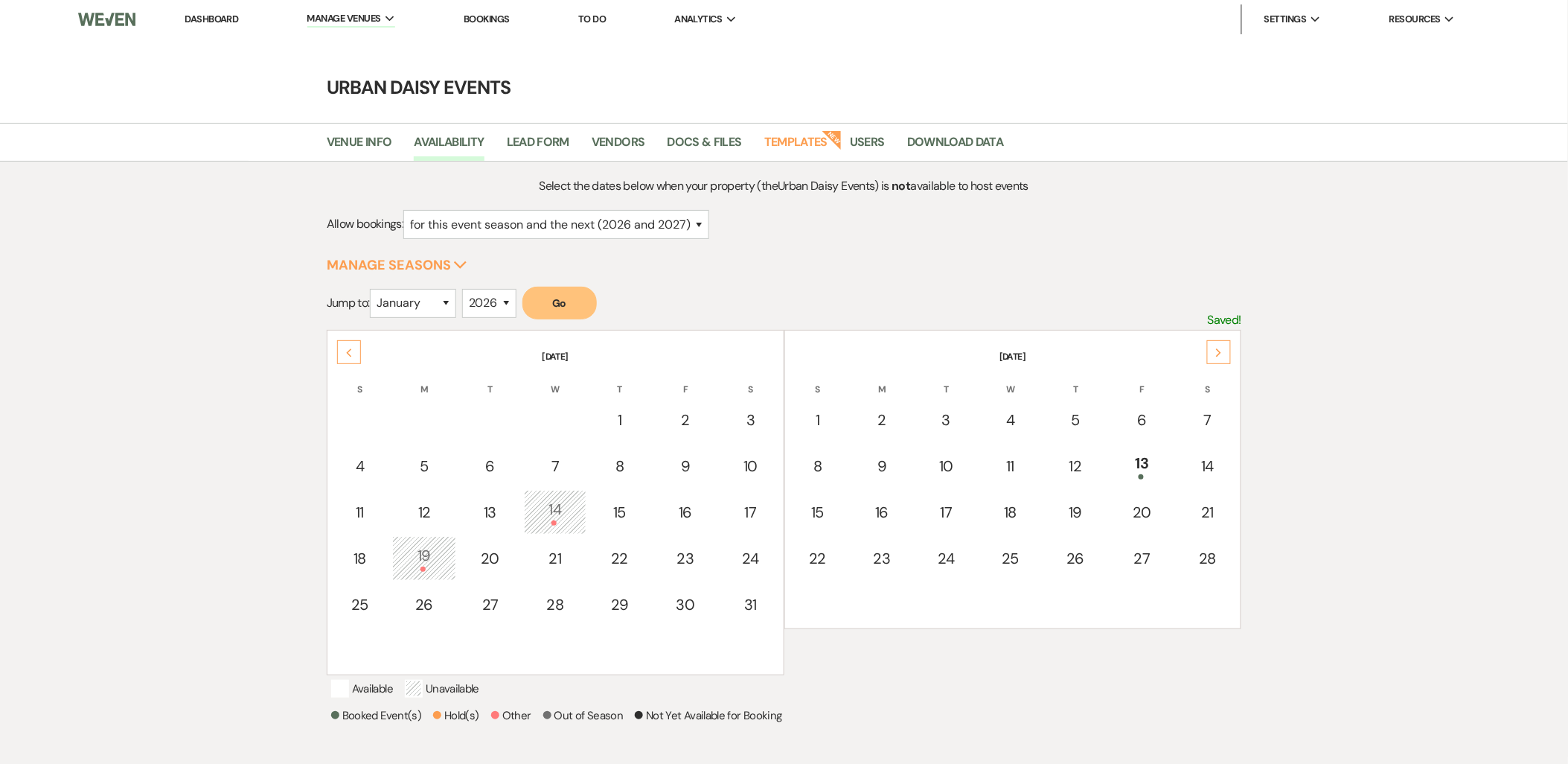
click at [1220, 358] on div "Next" at bounding box center [1219, 352] width 24 height 24
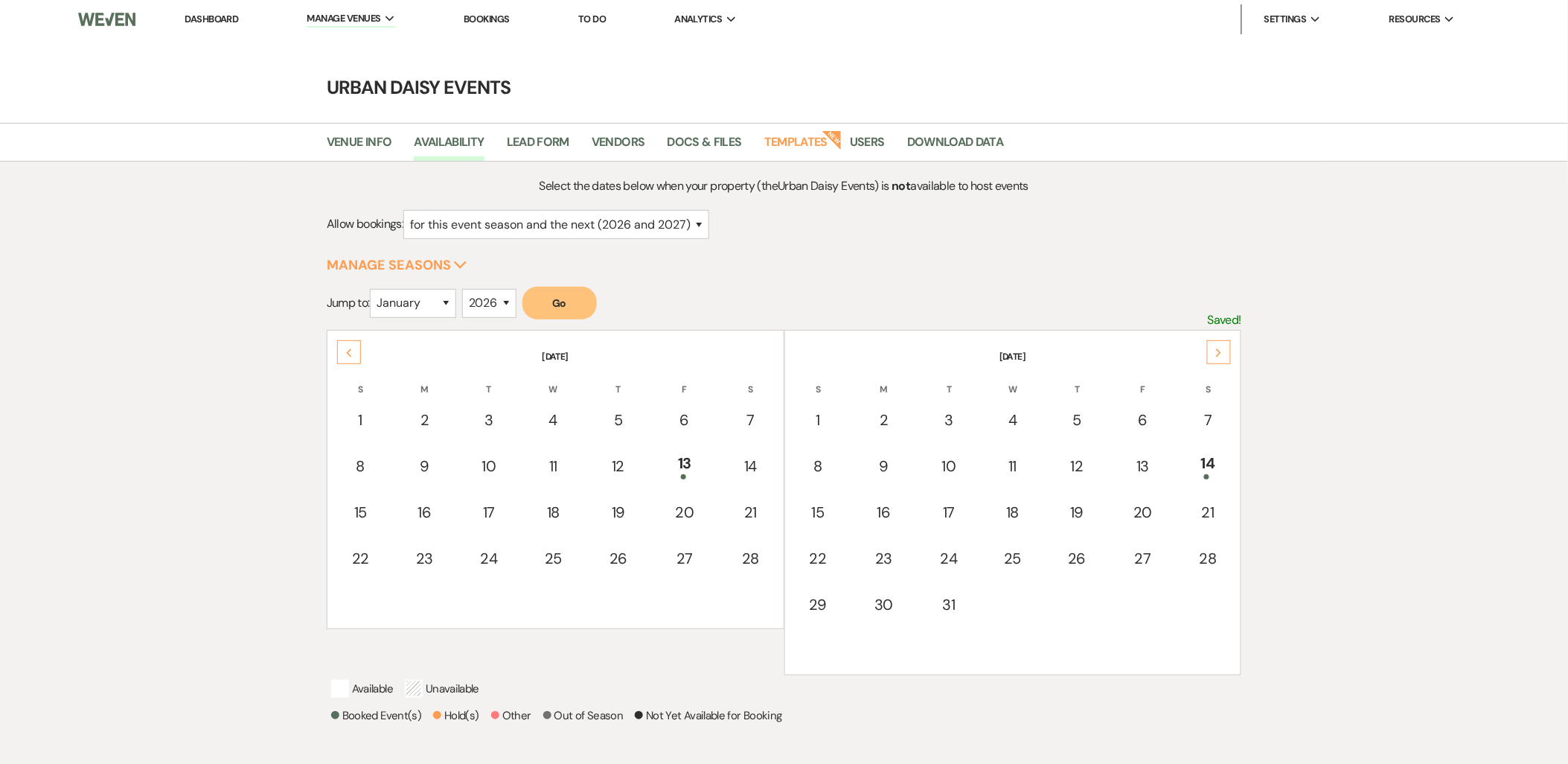
click at [1220, 358] on div "Next" at bounding box center [1219, 352] width 24 height 24
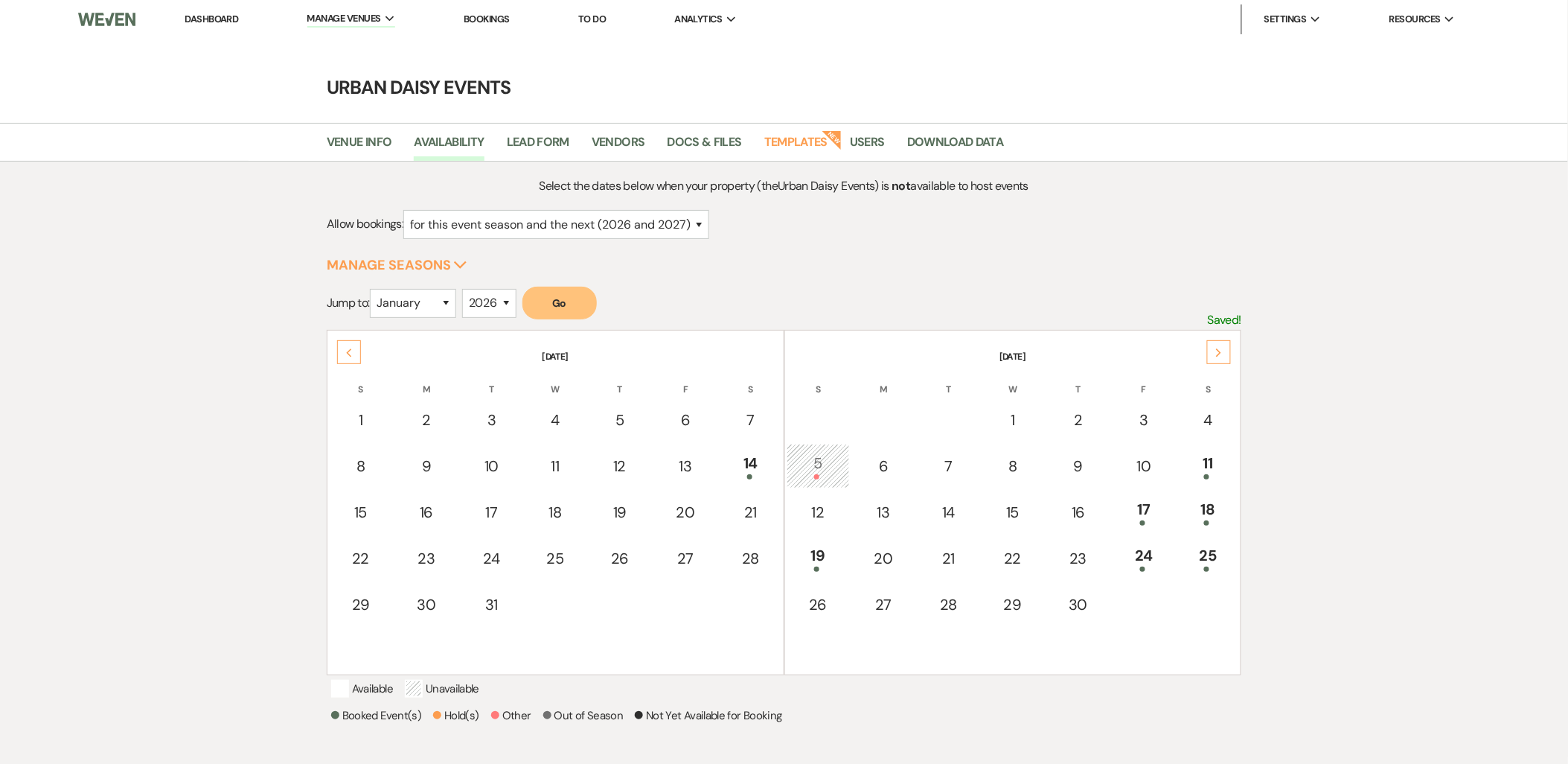
click at [1220, 358] on div "Next" at bounding box center [1219, 352] width 24 height 24
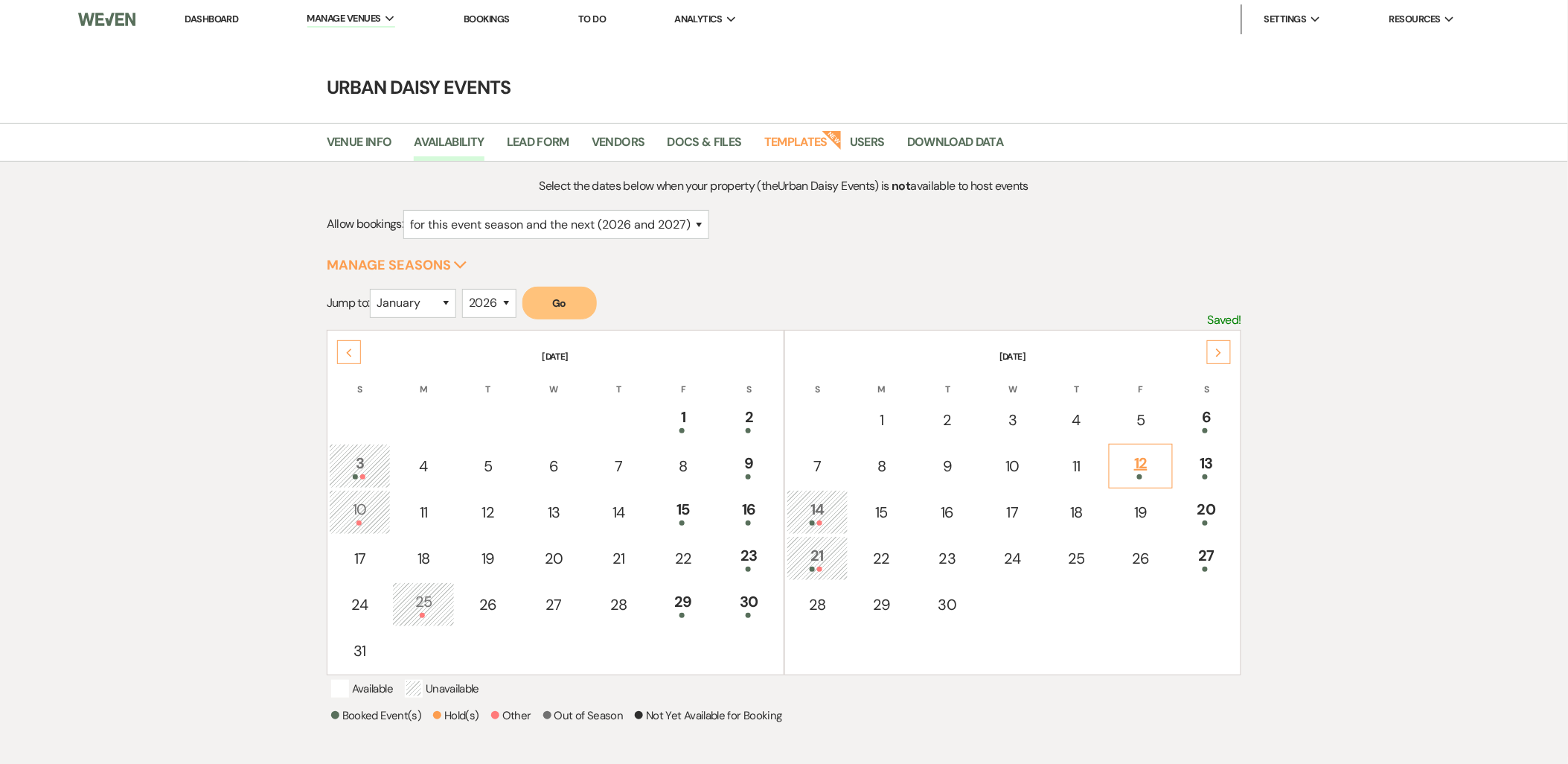
drag, startPoint x: 1220, startPoint y: 358, endPoint x: 1135, endPoint y: 476, distance: 145.4
click at [1135, 330] on div "Next June 2026 S M T W T F S 1 2 3 4 5 6 7 8 9 10 11 12 13 14 15 16 17 18 19 20…" at bounding box center [784, 330] width 915 height 0
click at [1135, 476] on td "12" at bounding box center [1141, 465] width 64 height 44
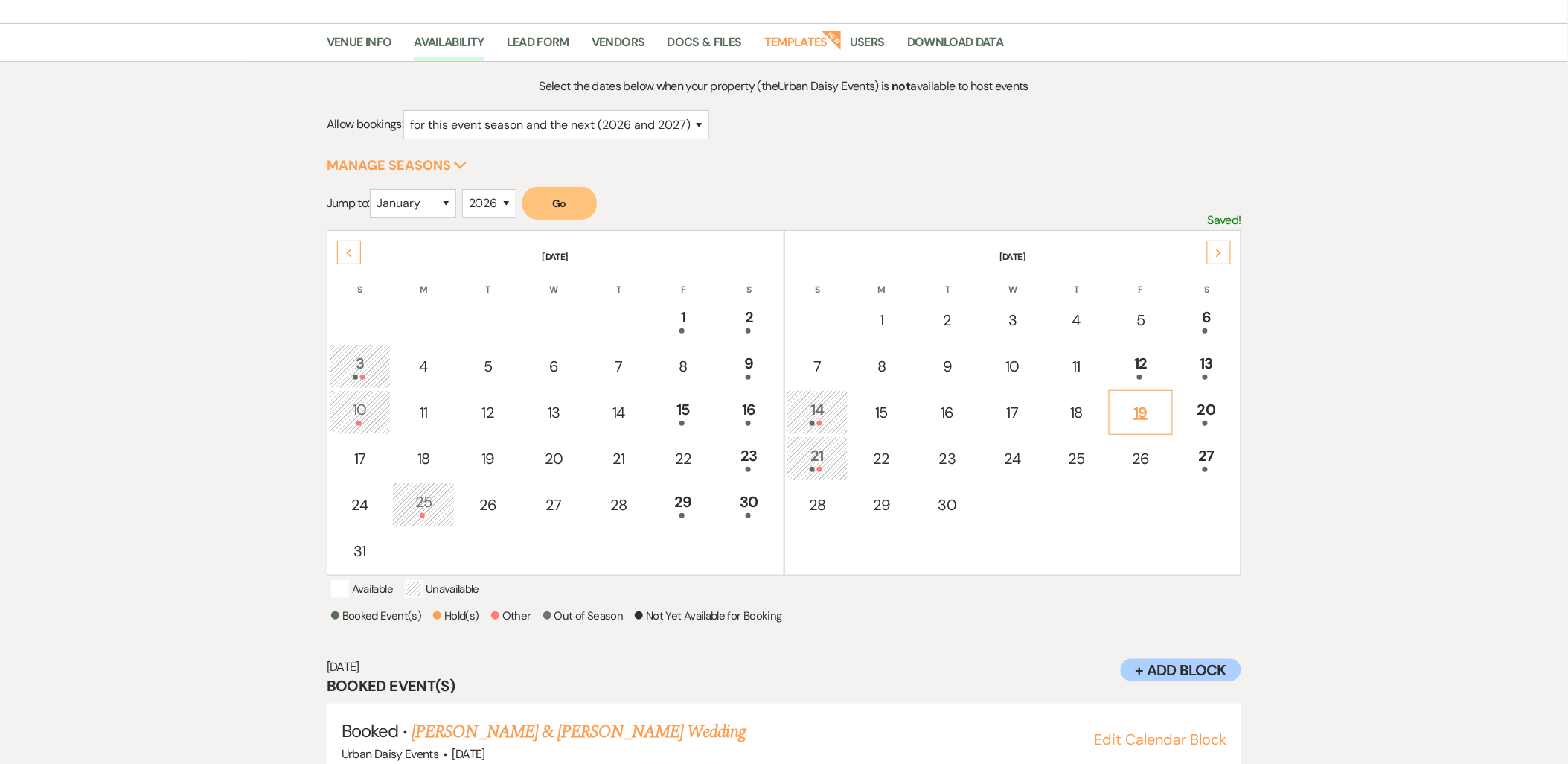
scroll to position [154, 0]
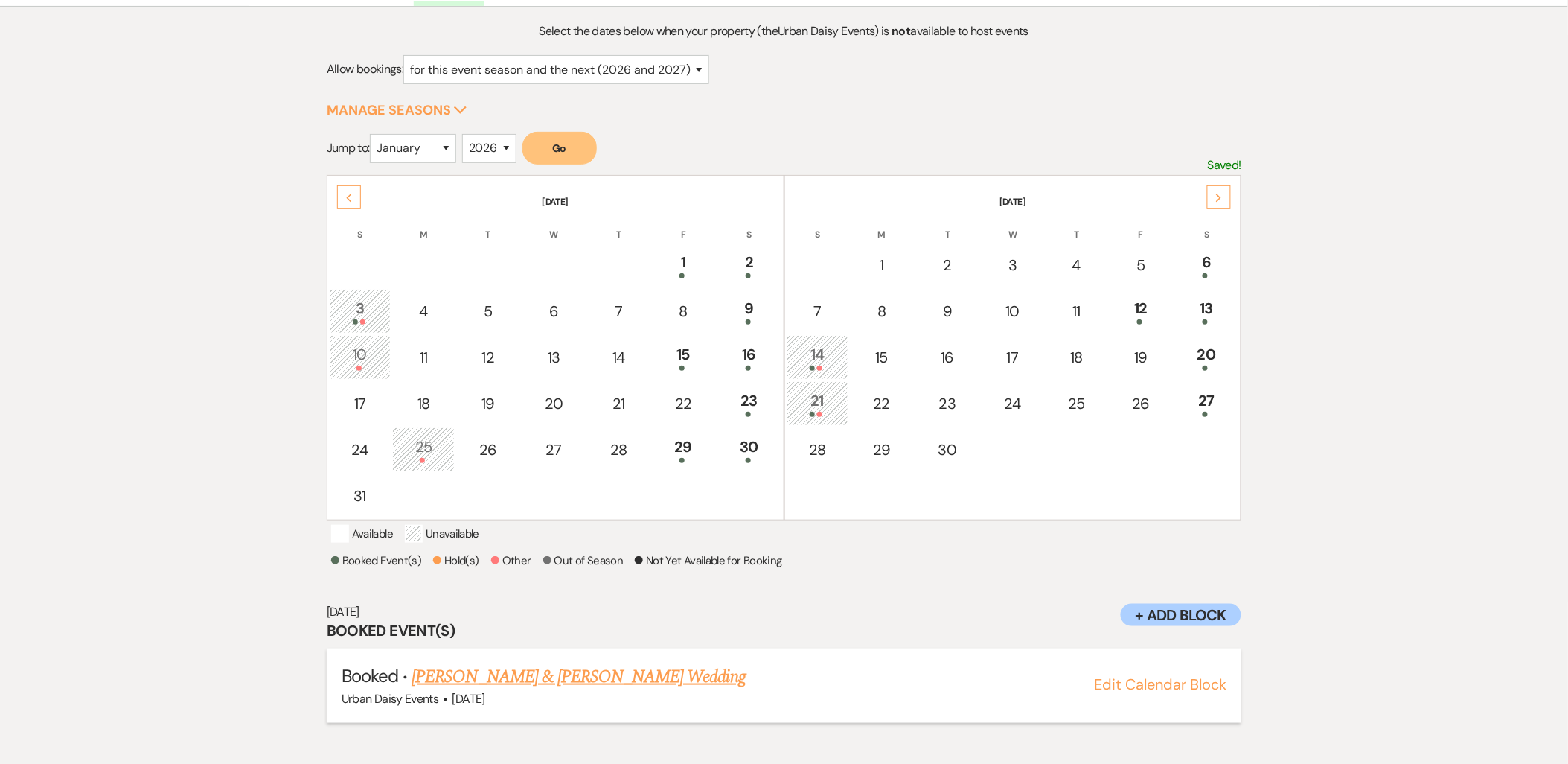
click at [554, 690] on link "[PERSON_NAME] & [PERSON_NAME] Wedding" at bounding box center [578, 677] width 333 height 27
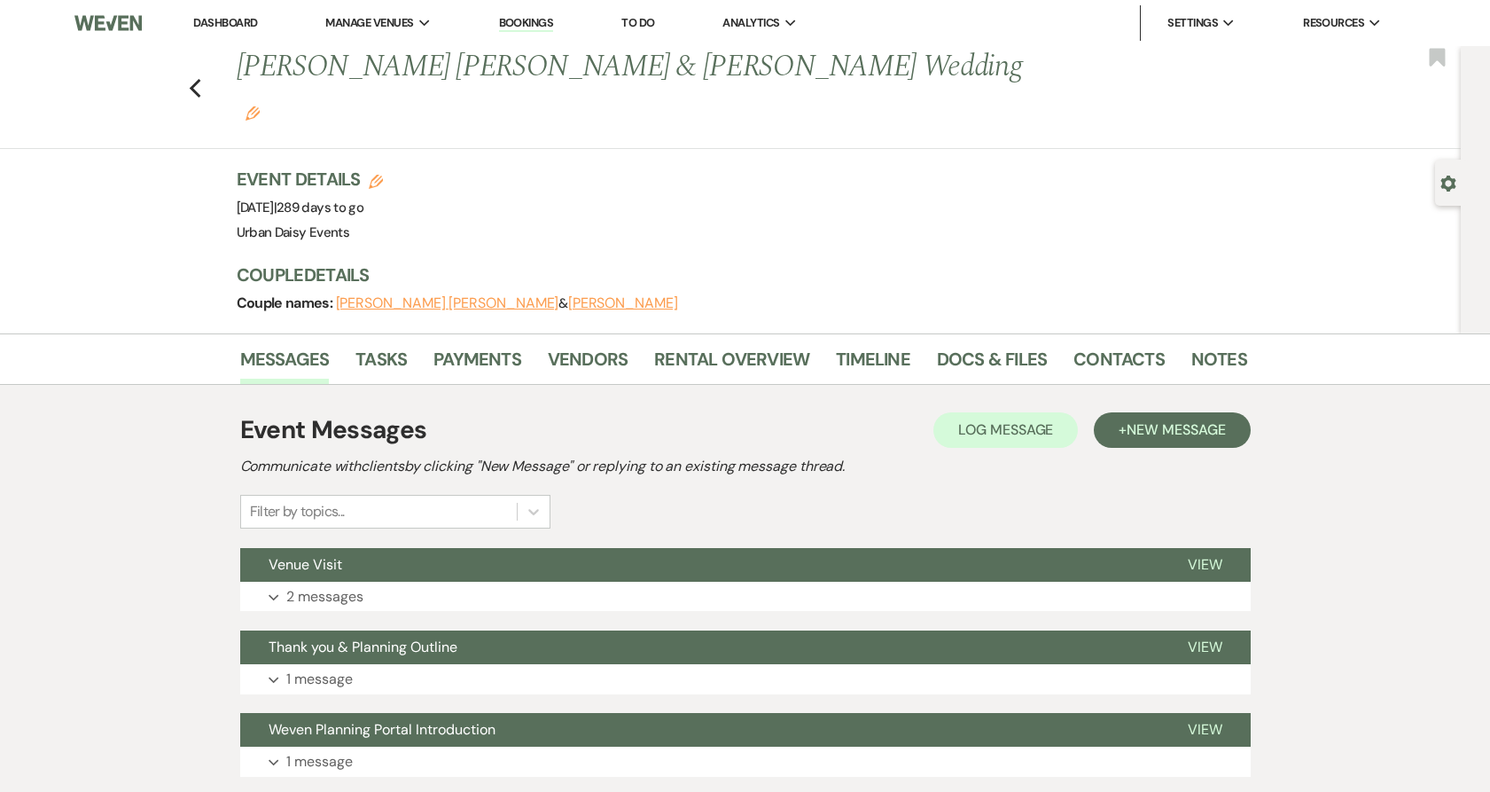
click at [364, 582] on button "Expand 2 messages" at bounding box center [745, 597] width 1011 height 30
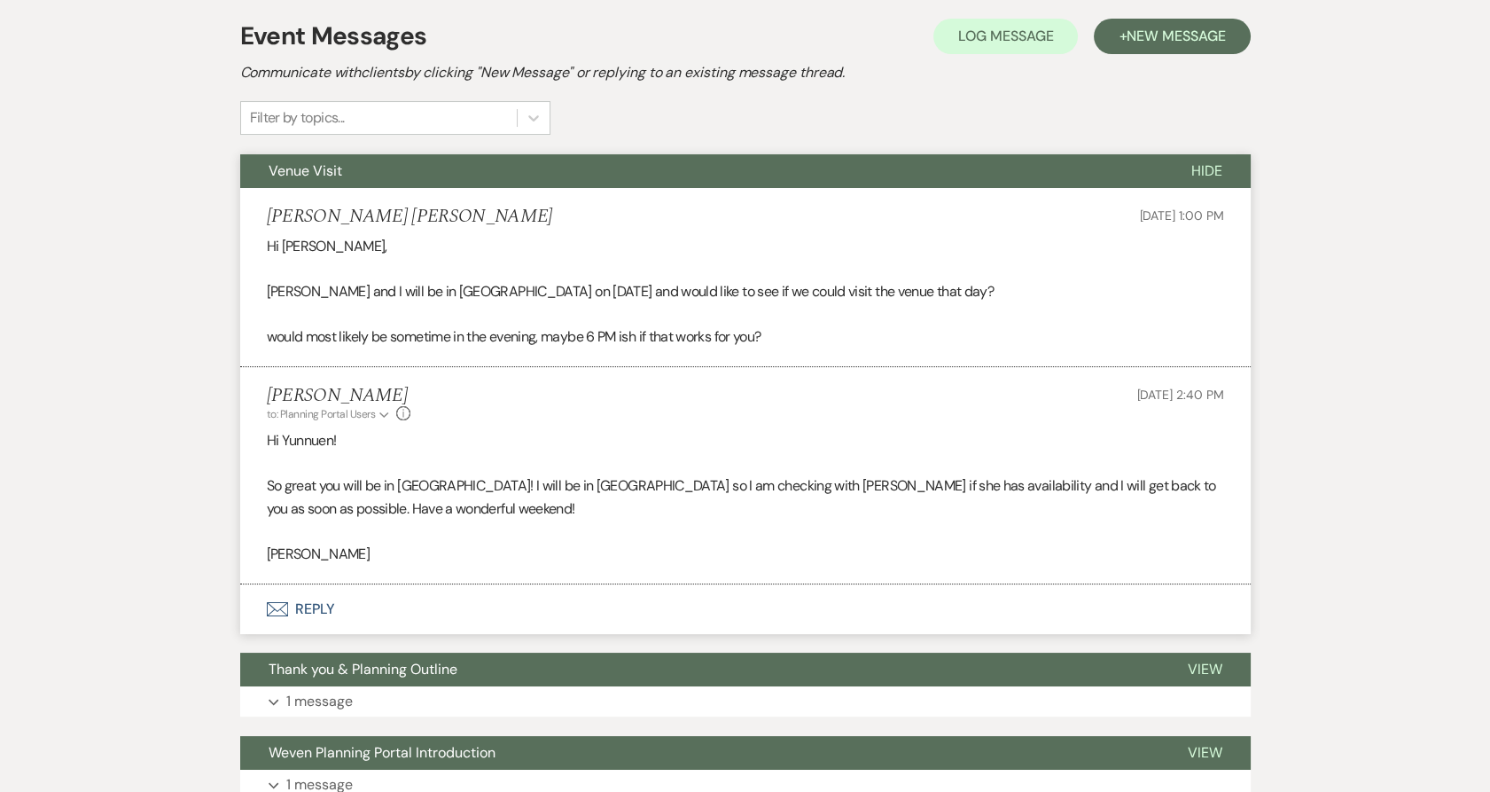
click at [308, 584] on button "Envelope Reply" at bounding box center [745, 609] width 1011 height 50
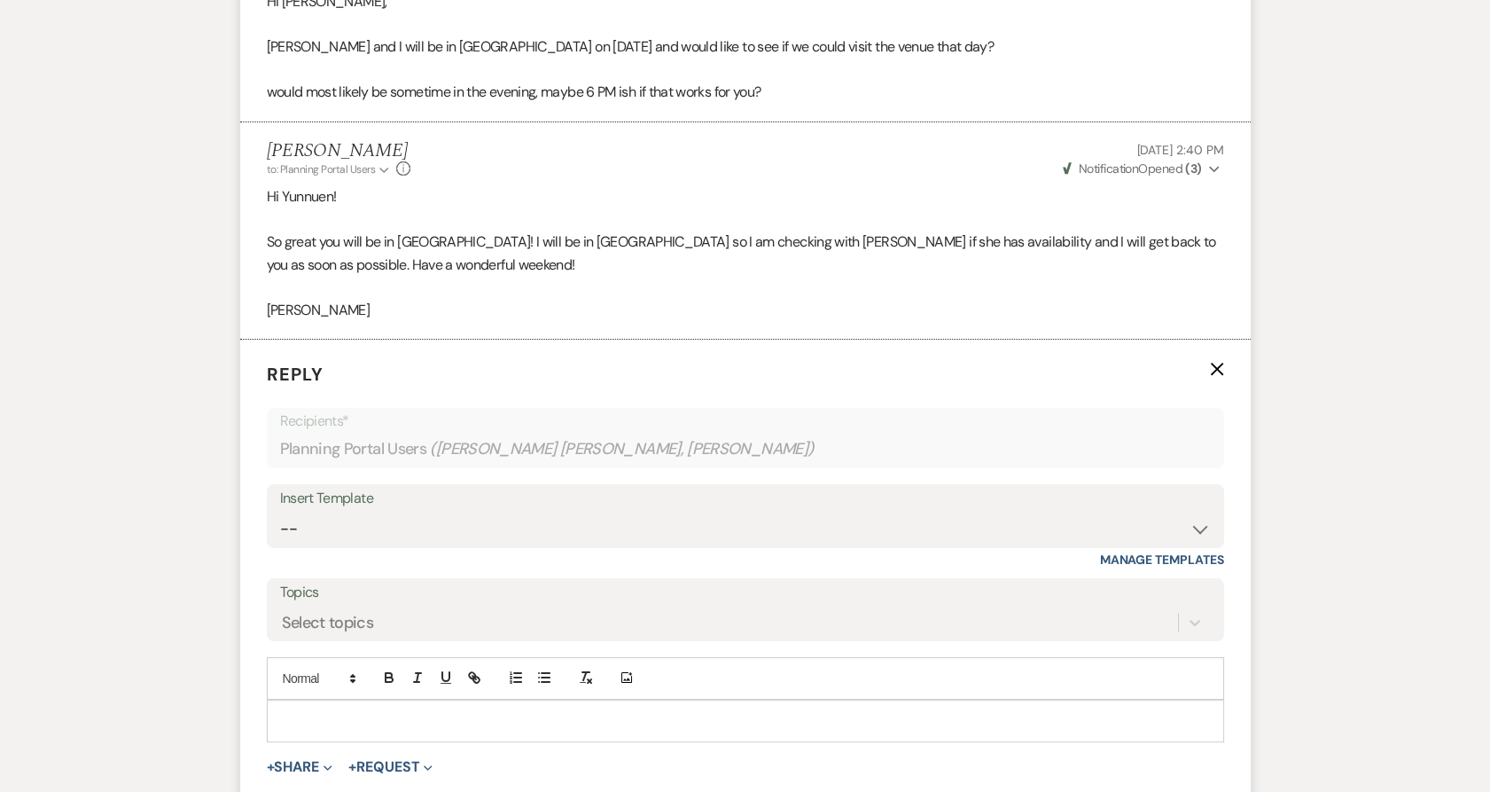
scroll to position [525, 0]
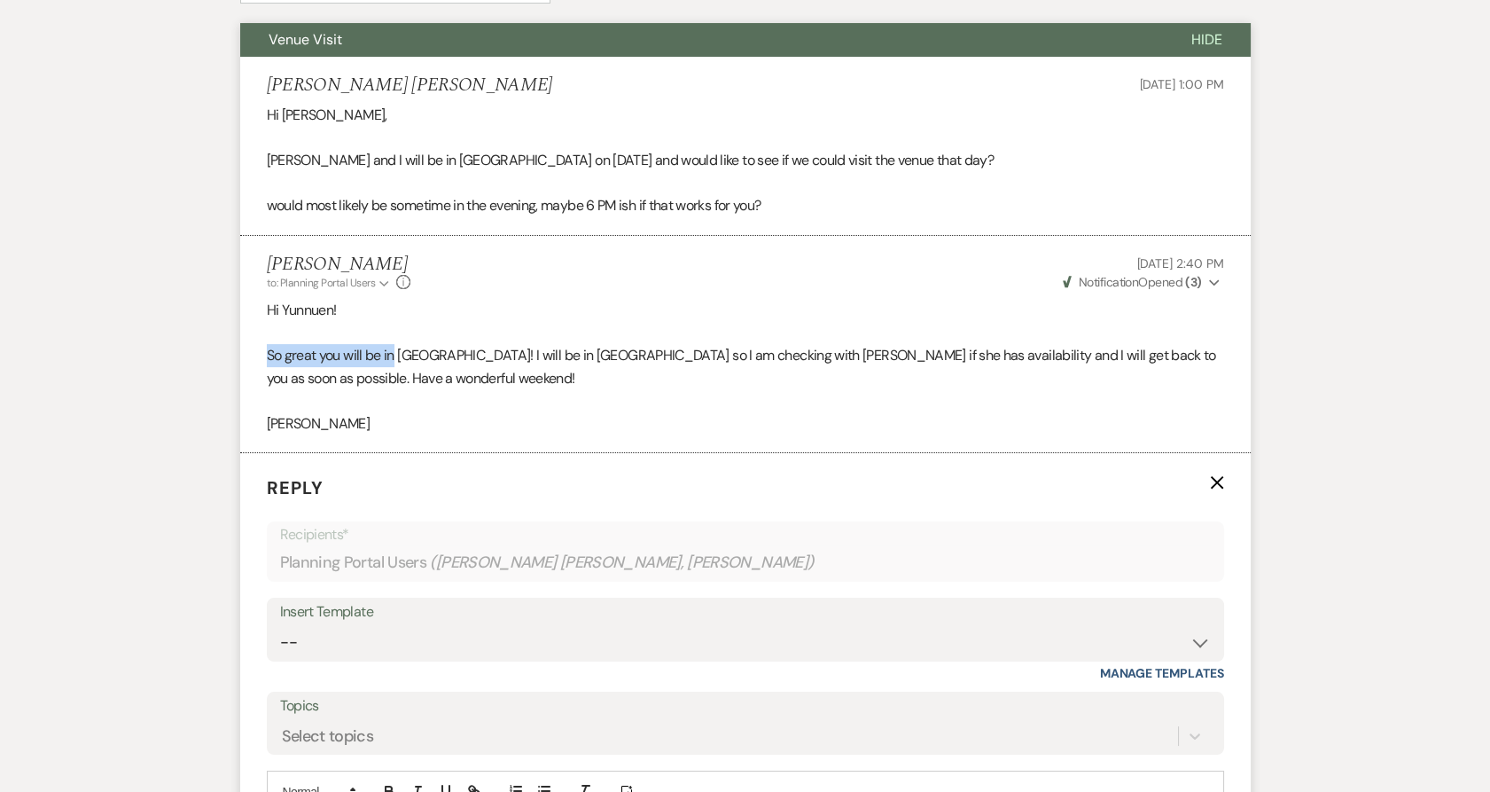
drag, startPoint x: 374, startPoint y: 309, endPoint x: 241, endPoint y: 294, distance: 133.8
click at [235, 302] on div "Messages Tasks Payments Vendors Rental Overview Timeline Docs & Files Contacts …" at bounding box center [745, 614] width 1490 height 1612
click at [372, 299] on p "Hi Yunnuen!" at bounding box center [746, 310] width 958 height 23
drag, startPoint x: 354, startPoint y: 276, endPoint x: 211, endPoint y: 277, distance: 142.7
click at [211, 277] on div "Messages Tasks Payments Vendors Rental Overview Timeline Docs & Files Contacts …" at bounding box center [745, 614] width 1490 height 1612
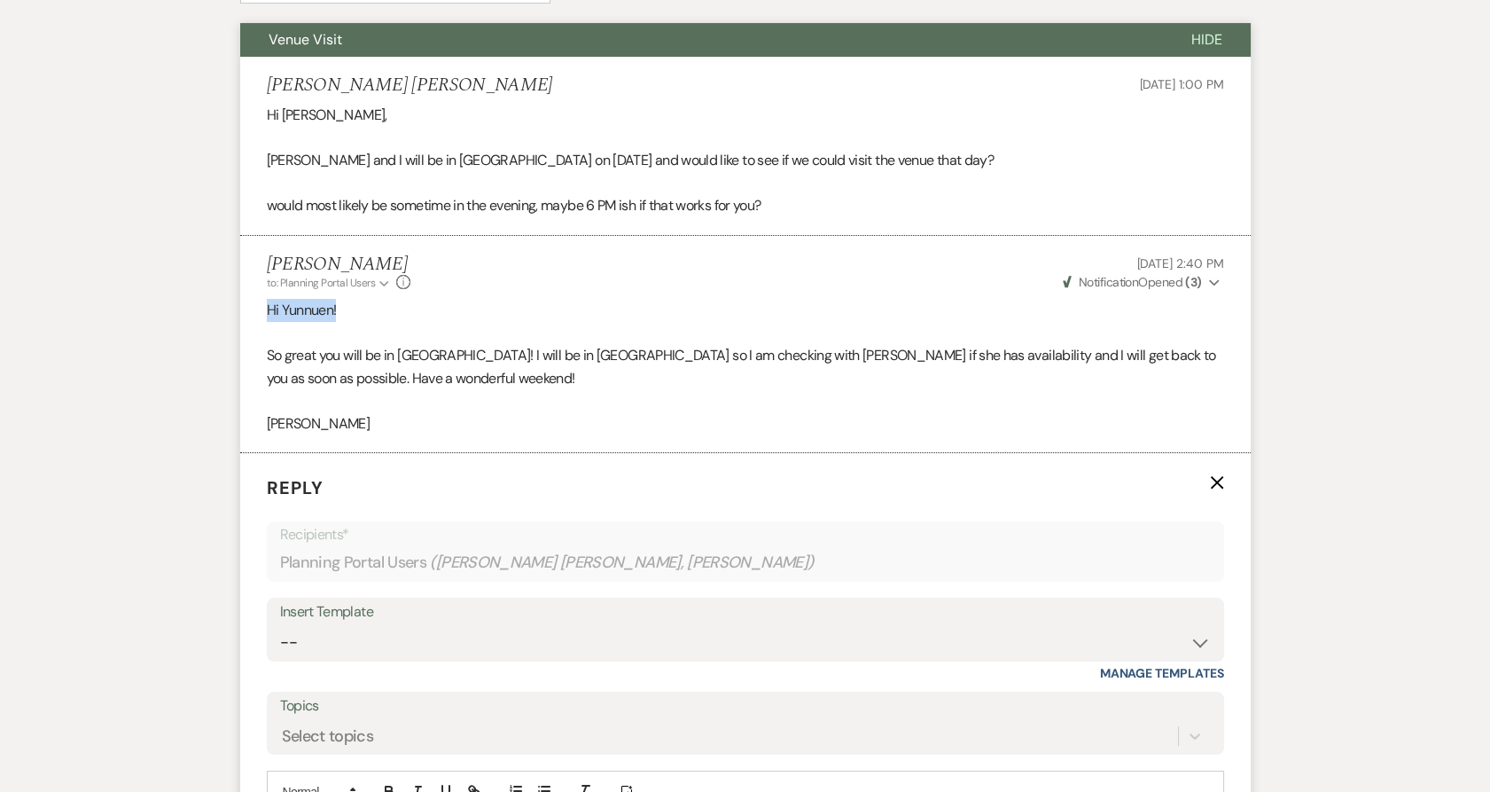
copy p "Hi Yunnuen!"
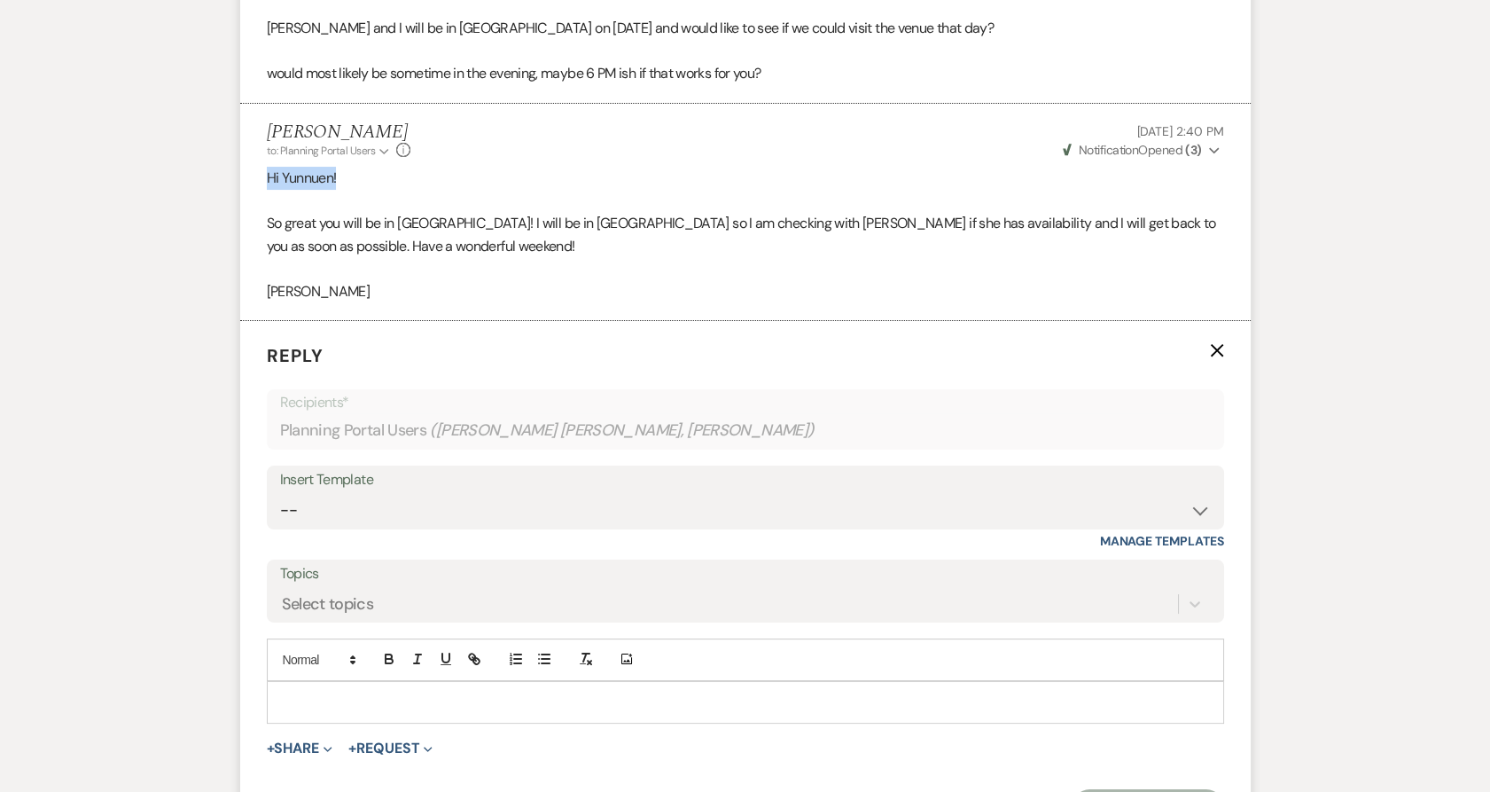
scroll to position [820, 0]
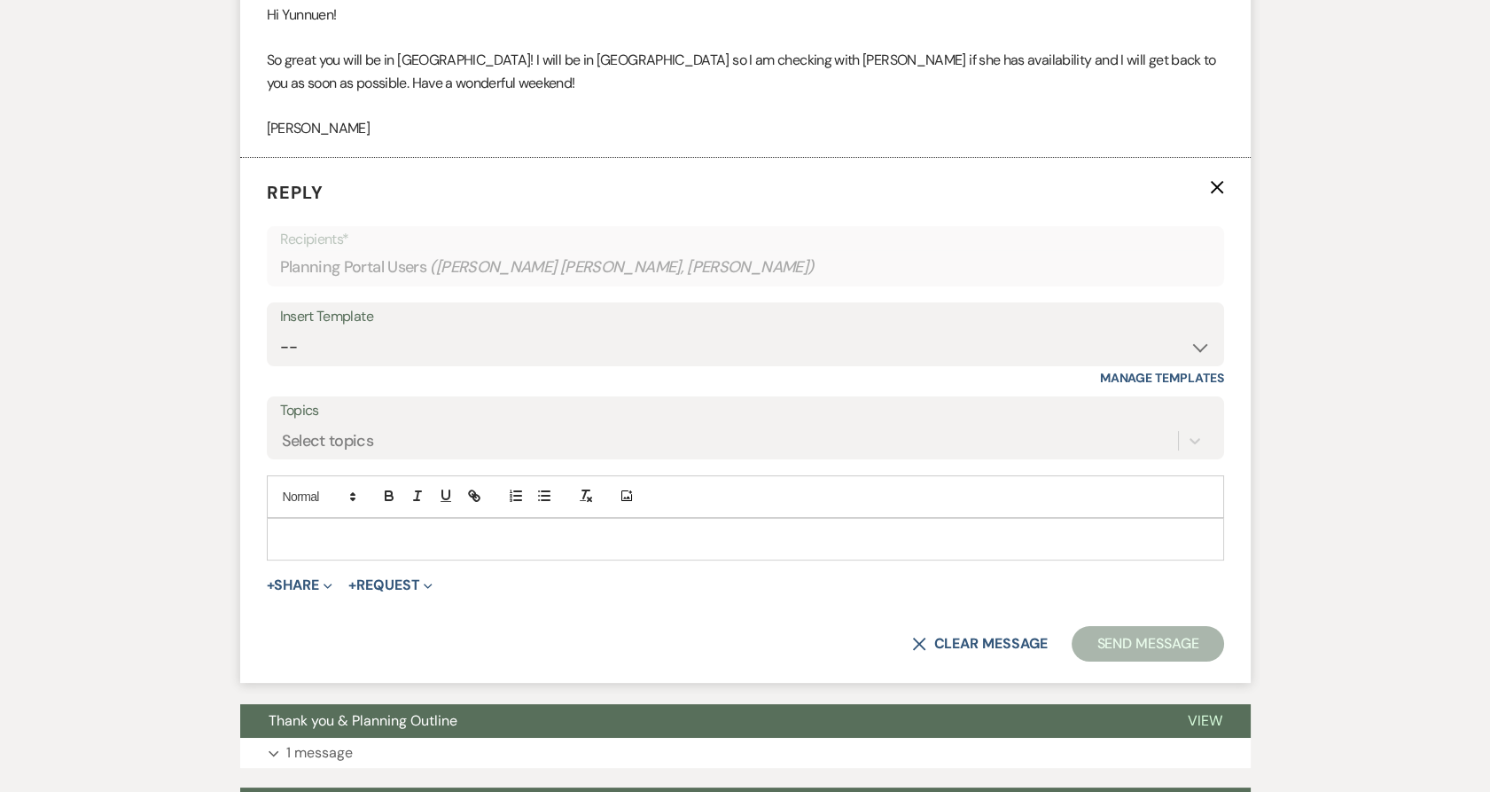
click at [437, 519] on div at bounding box center [746, 539] width 956 height 41
paste div
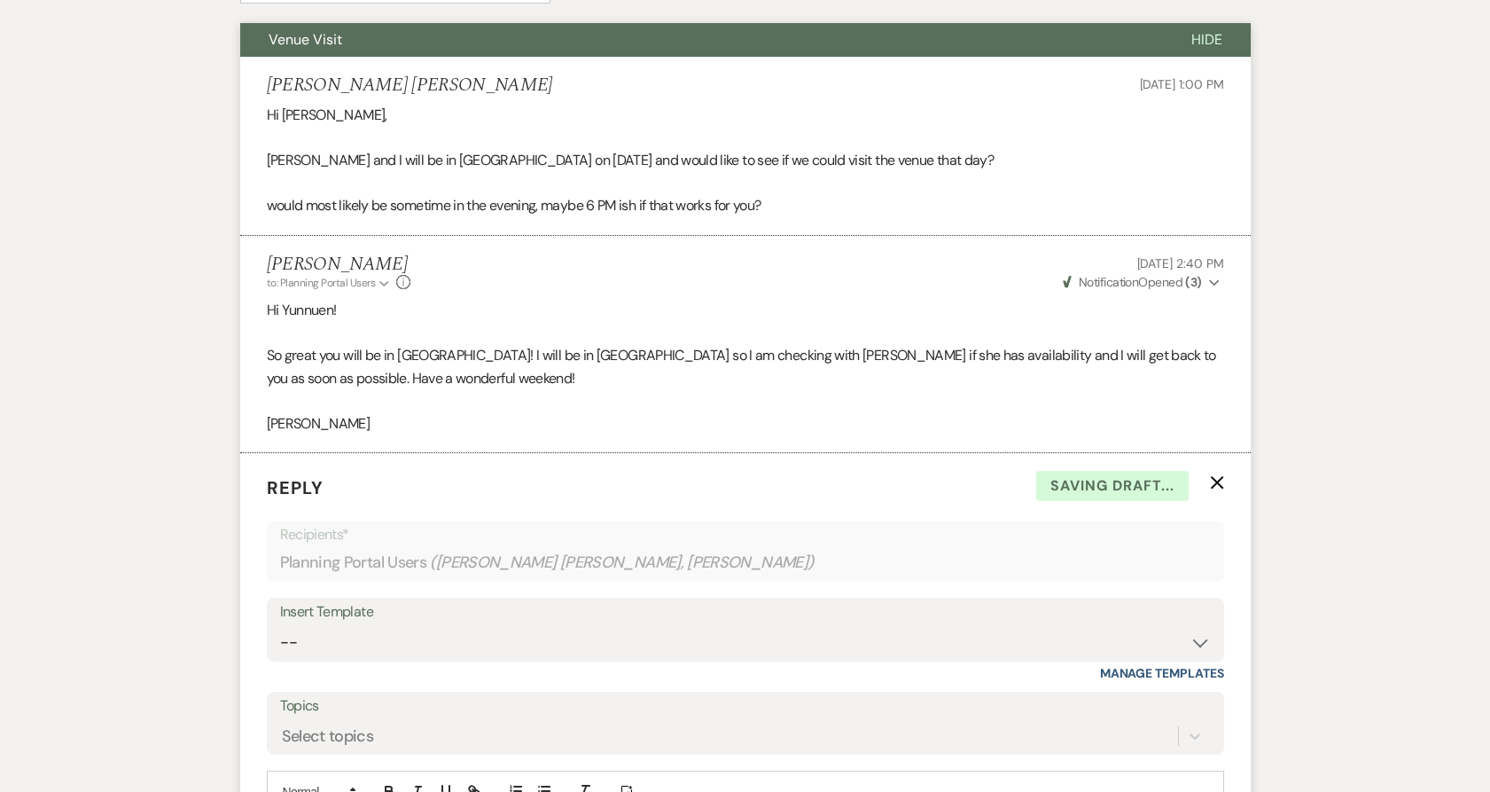
scroll to position [573, 0]
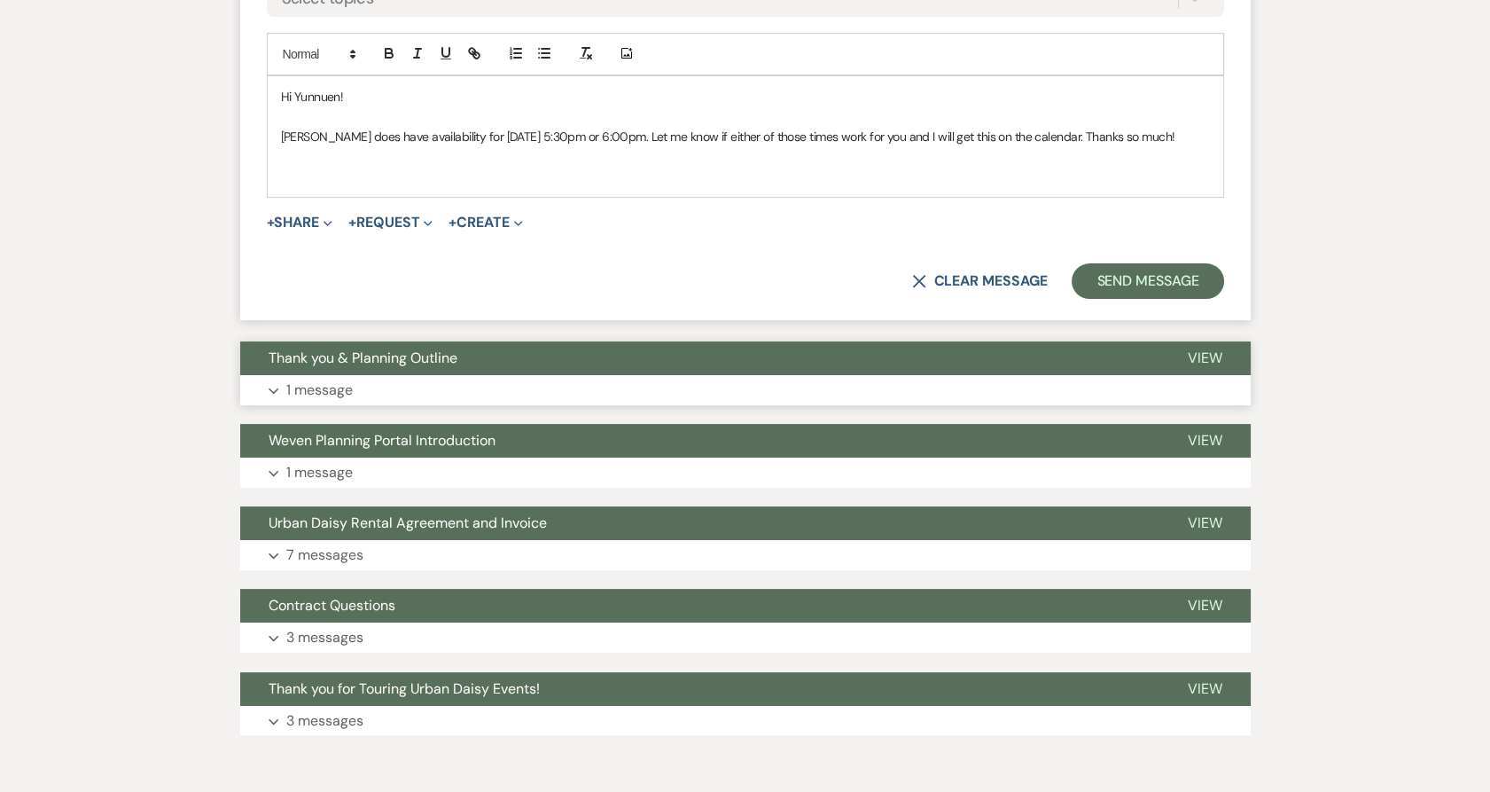
click at [365, 375] on button "Expand 1 message" at bounding box center [745, 390] width 1011 height 30
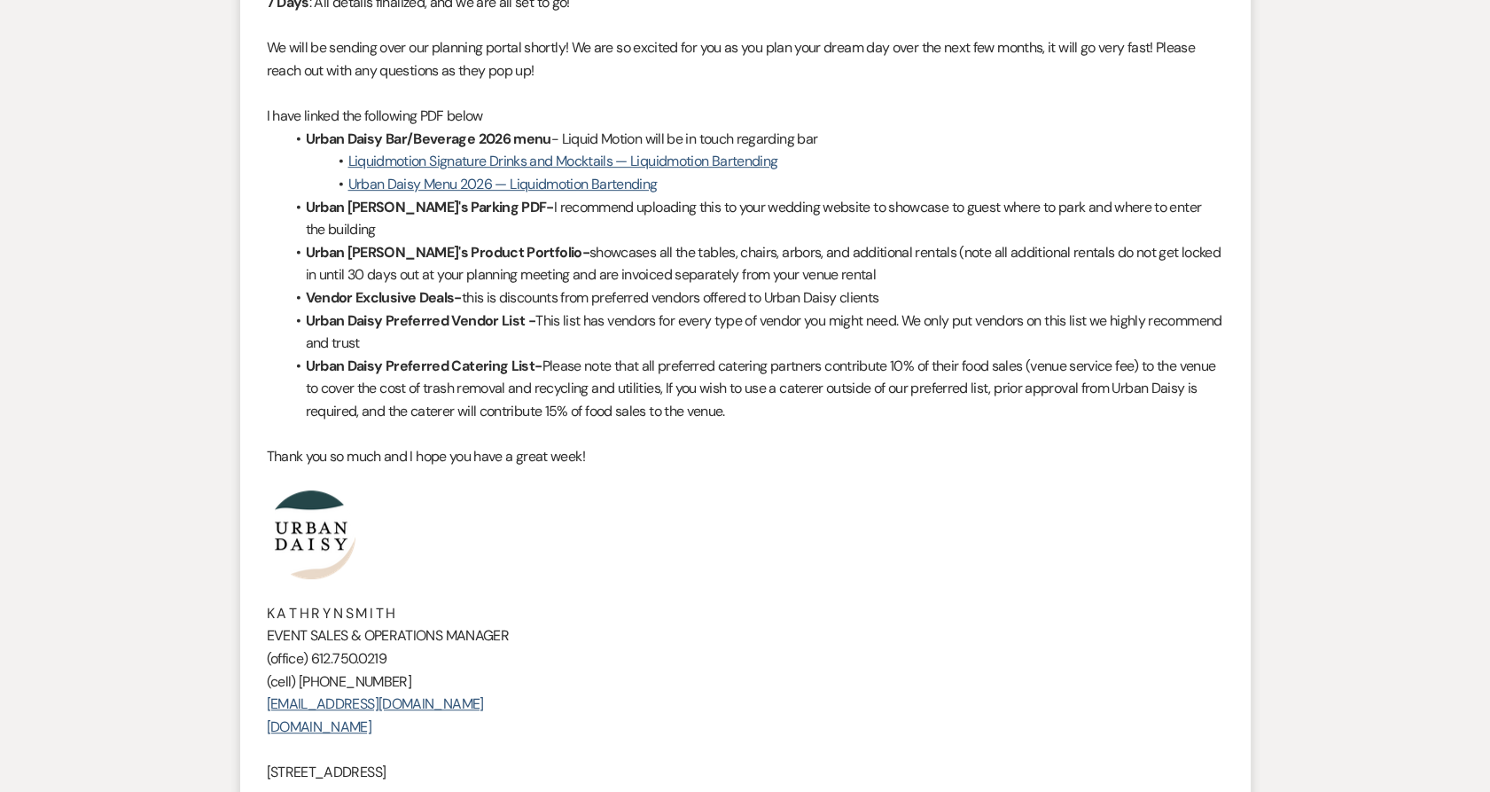
scroll to position [2051, 0]
drag, startPoint x: 412, startPoint y: 670, endPoint x: 246, endPoint y: 500, distance: 238.2
click at [246, 500] on li "Kathryn Beckett to: Planning Portal Users Expand Info Jul 26, 2025, 11:51 AM We…" at bounding box center [745, 286] width 1011 height 1399
copy div "K A T H R Y N S M I T H EVENT SALES & OPERATIONS MANAGER (office) 612.750.0219 …"
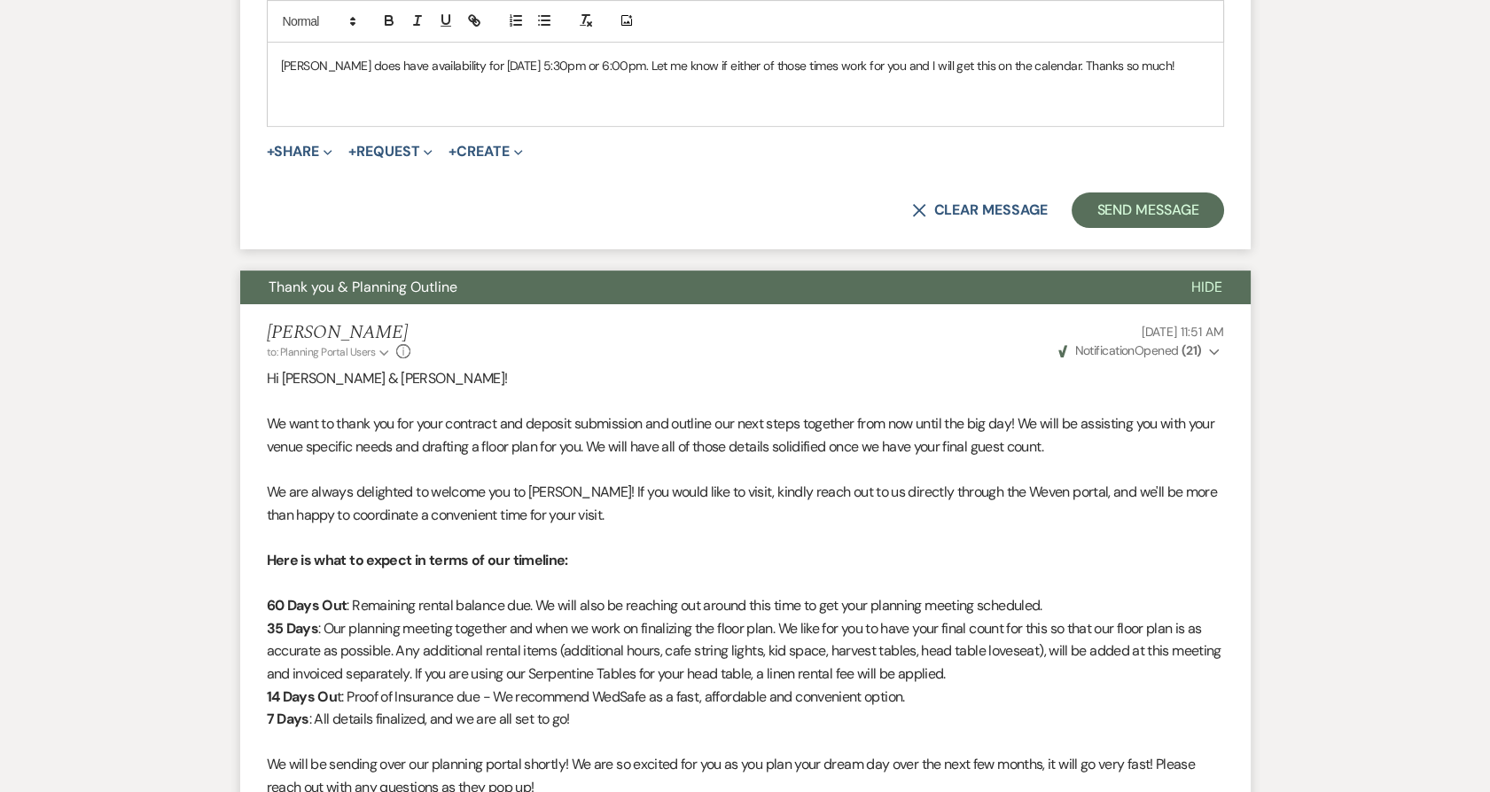
scroll to position [1164, 0]
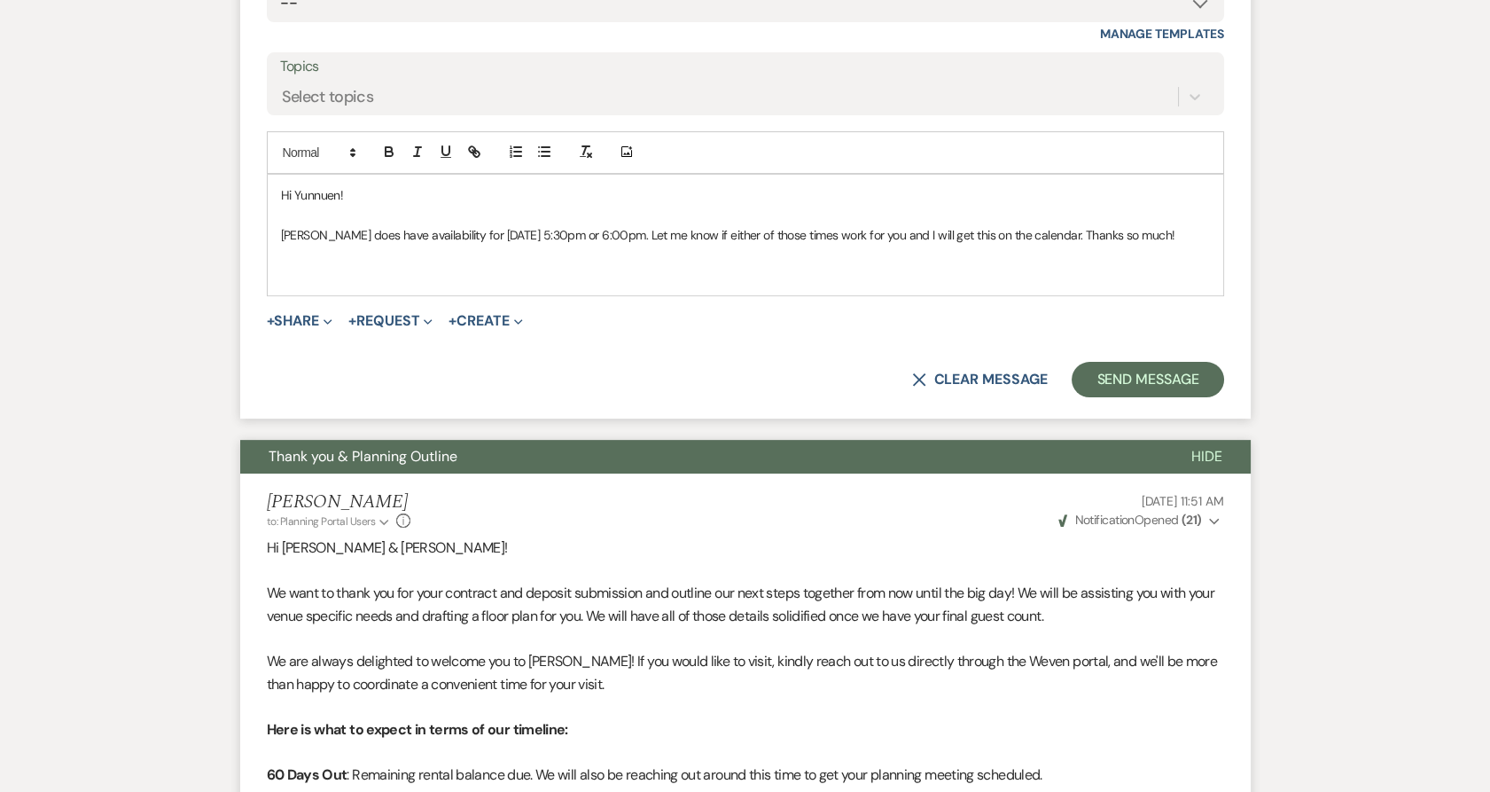
click at [362, 264] on p "﻿" at bounding box center [745, 274] width 929 height 20
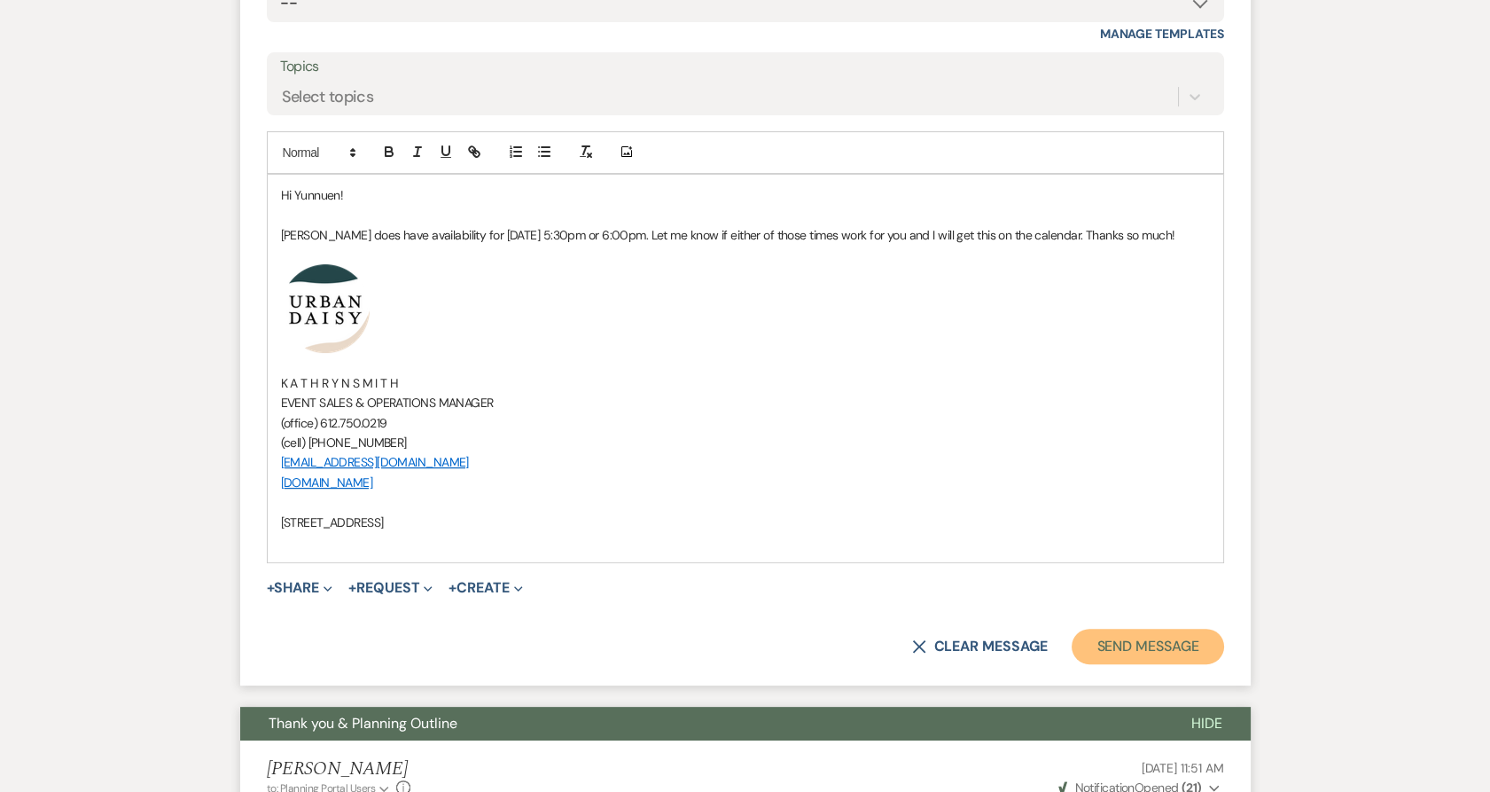
click at [1101, 629] on button "Send Message" at bounding box center [1148, 646] width 152 height 35
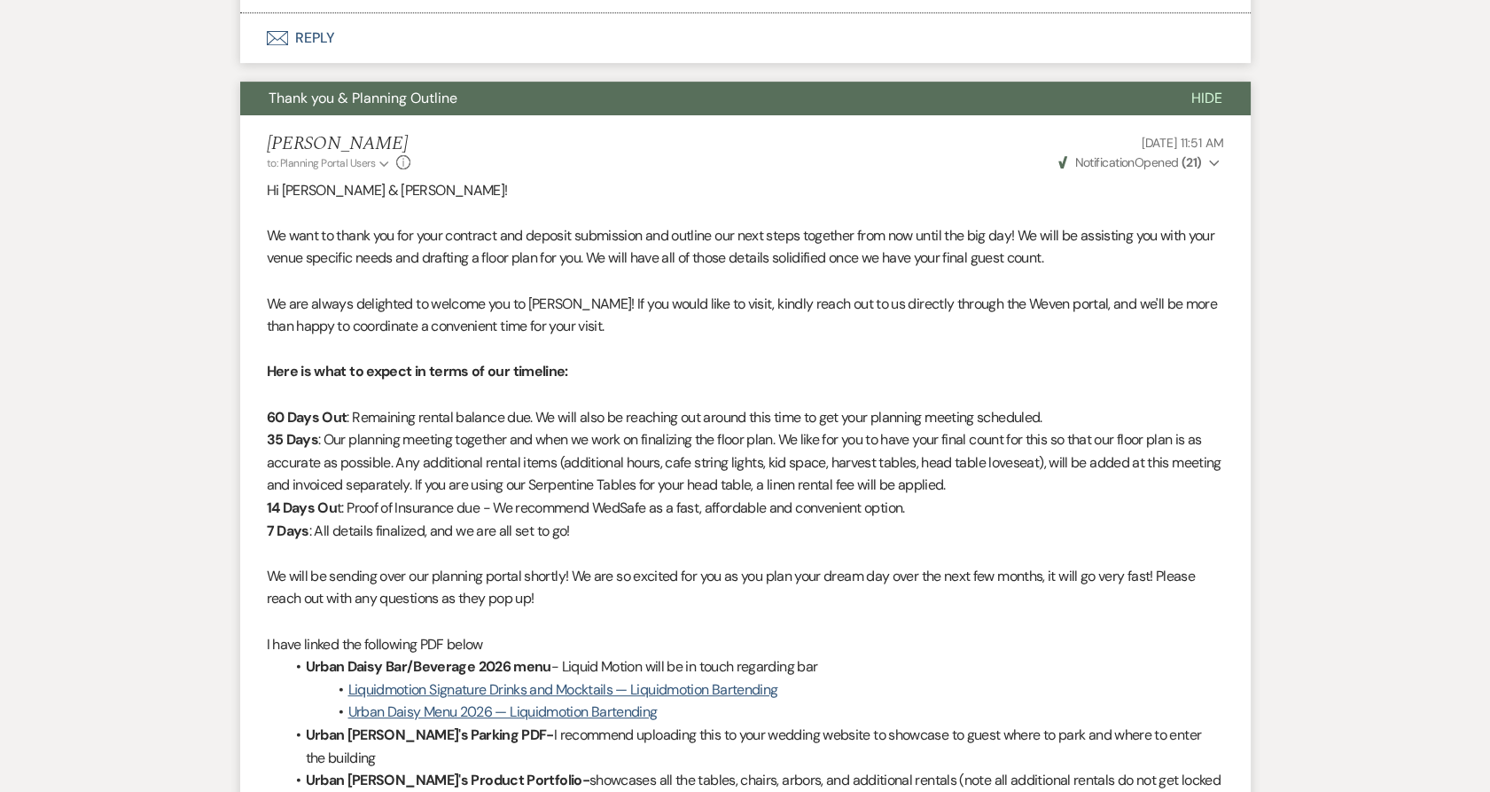
scroll to position [1295, 0]
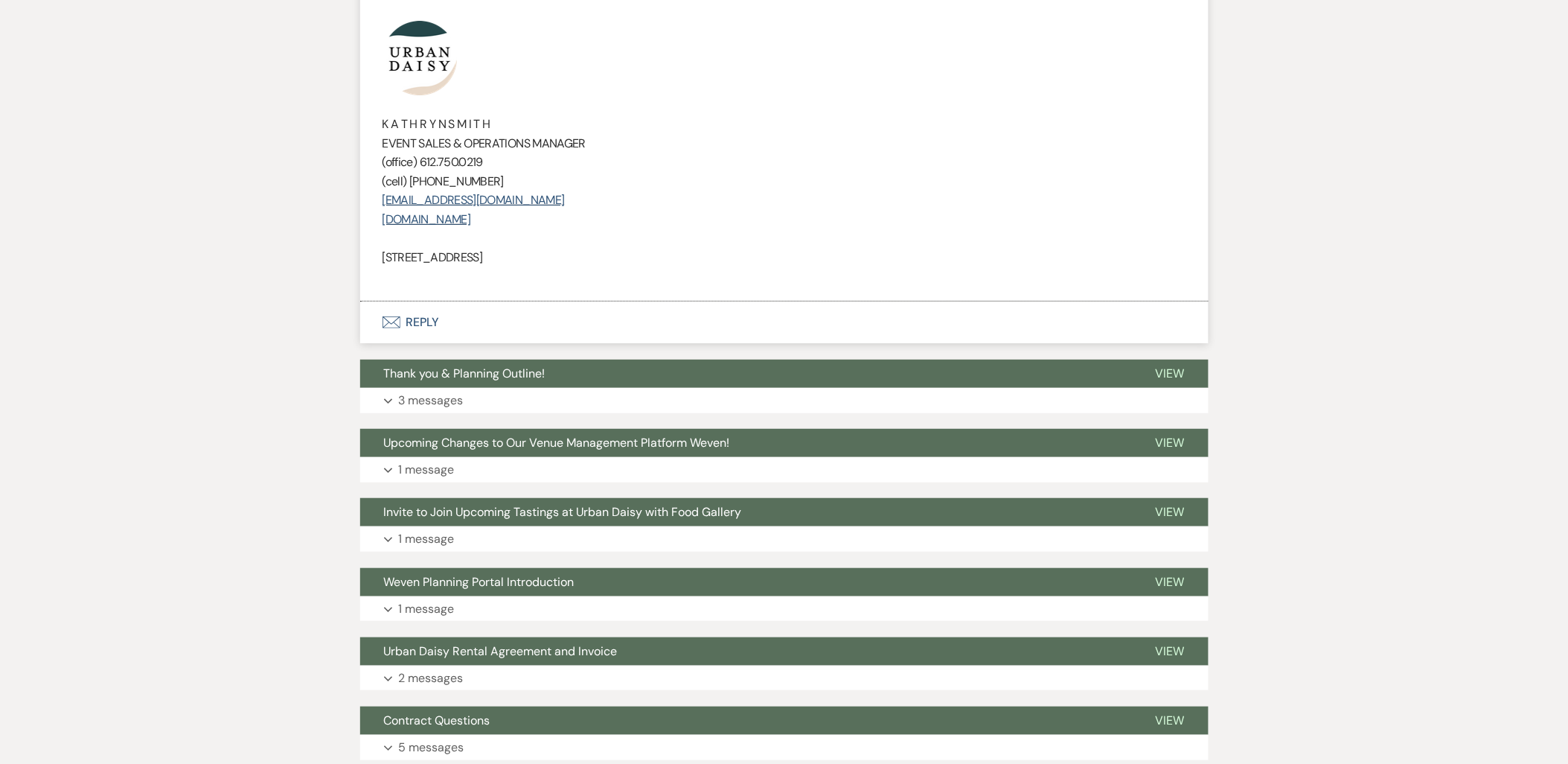
click at [400, 316] on button "Envelope Reply" at bounding box center [784, 322] width 849 height 42
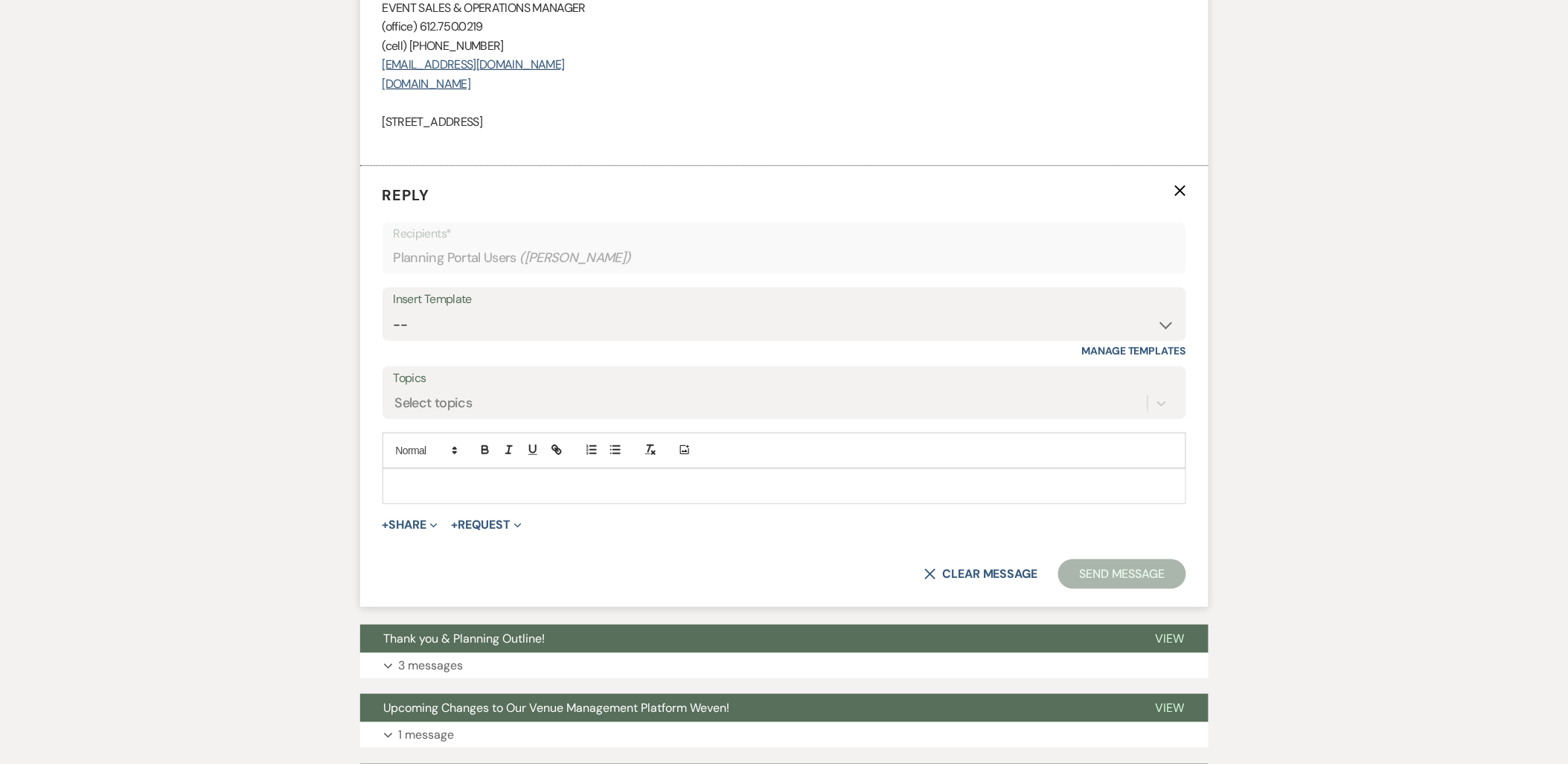
scroll to position [2224, 0]
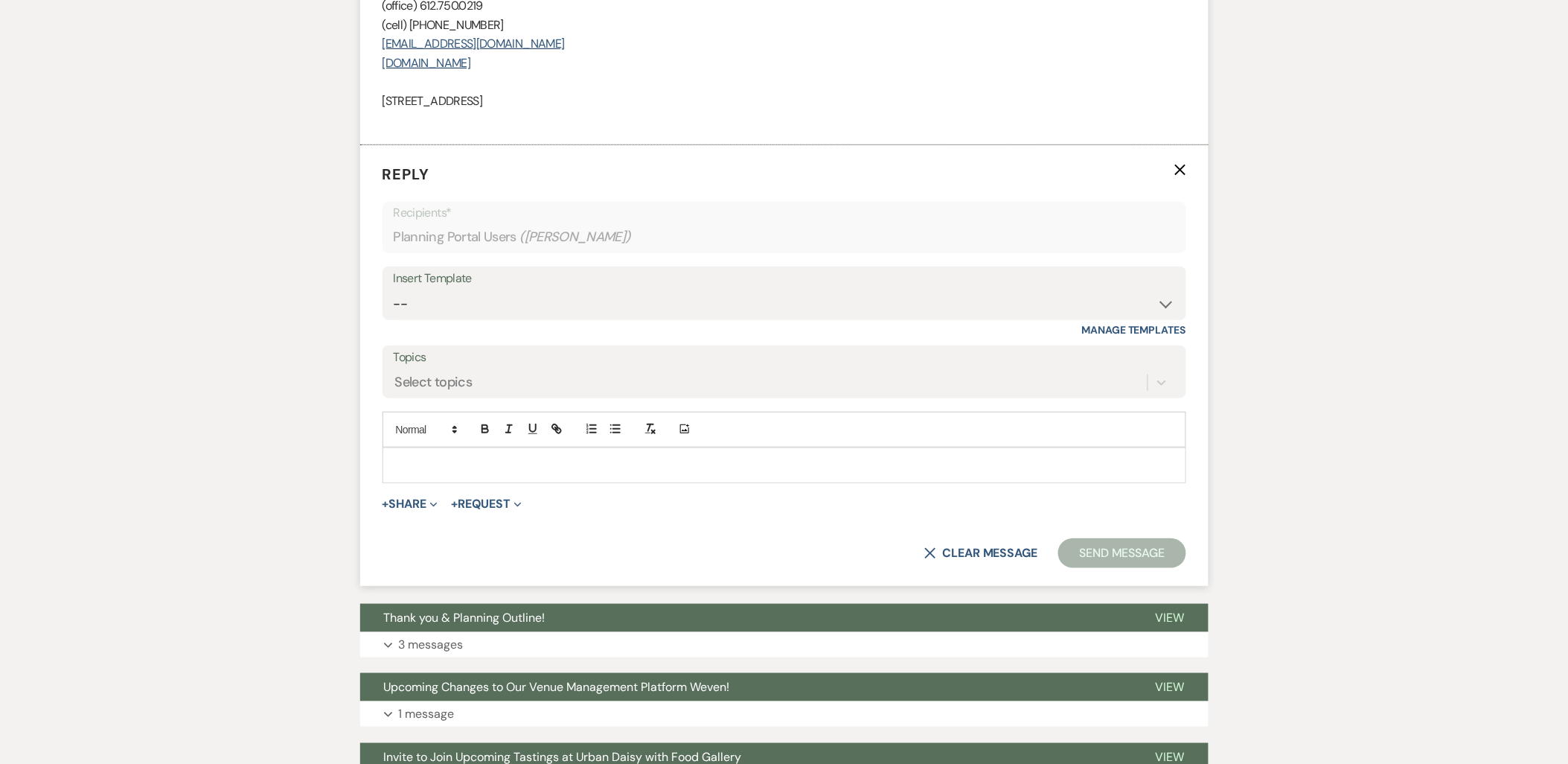
click at [447, 473] on p at bounding box center [784, 465] width 780 height 17
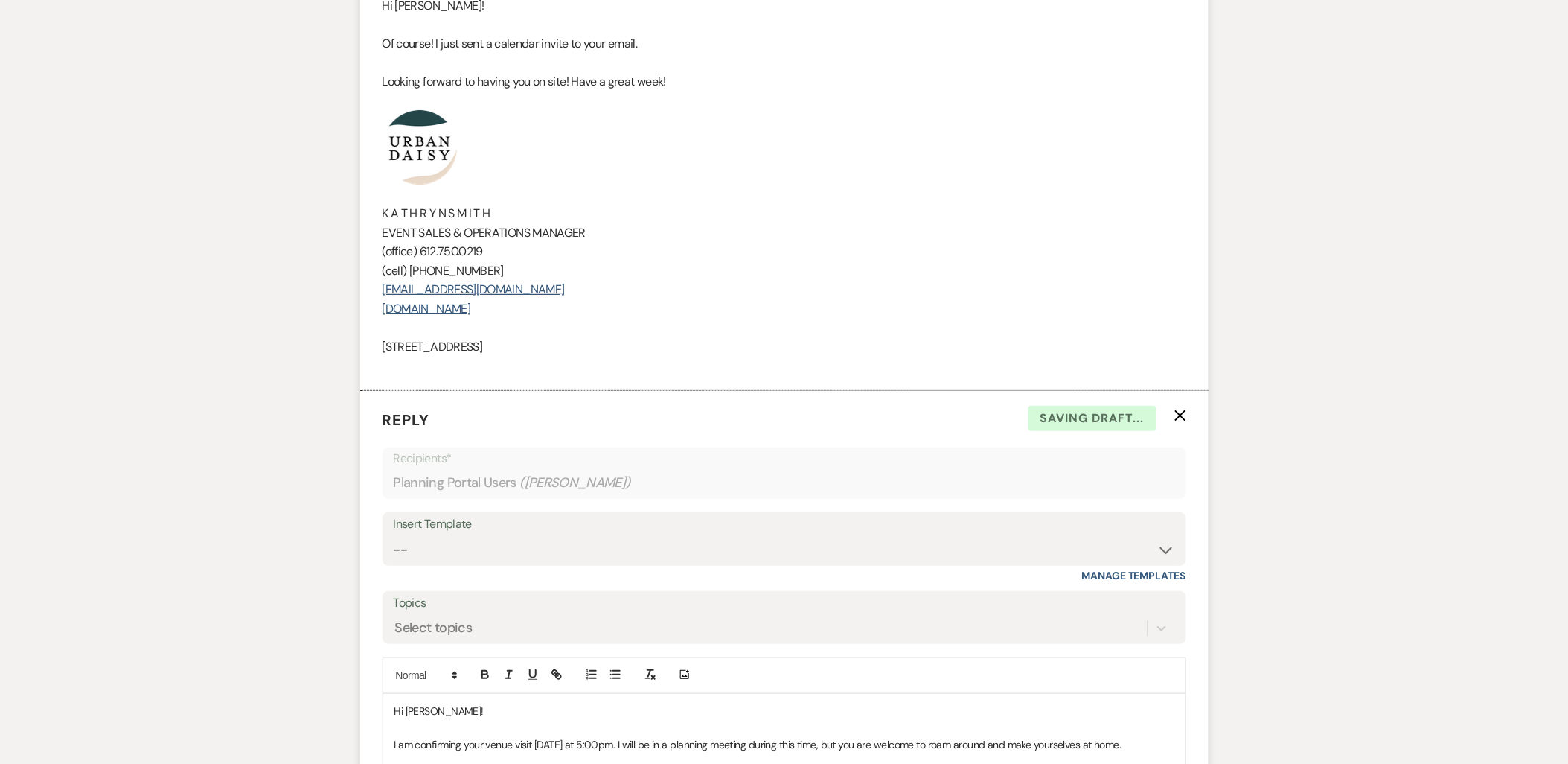
scroll to position [1976, 0]
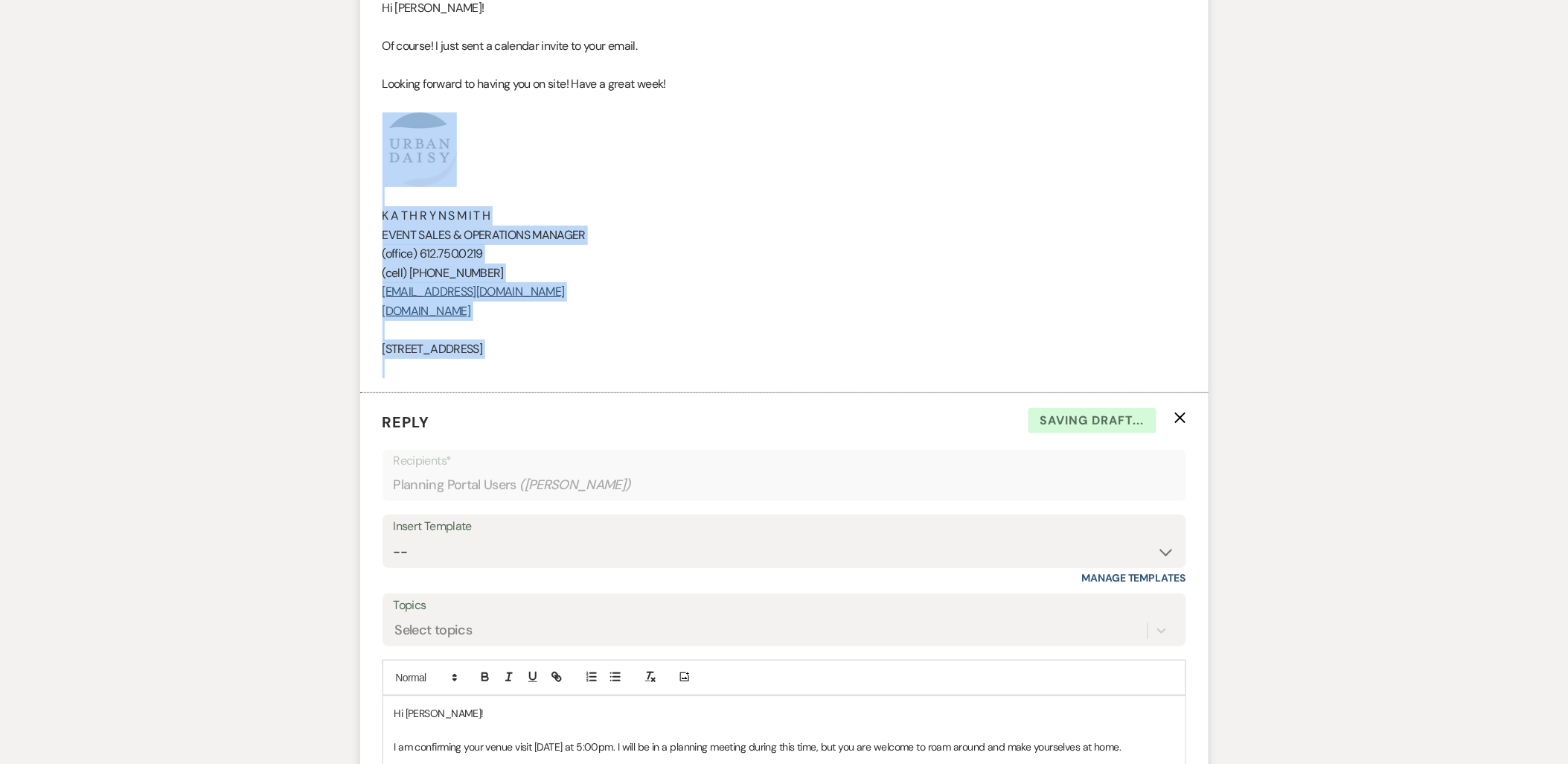
drag, startPoint x: 587, startPoint y: 358, endPoint x: 326, endPoint y: 165, distance: 324.6
copy div "K A T H R Y N S M I T H EVENT SALES & OPERATIONS MANAGER (office) 612.750.0219 …"
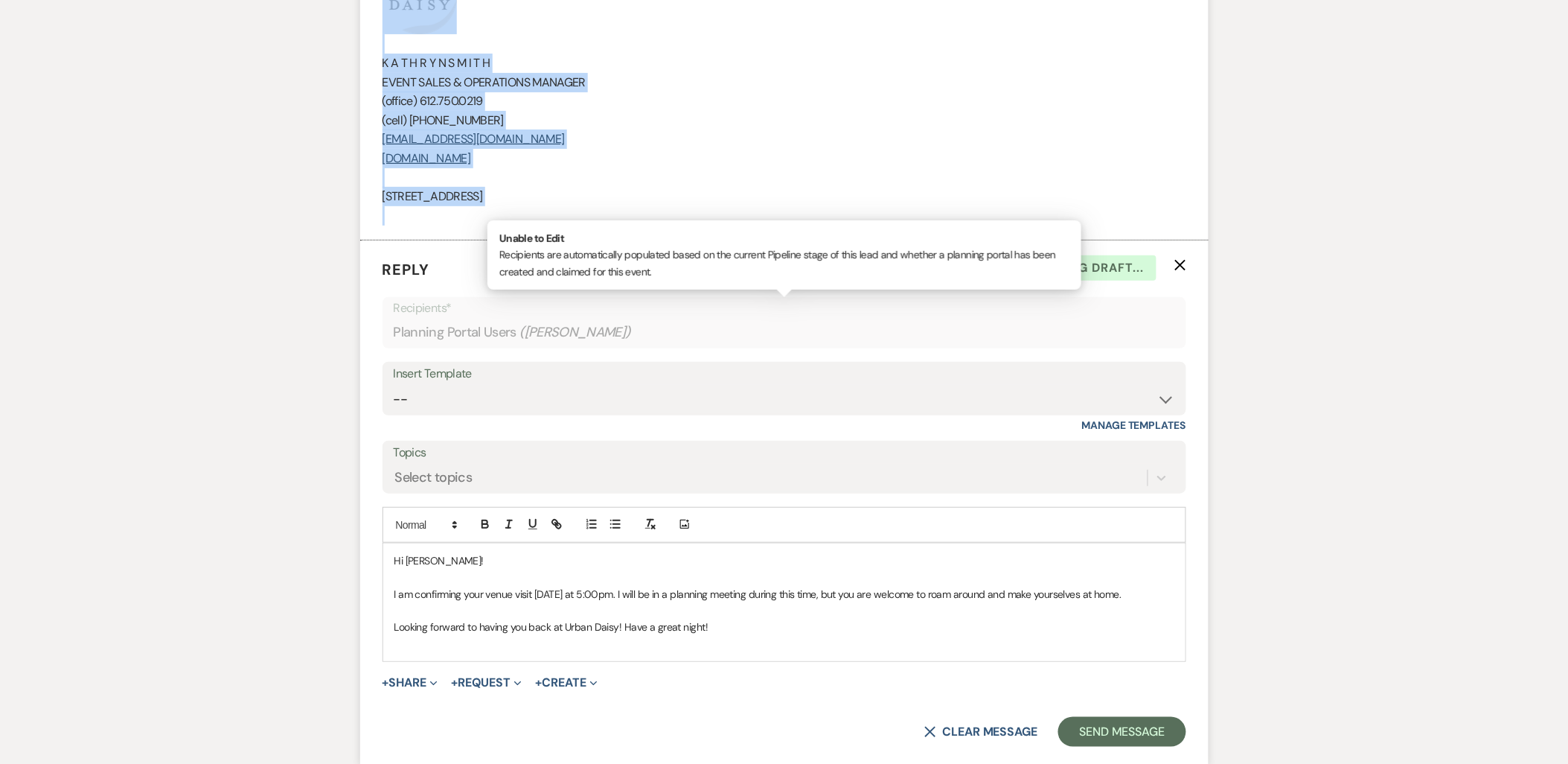
scroll to position [2308, 0]
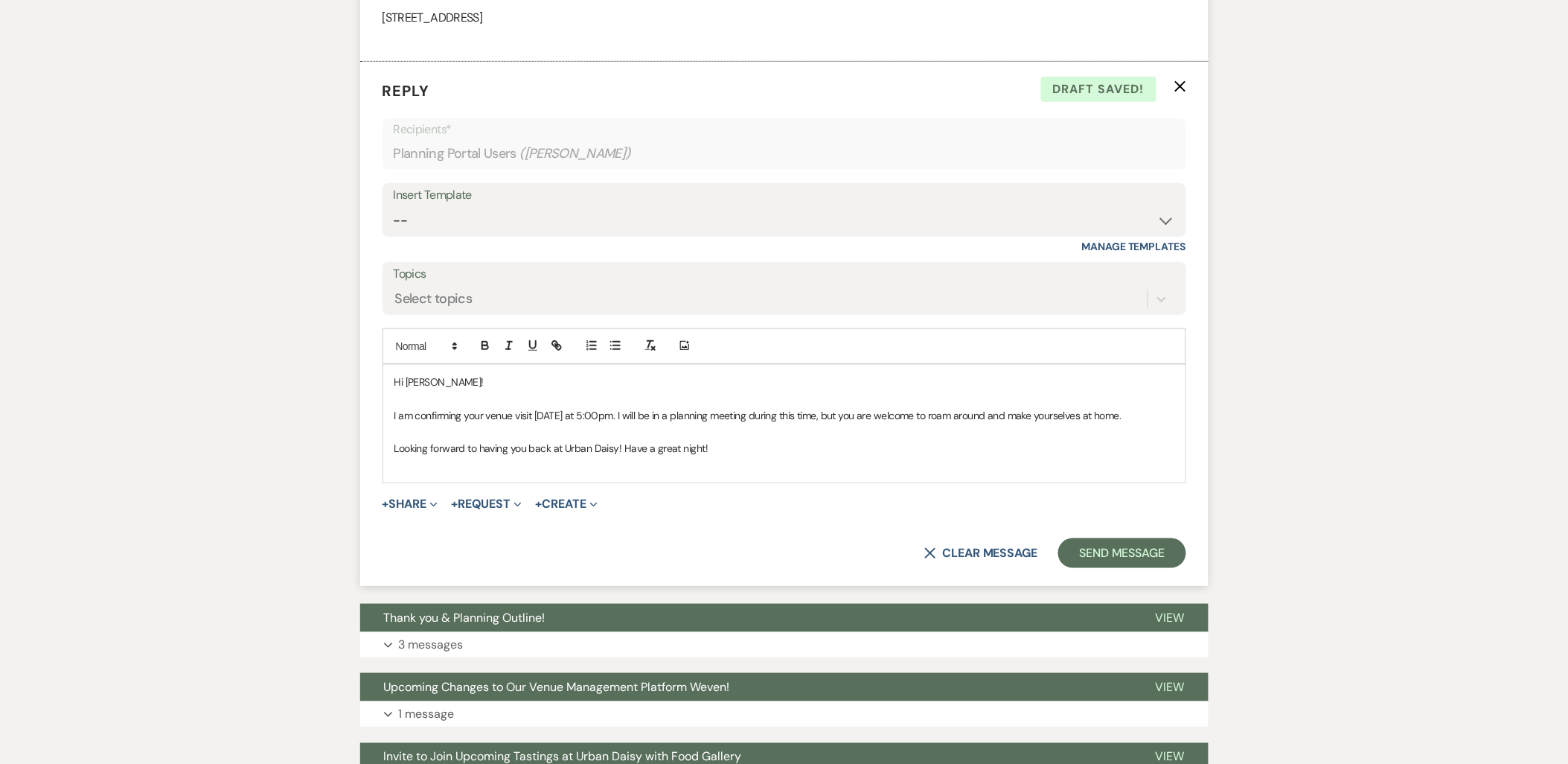
click at [483, 466] on p at bounding box center [784, 465] width 780 height 17
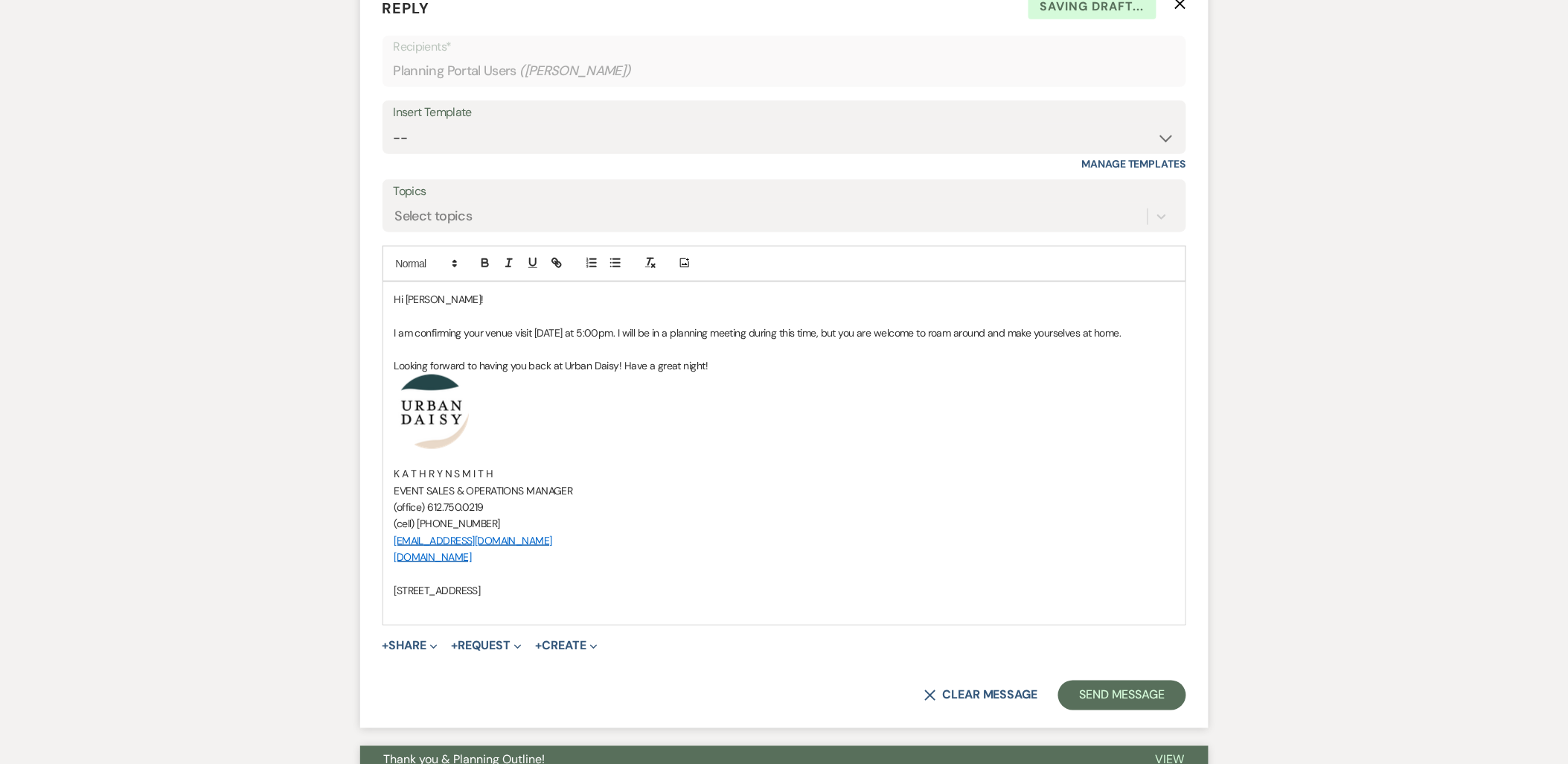
scroll to position [2556, 0]
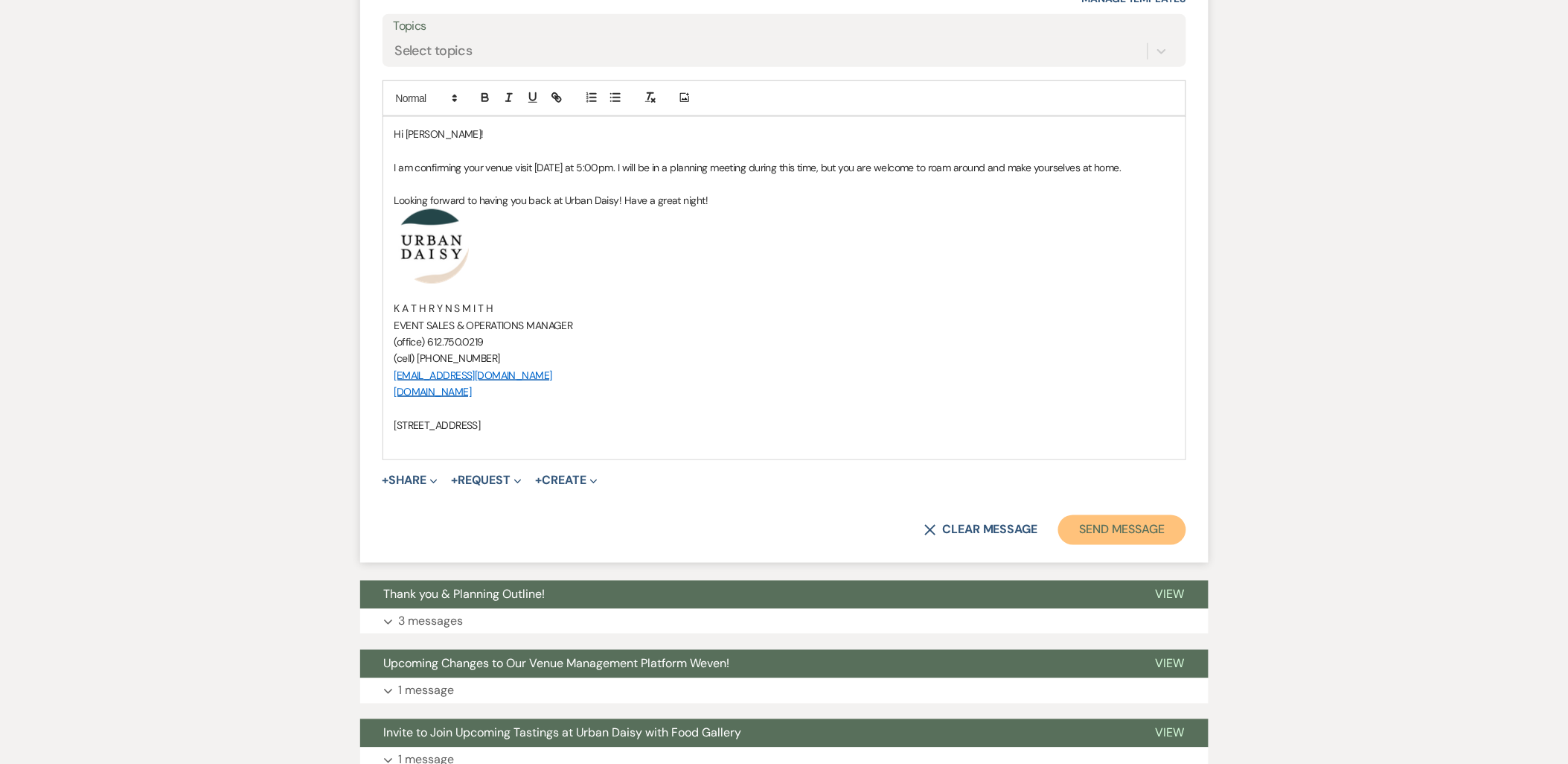
click at [1128, 533] on button "Send Message" at bounding box center [1122, 530] width 128 height 29
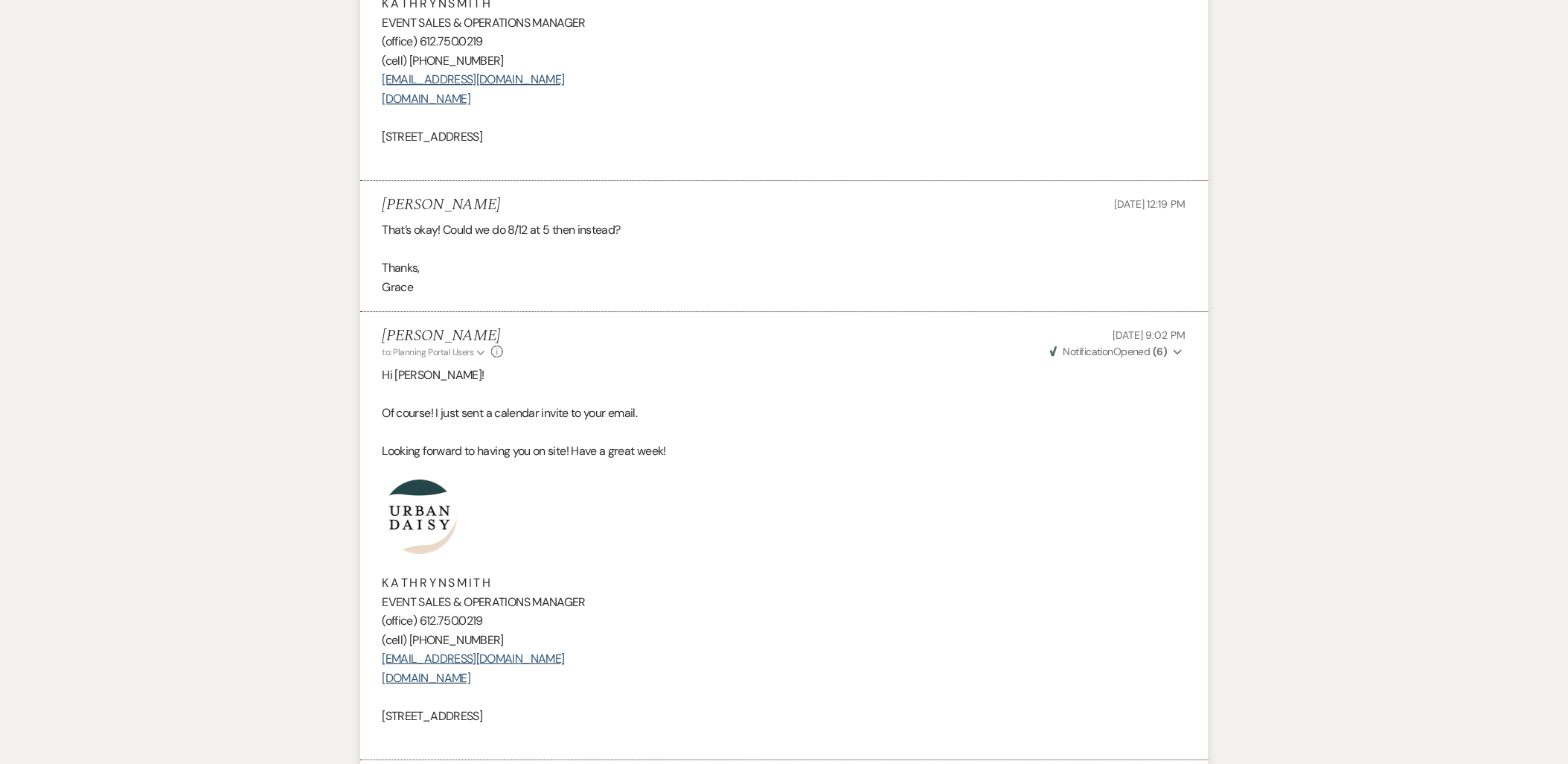
scroll to position [1891, 0]
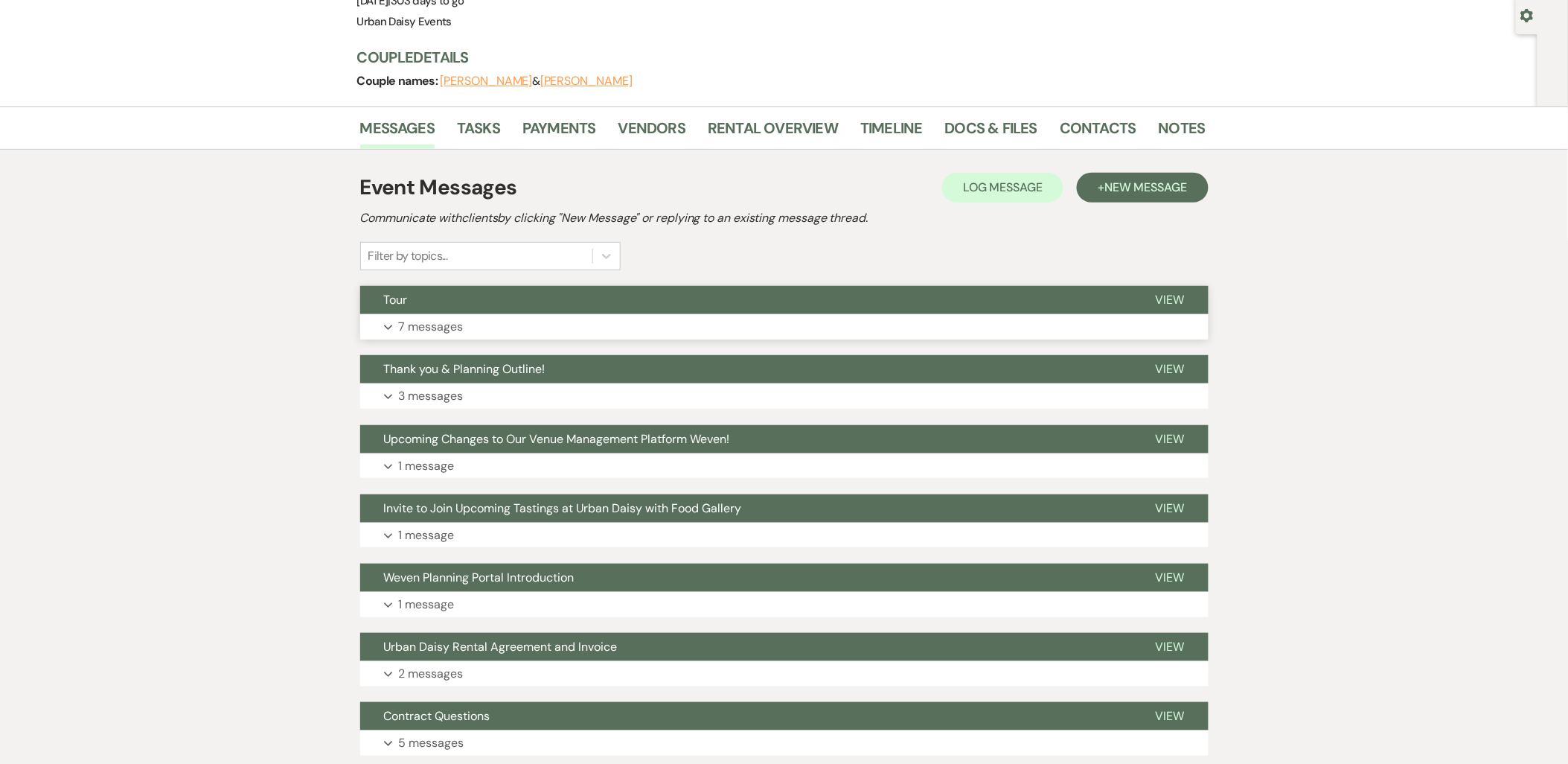
click at [487, 306] on button "Tour" at bounding box center [745, 300] width 771 height 29
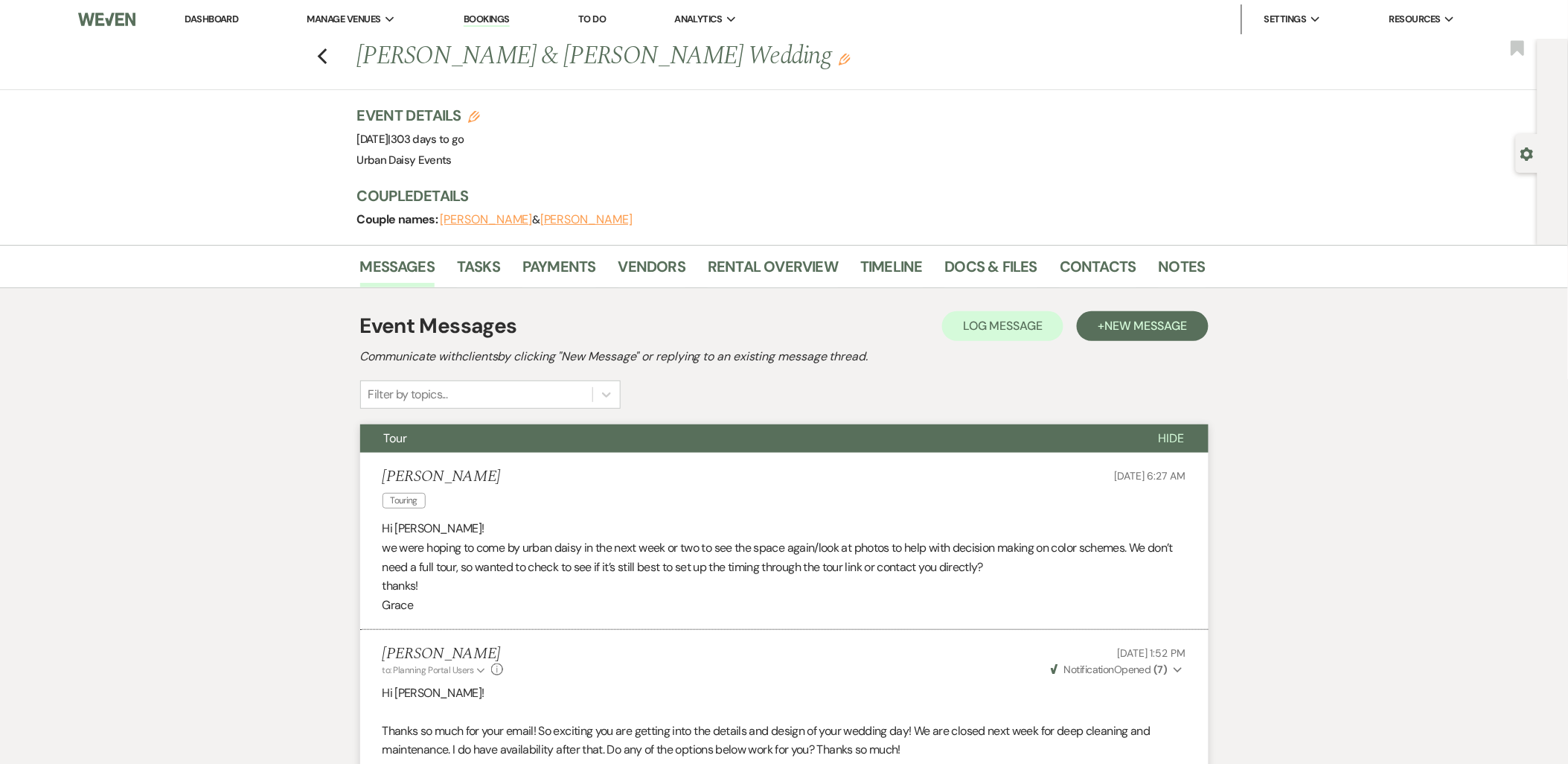
click at [217, 15] on link "Dashboard" at bounding box center [212, 18] width 54 height 13
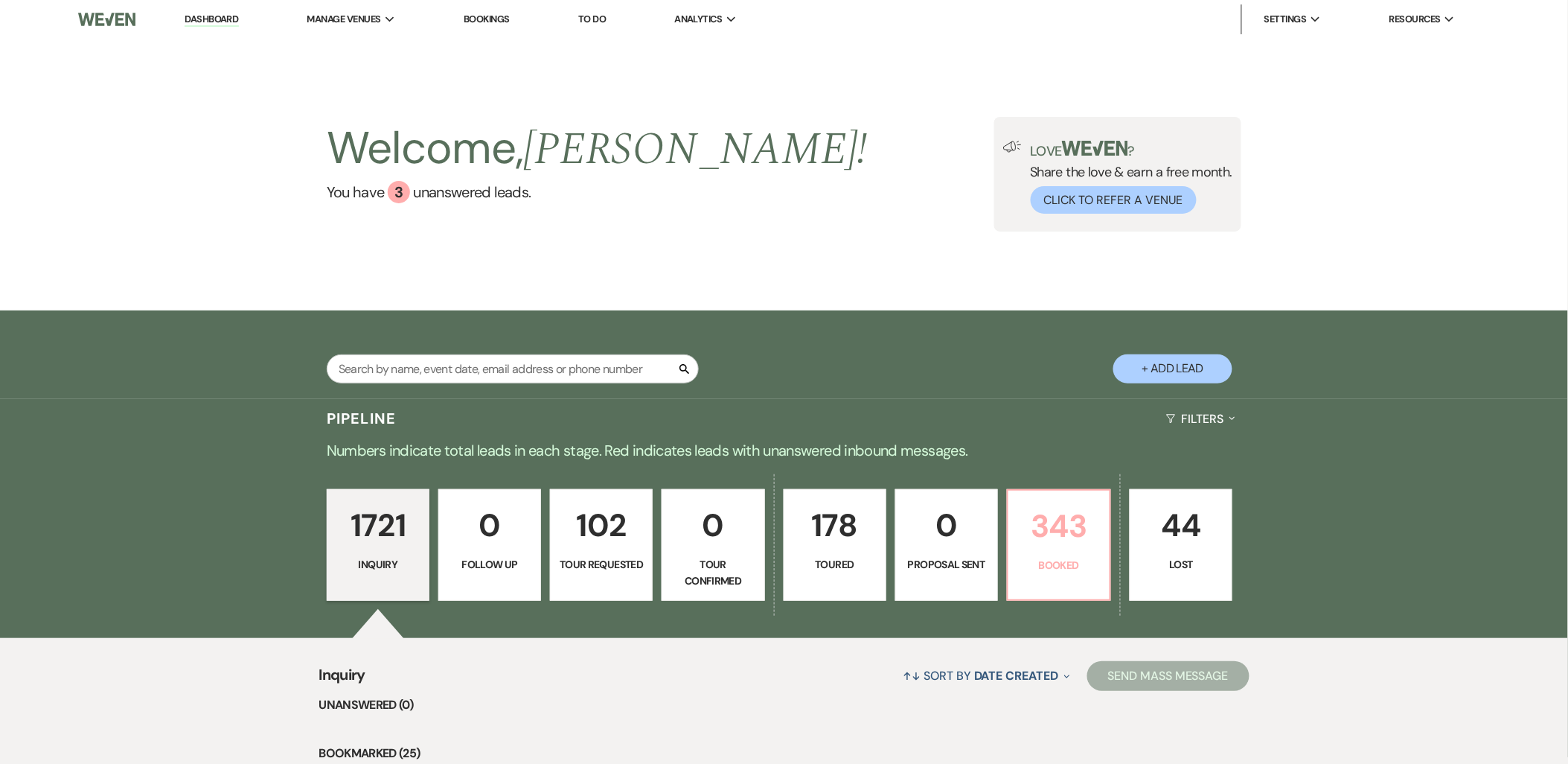
click at [1050, 535] on p "343" at bounding box center [1058, 526] width 83 height 50
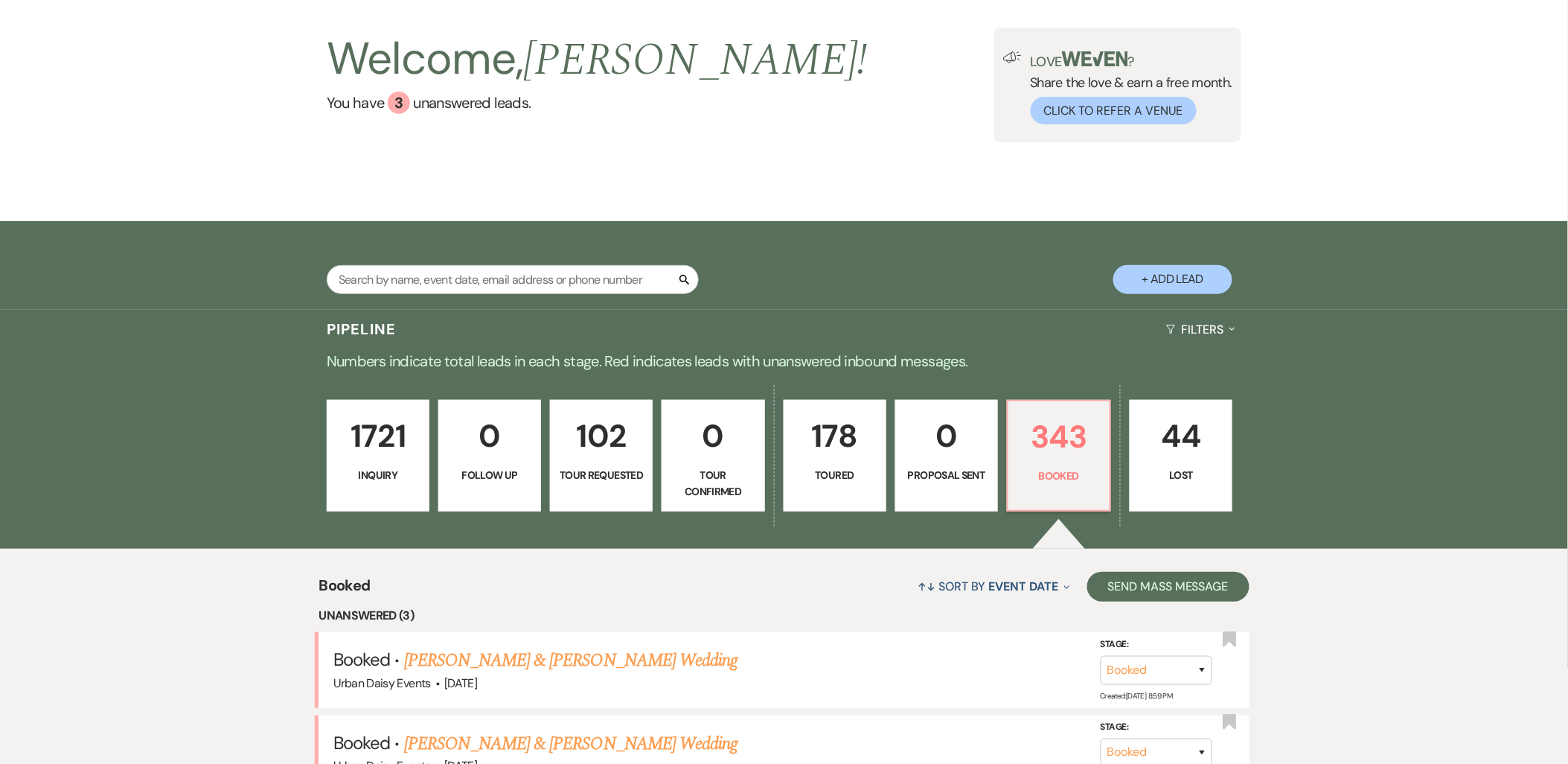
scroll to position [165, 0]
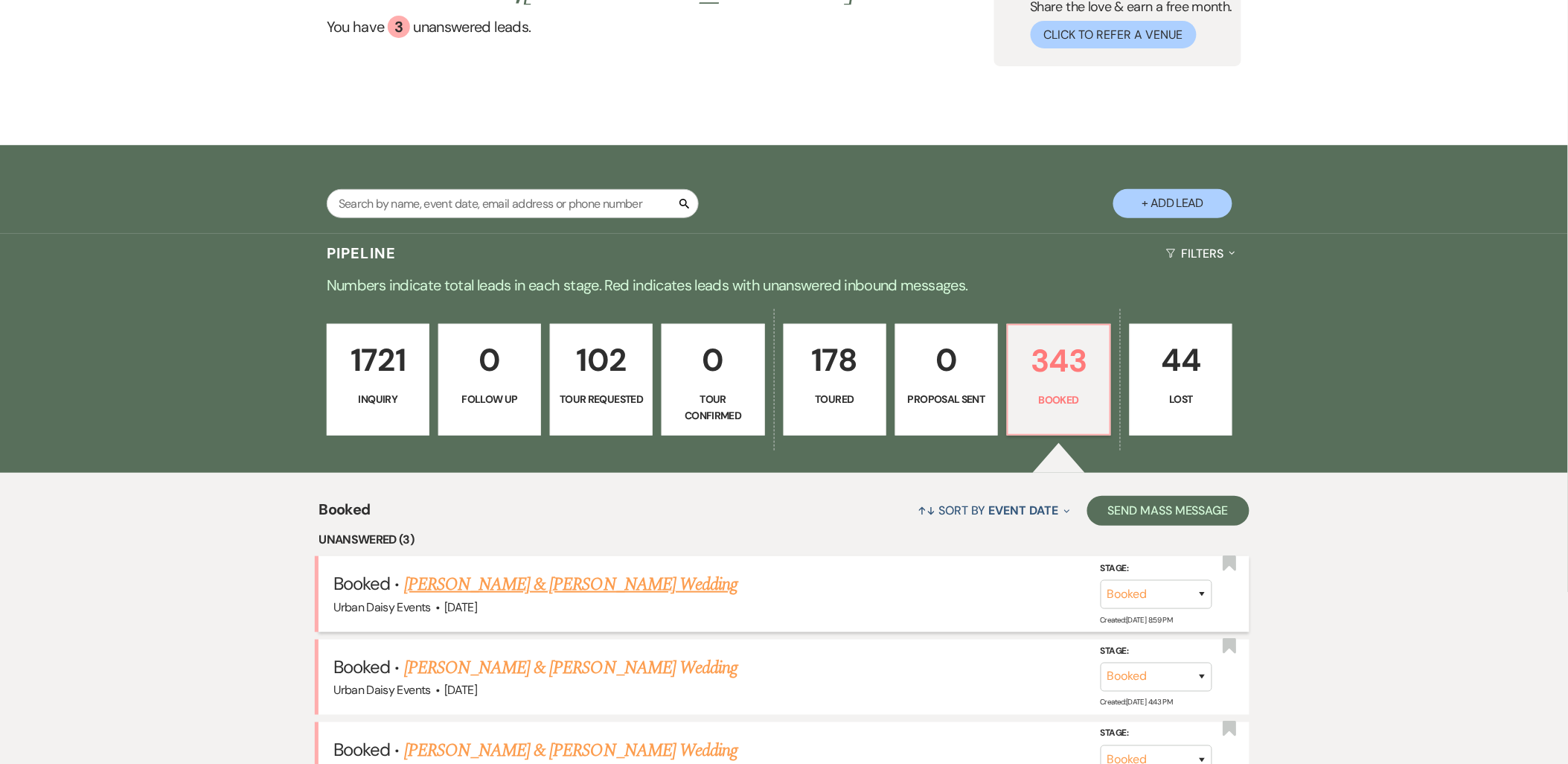
click at [578, 589] on link "[PERSON_NAME] & [PERSON_NAME] Wedding" at bounding box center [570, 584] width 333 height 27
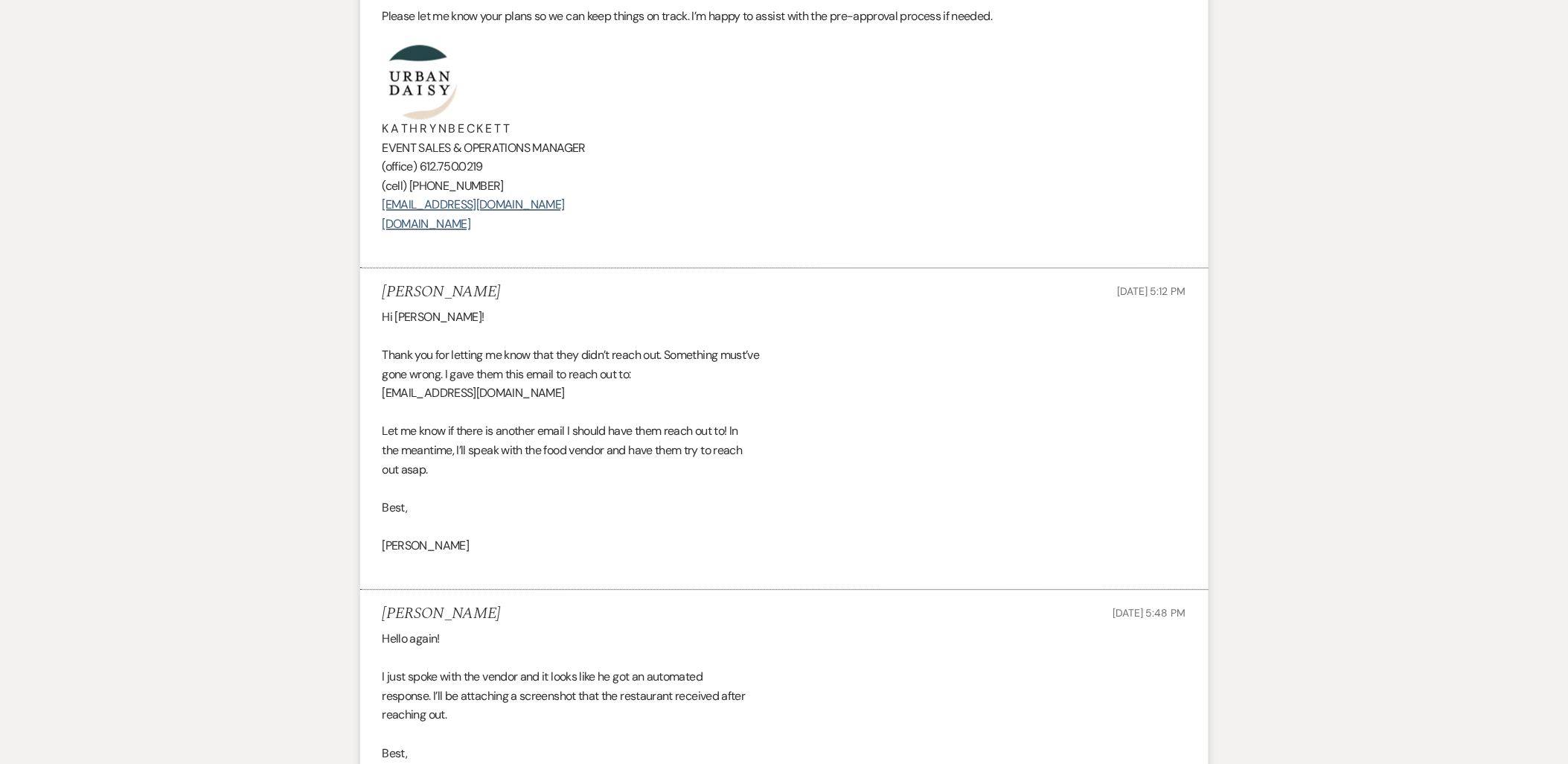
scroll to position [1323, 0]
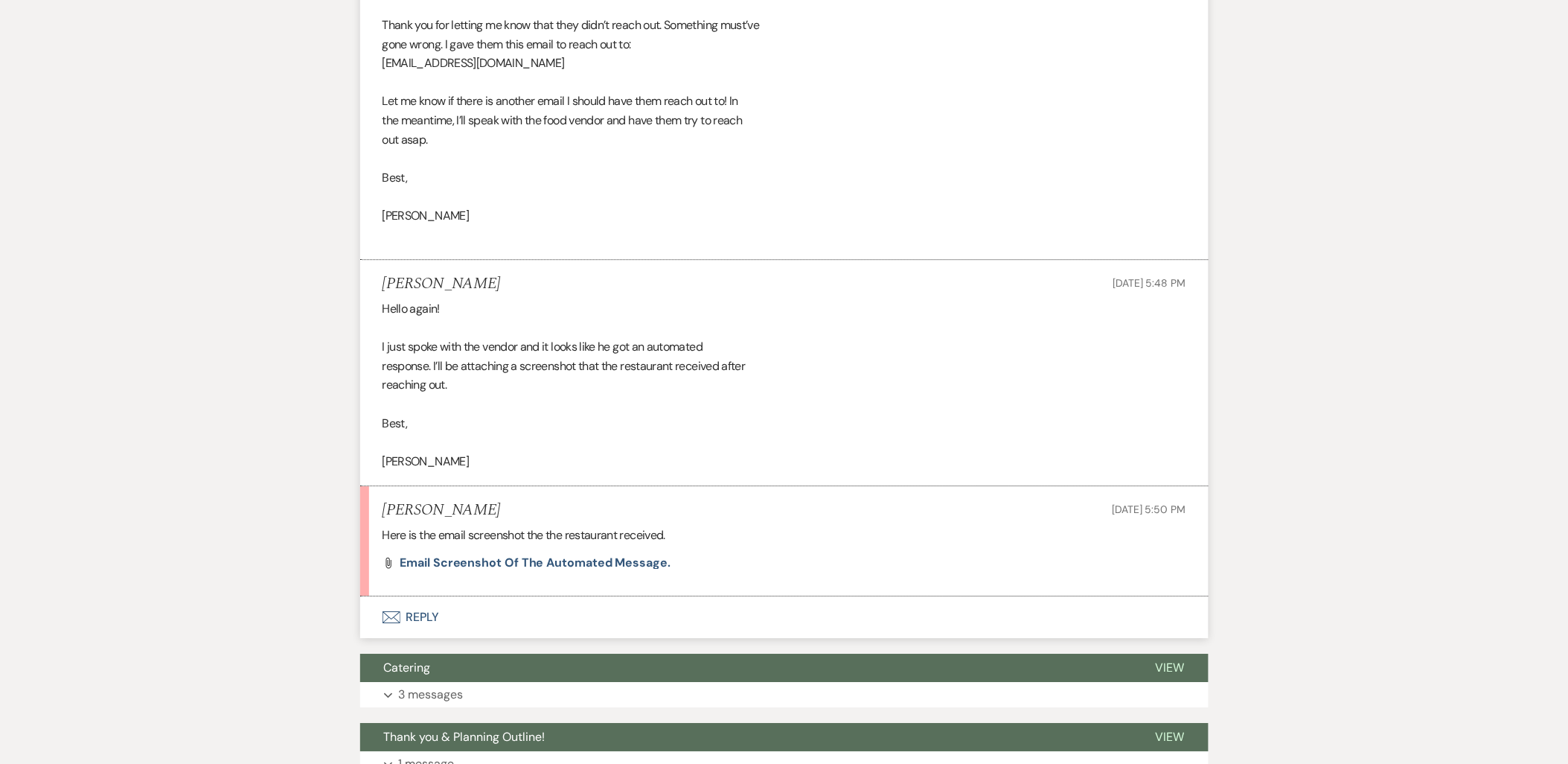
click at [390, 611] on icon "Envelope" at bounding box center [391, 617] width 18 height 12
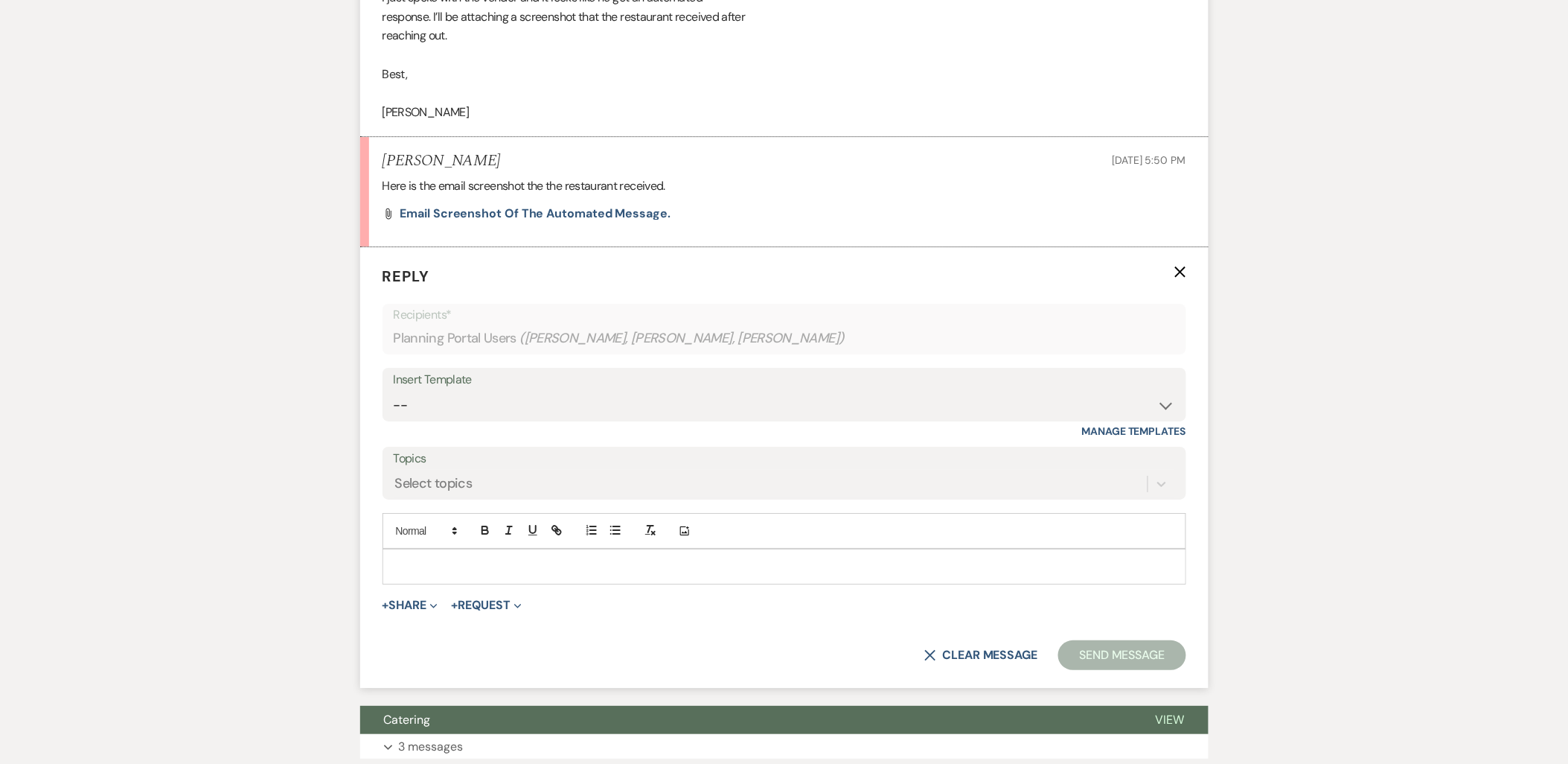
scroll to position [1507, 0]
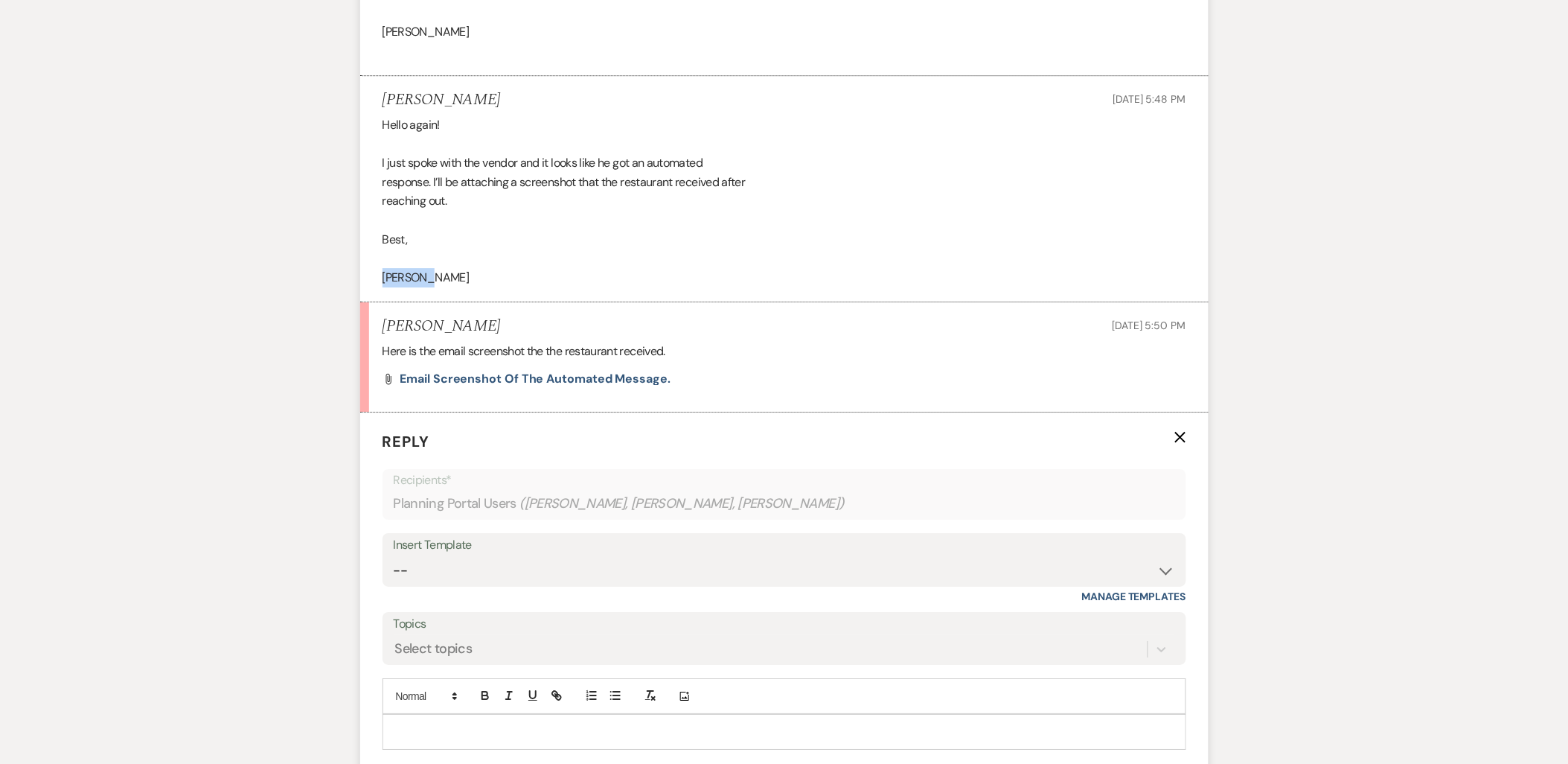
drag, startPoint x: 426, startPoint y: 259, endPoint x: 366, endPoint y: 255, distance: 60.1
click at [366, 255] on li "[PERSON_NAME] [DATE] 5:48 PM Hello again! I just spoke with the vendor and it l…" at bounding box center [784, 189] width 849 height 227
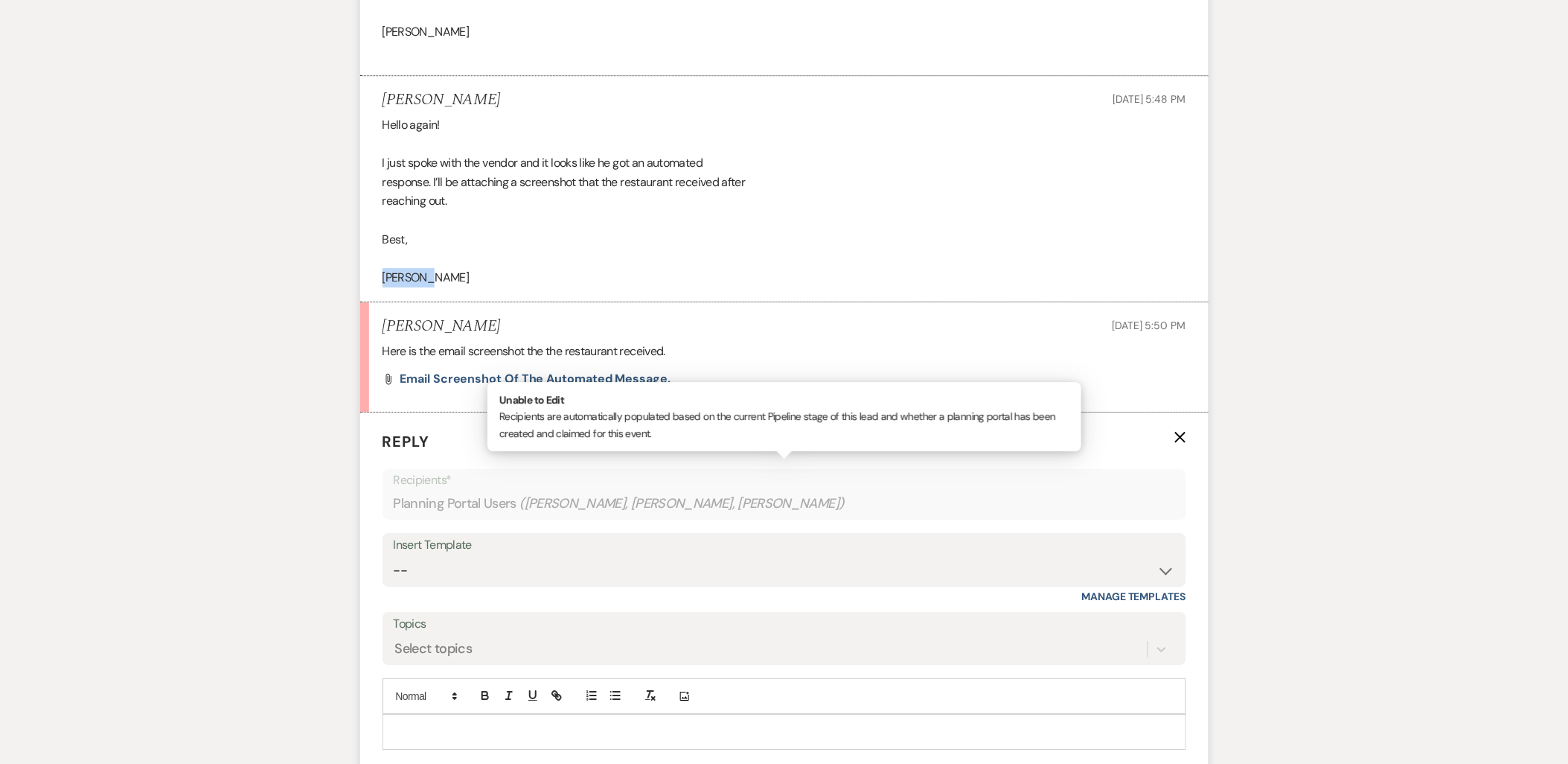
copy div "[PERSON_NAME]"
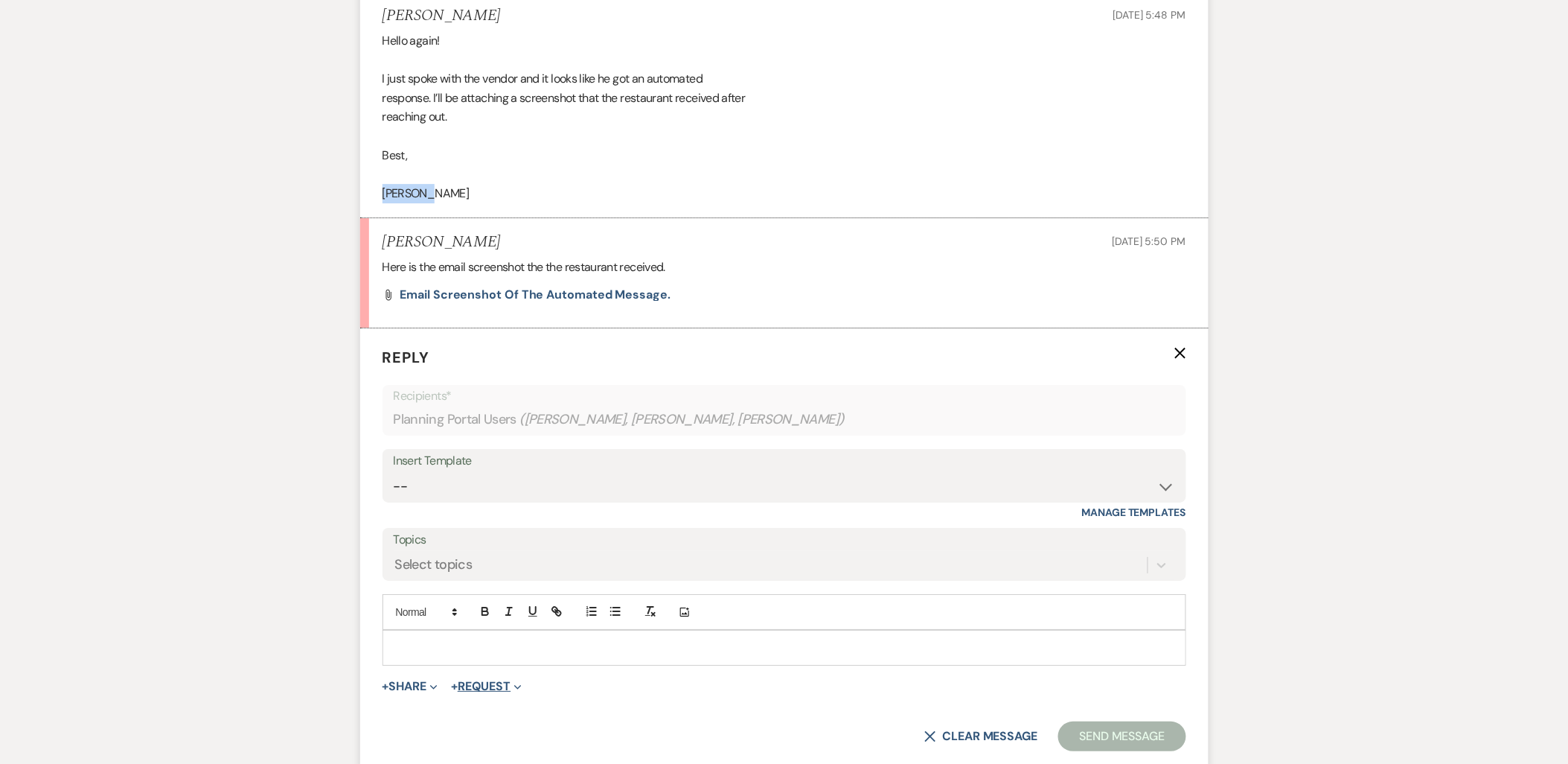
scroll to position [1672, 0]
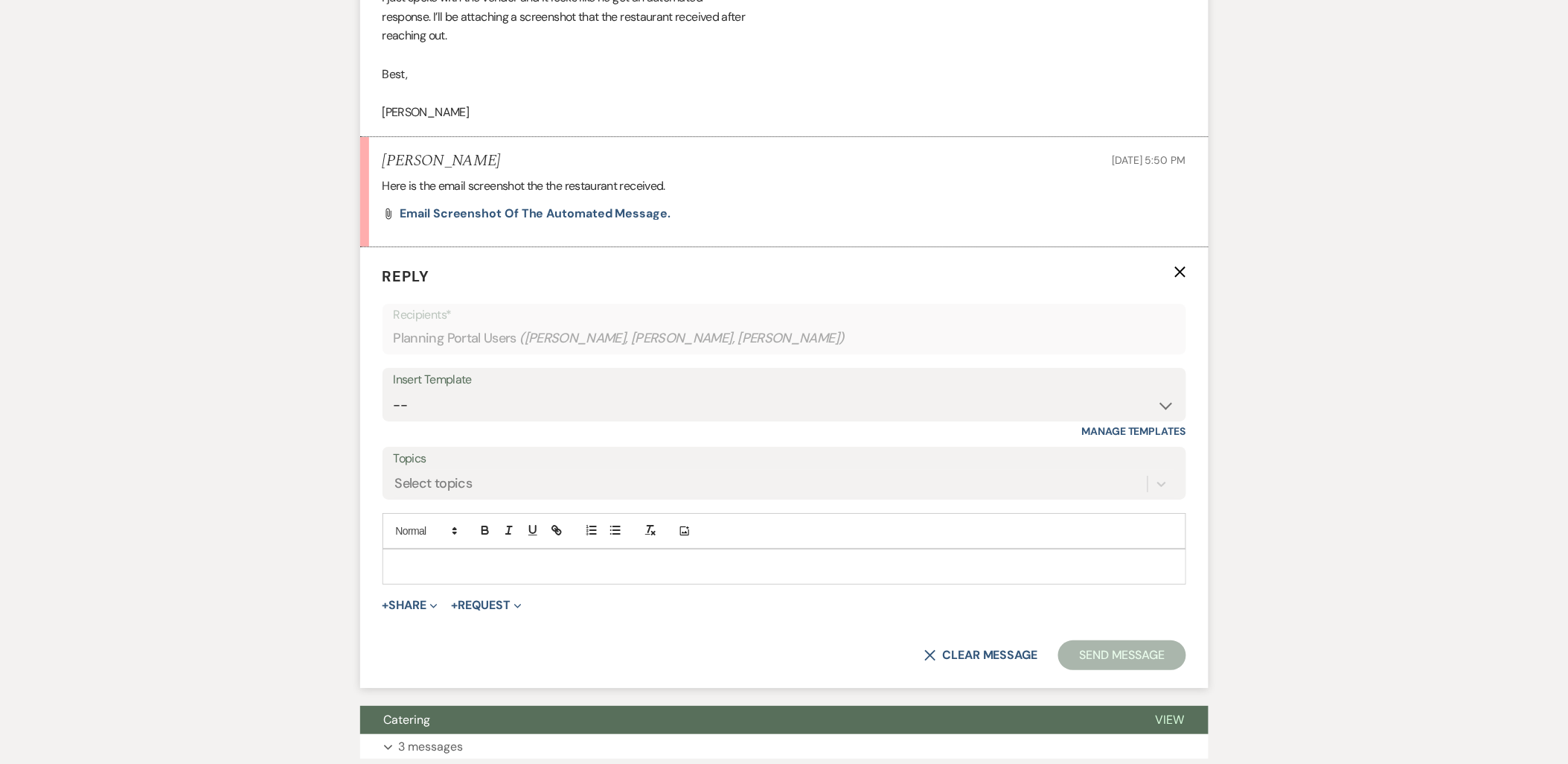
click at [492, 561] on div at bounding box center [785, 566] width 802 height 34
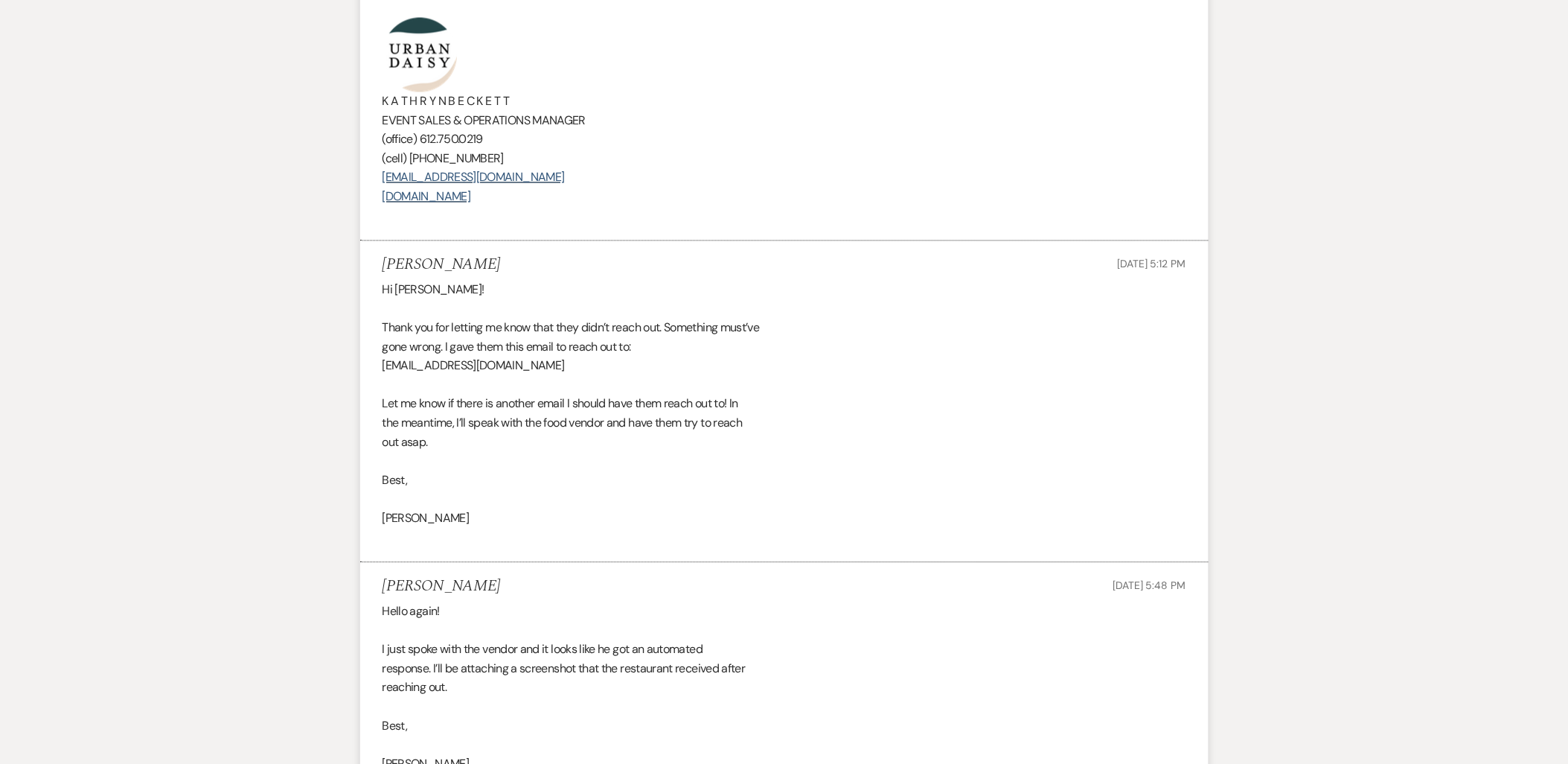
scroll to position [845, 0]
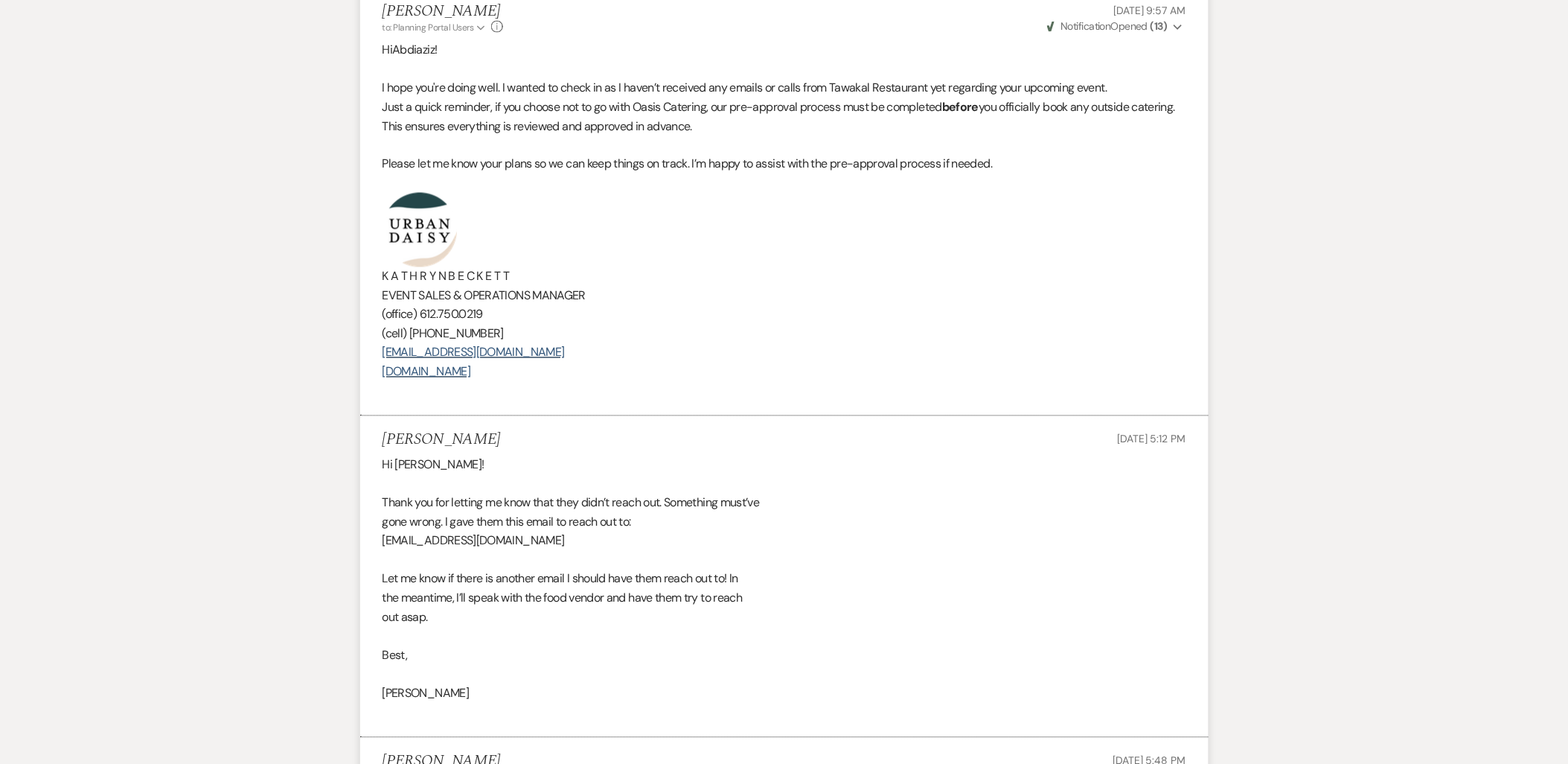
drag, startPoint x: 564, startPoint y: 348, endPoint x: 373, endPoint y: 214, distance: 233.3
click at [373, 214] on li "[PERSON_NAME] to: Planning Portal Users Expand Info [DATE] 9:57 AM Weven Check …" at bounding box center [784, 201] width 849 height 429
copy div "K A T H R Y N B E C K E T T EVENT SALES & OPERATIONS MANAGER (office) [PHONE_NU…"
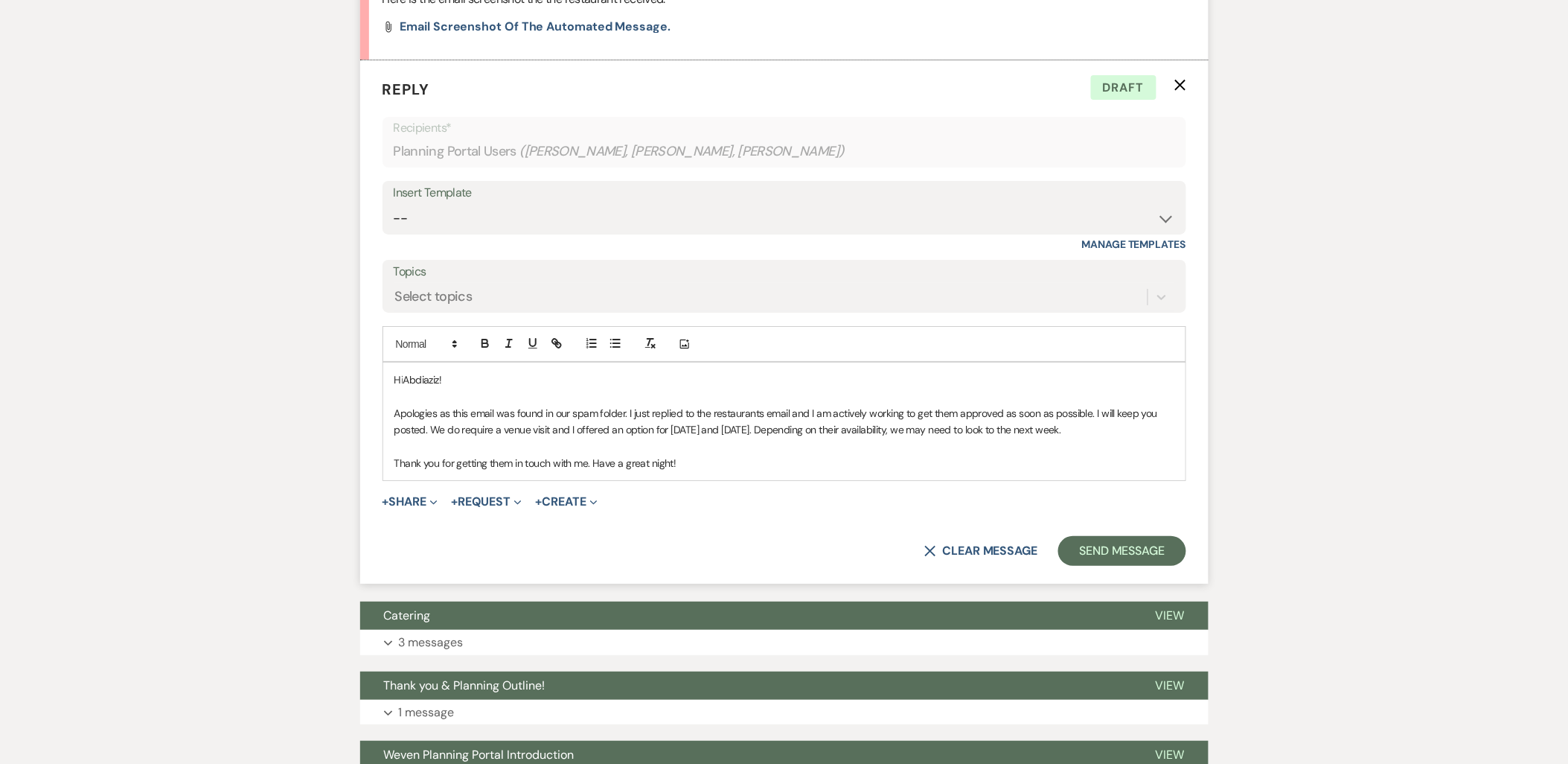
scroll to position [2003, 0]
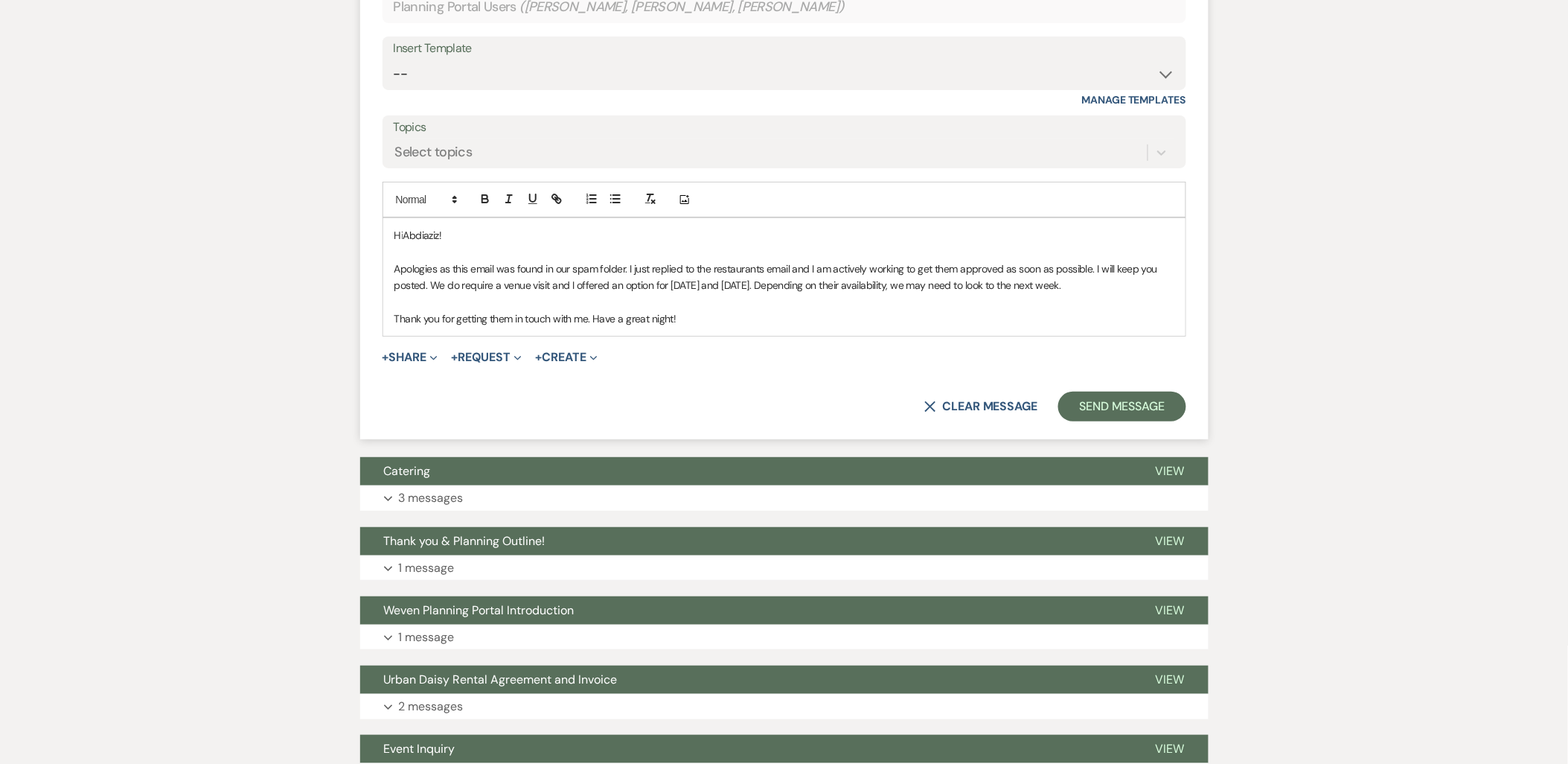
click at [719, 311] on p "Thank you for getting them in touch with me. Have a great night!" at bounding box center [784, 319] width 780 height 17
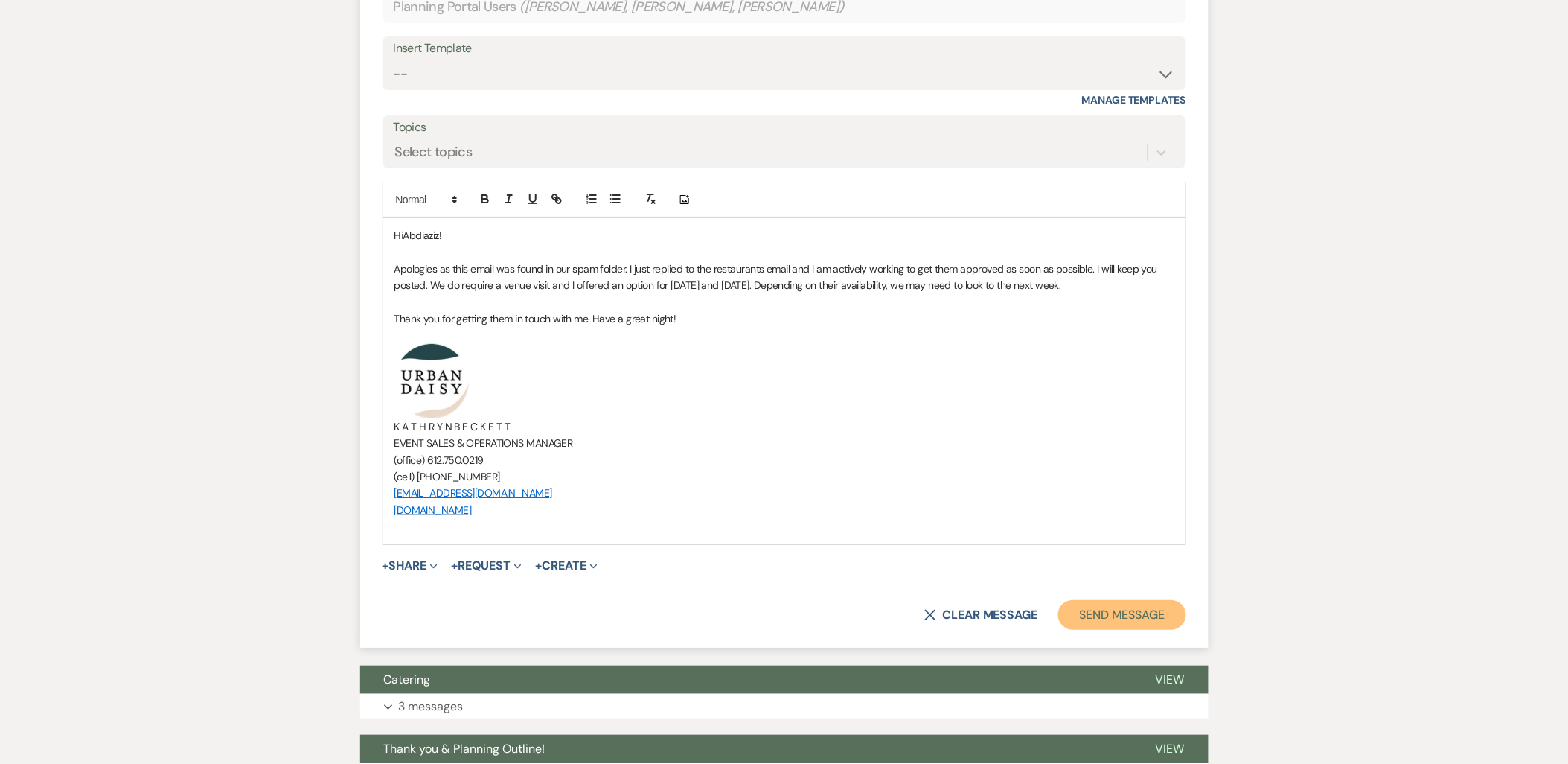
click at [1100, 606] on button "Send Message" at bounding box center [1122, 615] width 128 height 29
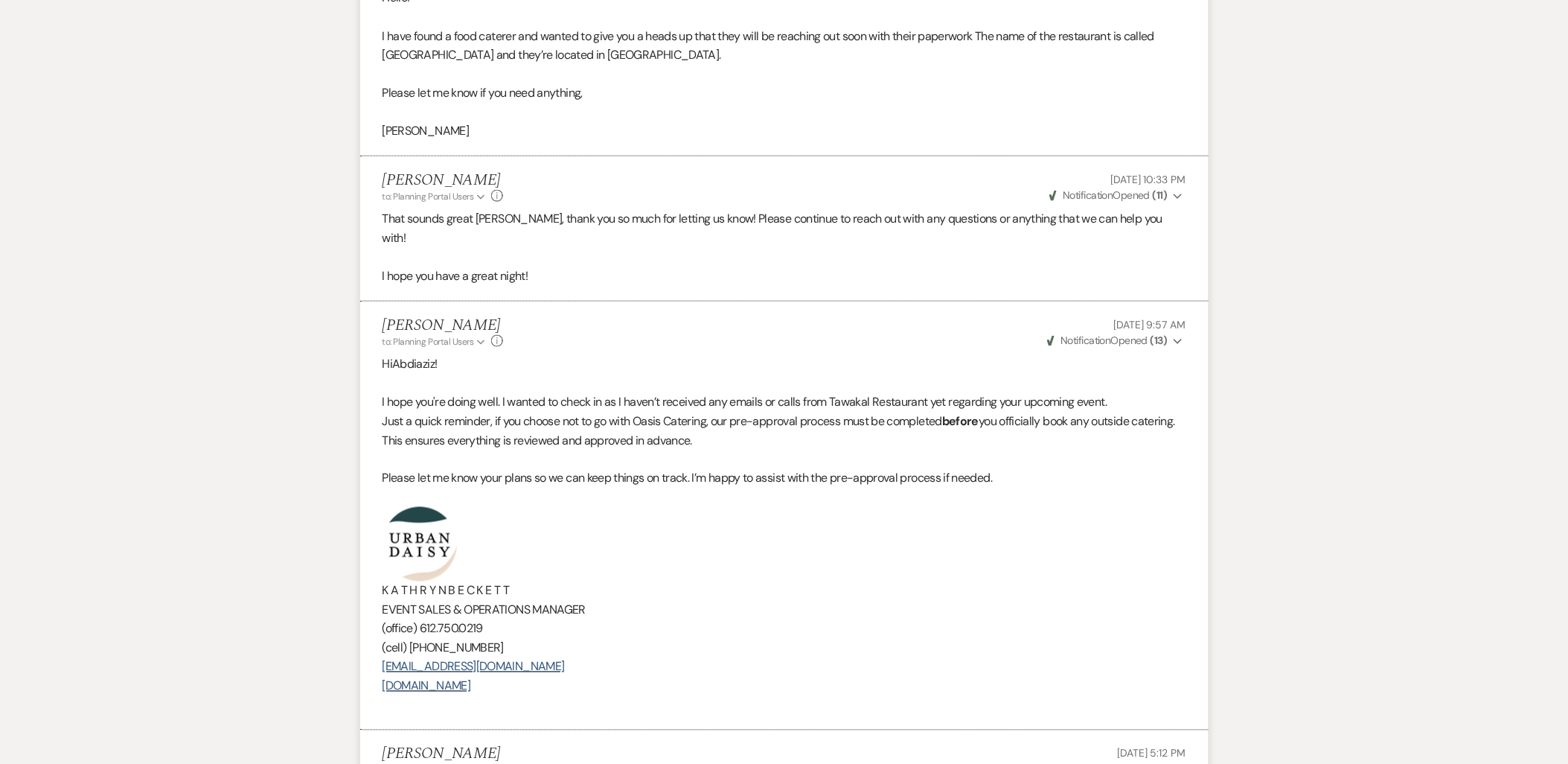
scroll to position [0, 0]
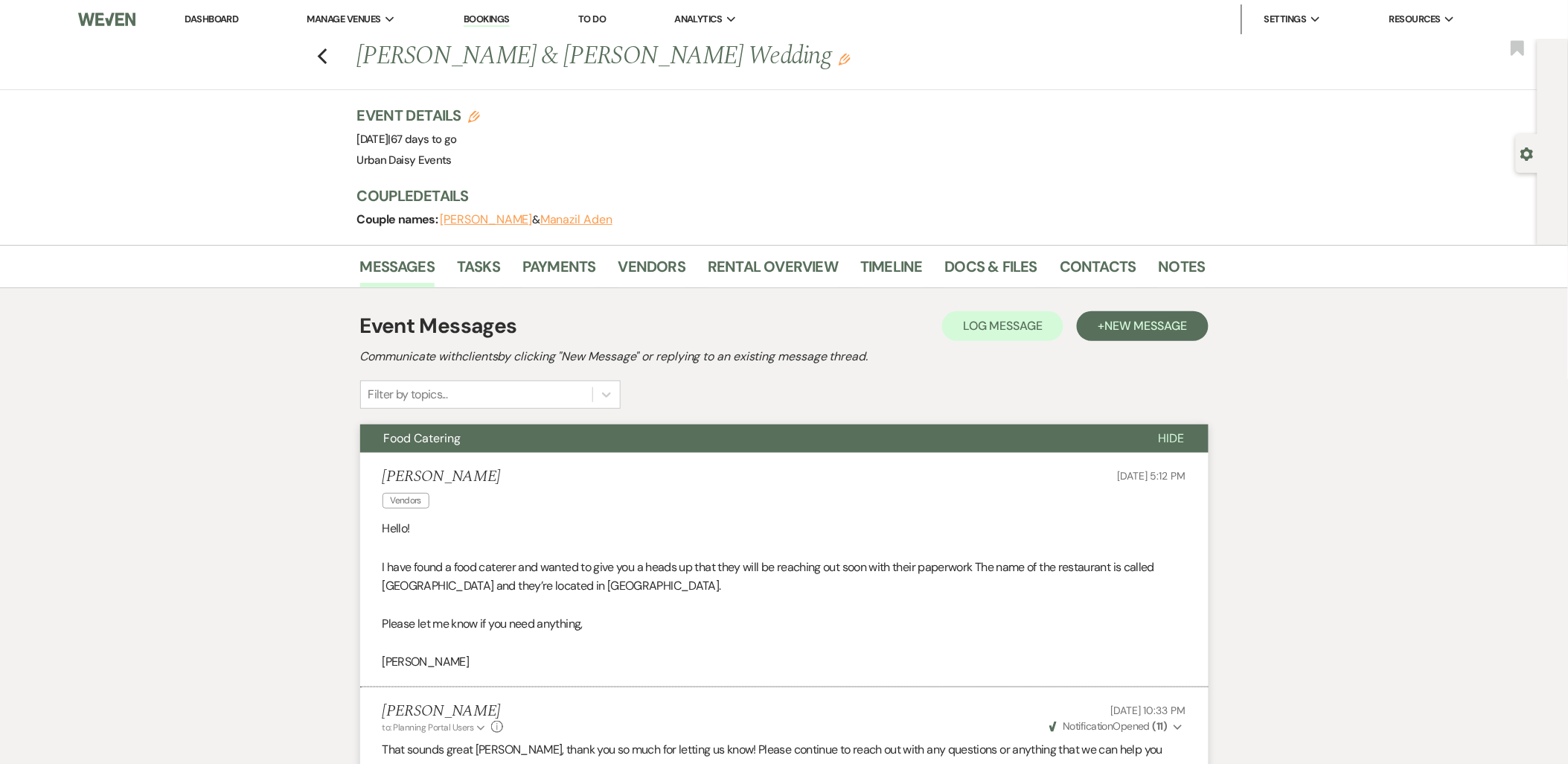
click at [219, 18] on link "Dashboard" at bounding box center [212, 18] width 54 height 13
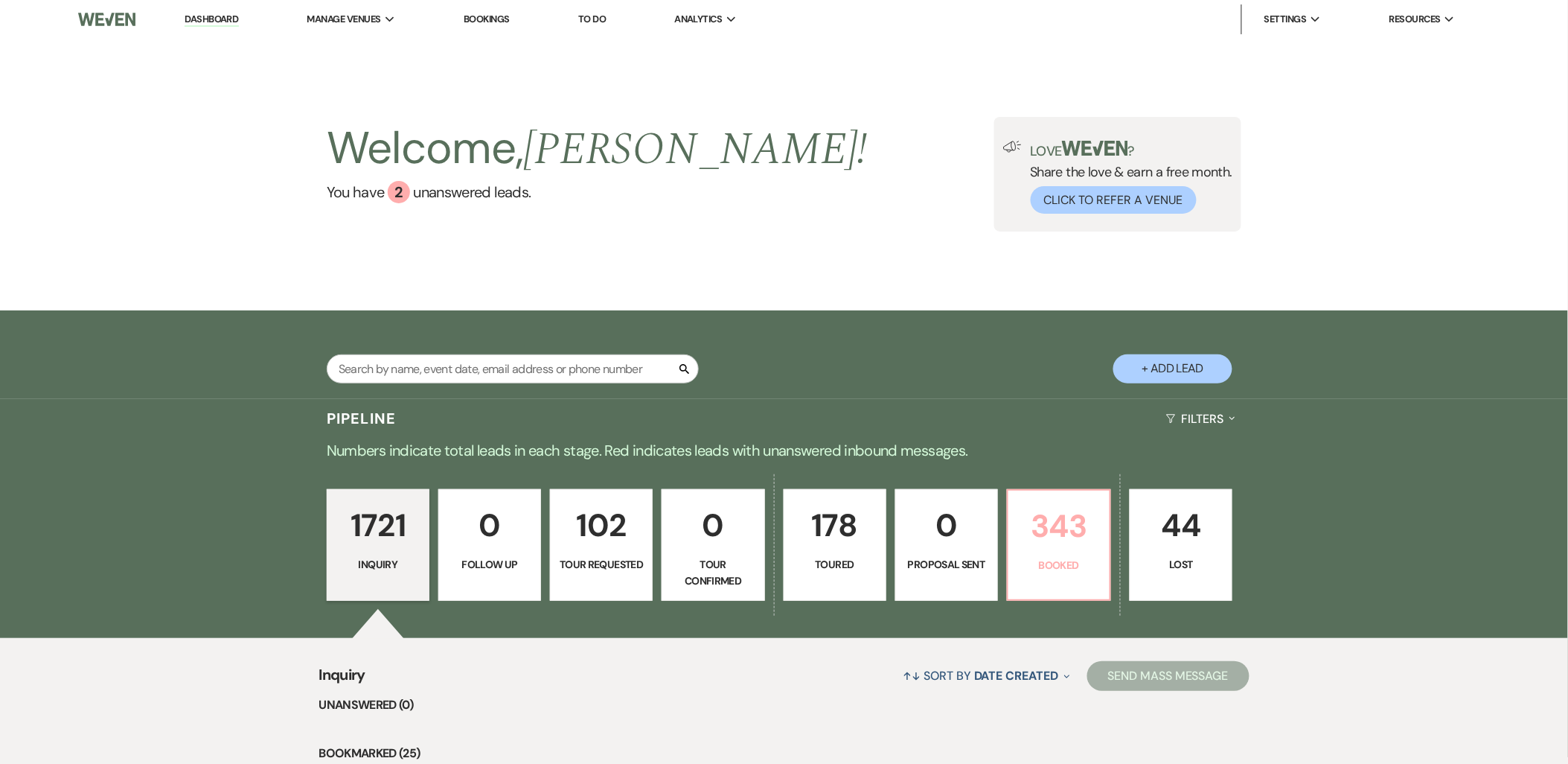
click at [1051, 505] on p "343" at bounding box center [1058, 526] width 83 height 50
